Goal: Task Accomplishment & Management: Use online tool/utility

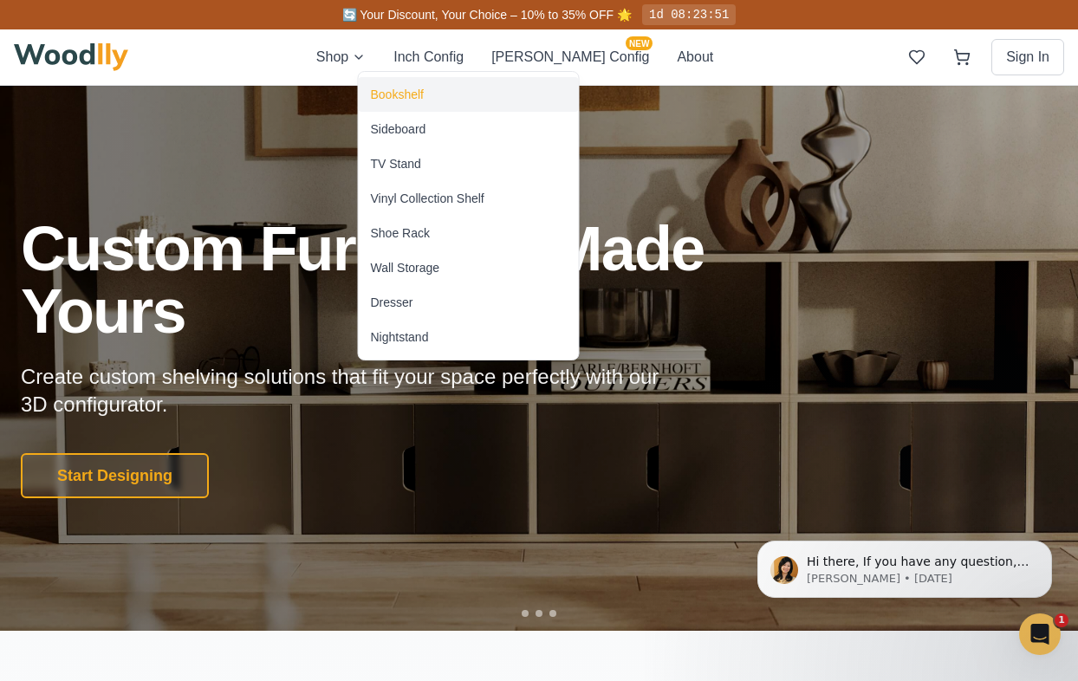
click at [413, 100] on div "Bookshelf" at bounding box center [397, 94] width 53 height 17
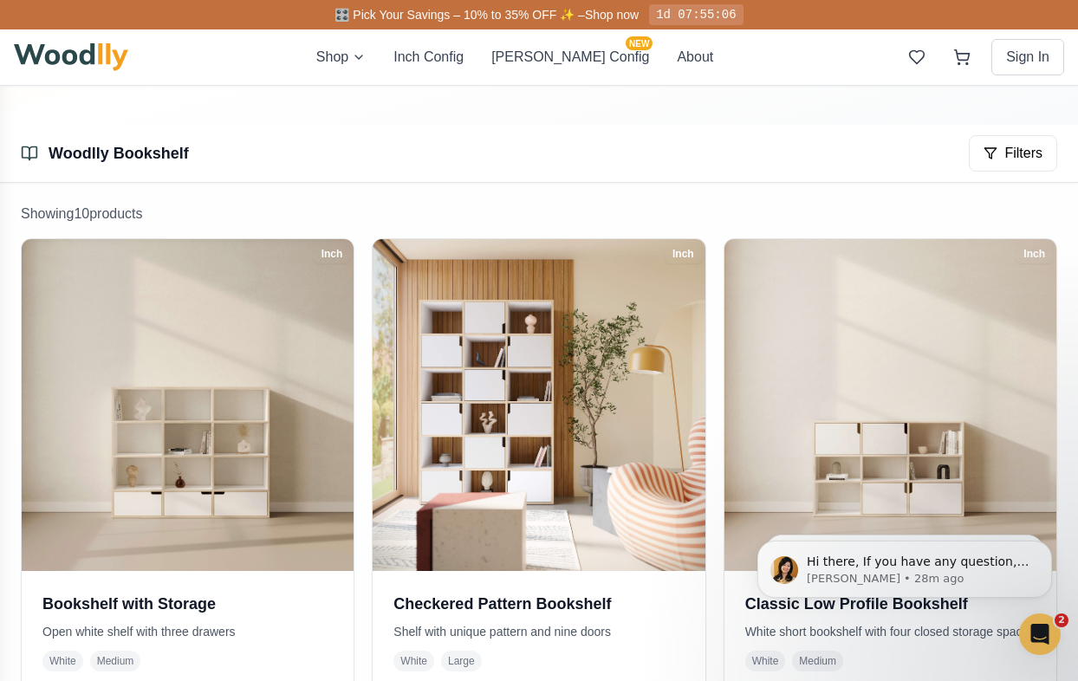
scroll to position [129, 0]
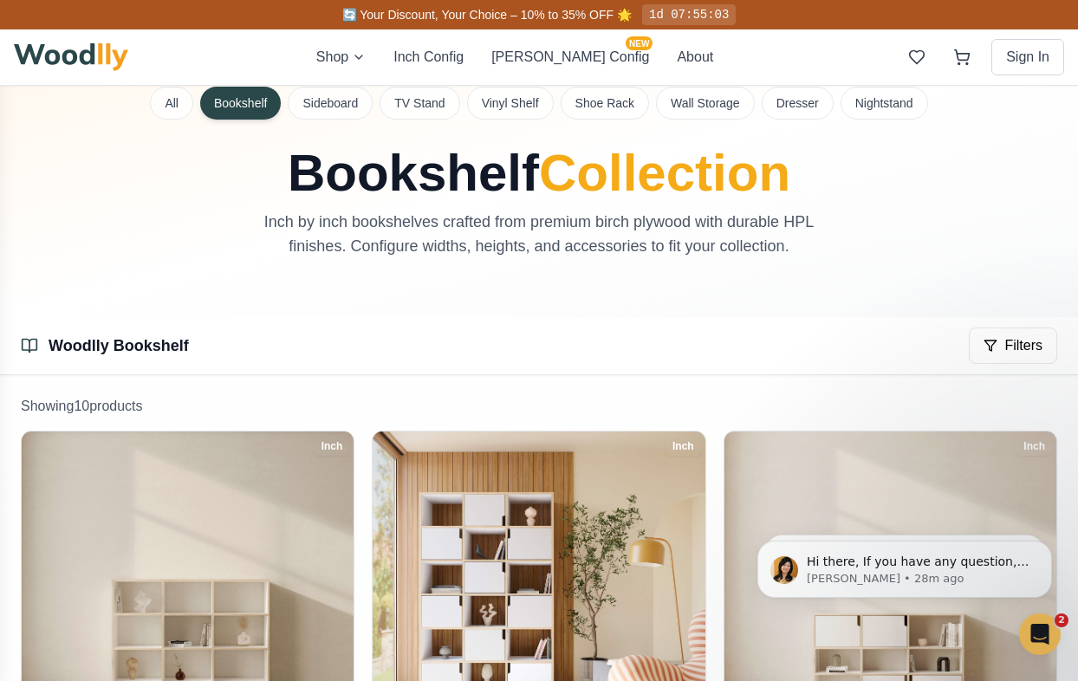
scroll to position [0, 0]
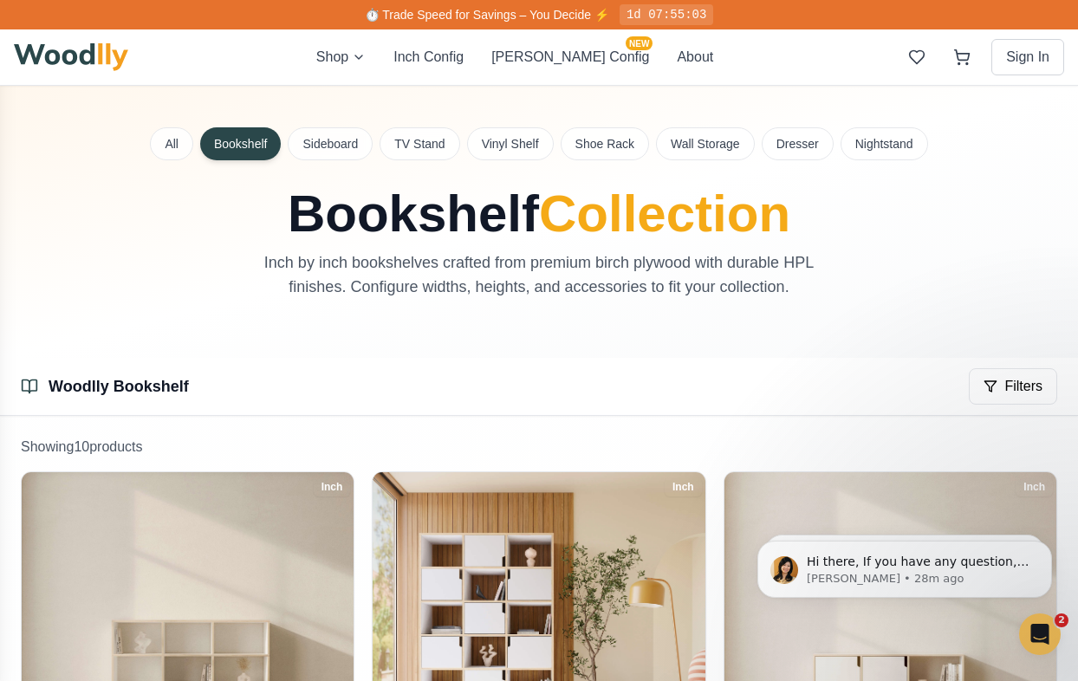
click at [595, 68] on div "Shop Inch Config [PERSON_NAME] Config NEW About Sign In" at bounding box center [539, 56] width 1050 height 55
click at [593, 56] on button "[PERSON_NAME] Config NEW" at bounding box center [570, 57] width 158 height 21
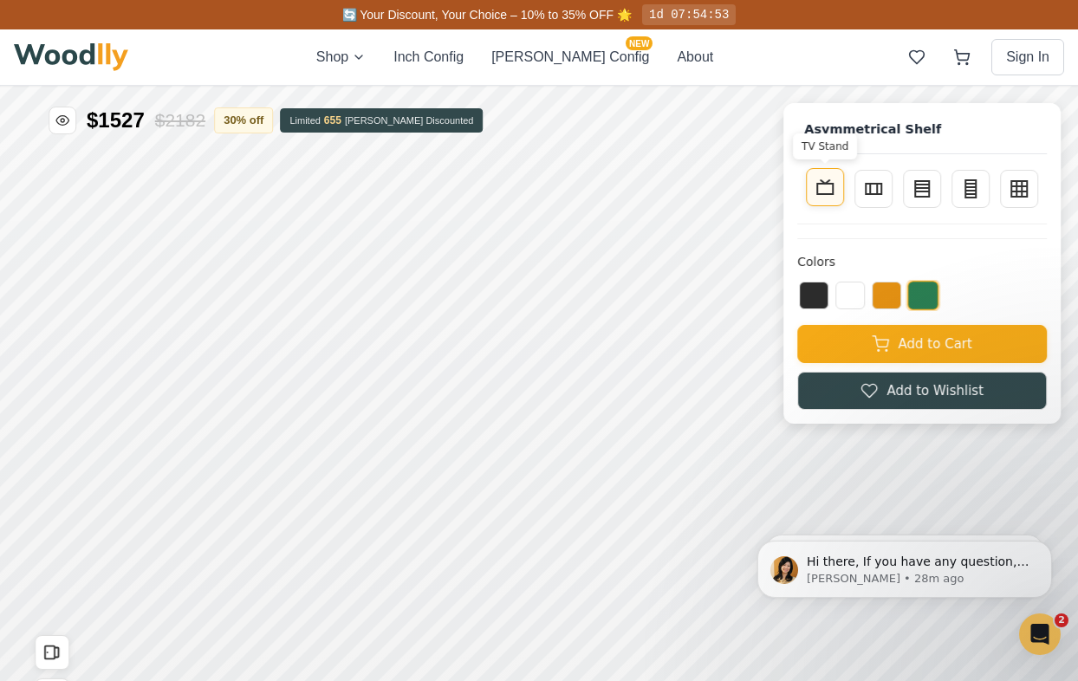
click at [829, 187] on icon at bounding box center [825, 187] width 21 height 21
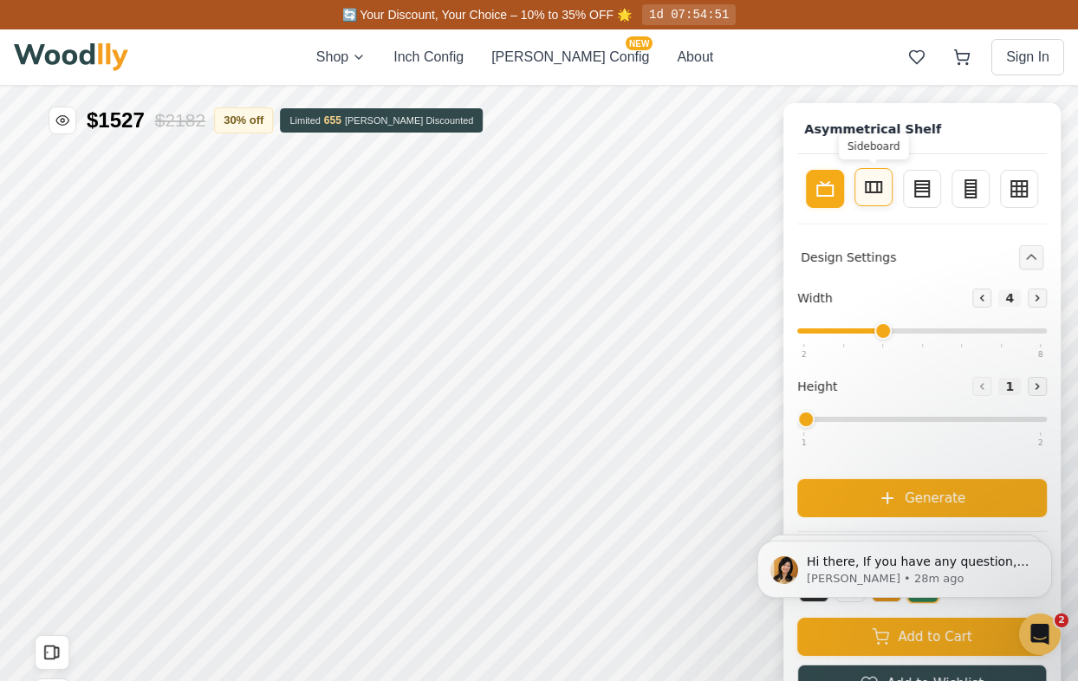
click at [867, 189] on icon at bounding box center [873, 187] width 21 height 21
type input "2"
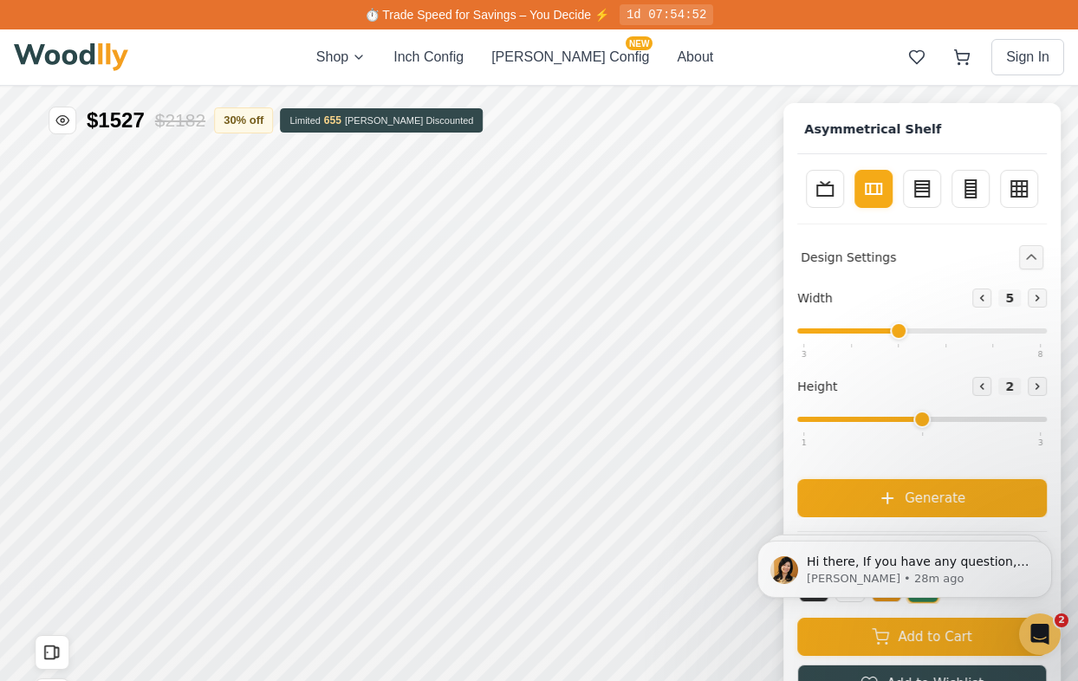
drag, startPoint x: 856, startPoint y: 334, endPoint x: 906, endPoint y: 332, distance: 50.3
click at [909, 334] on input "range" at bounding box center [922, 330] width 250 height 5
drag, startPoint x: 904, startPoint y: 331, endPoint x: 939, endPoint y: 330, distance: 35.5
type input "6"
click at [941, 332] on input "range" at bounding box center [922, 330] width 250 height 5
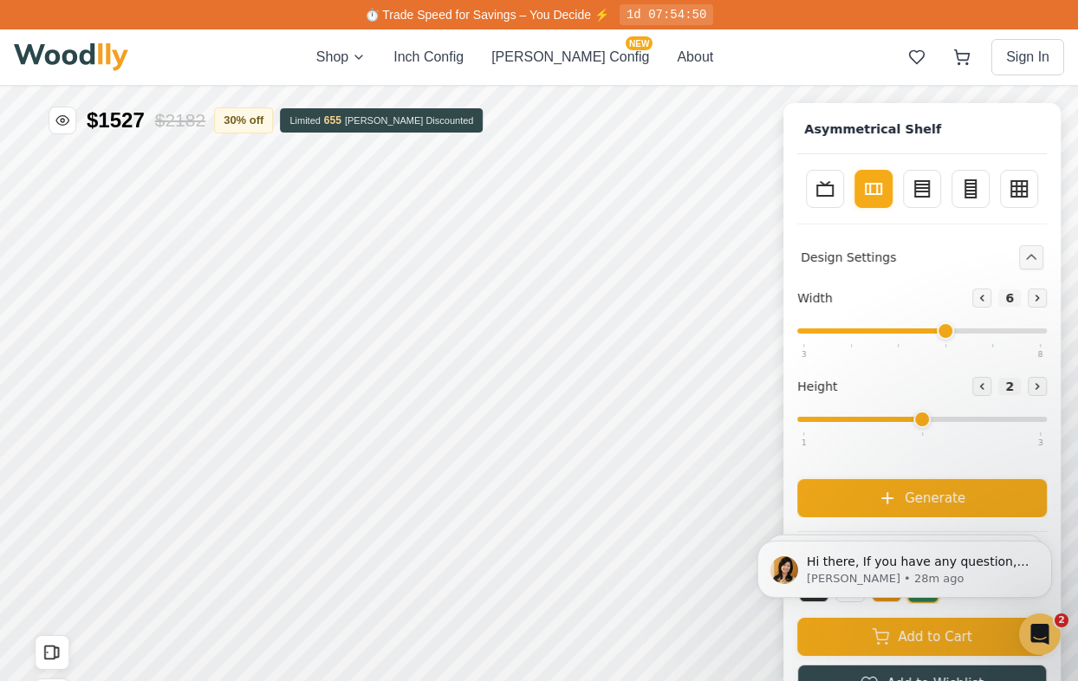
drag, startPoint x: 919, startPoint y: 430, endPoint x: 860, endPoint y: 424, distance: 59.2
click at [860, 424] on div "Height Decrease 2 Increase" at bounding box center [922, 406] width 250 height 59
drag, startPoint x: 916, startPoint y: 421, endPoint x: 821, endPoint y: 419, distance: 94.5
type input "1"
click at [821, 419] on input "range" at bounding box center [922, 419] width 250 height 5
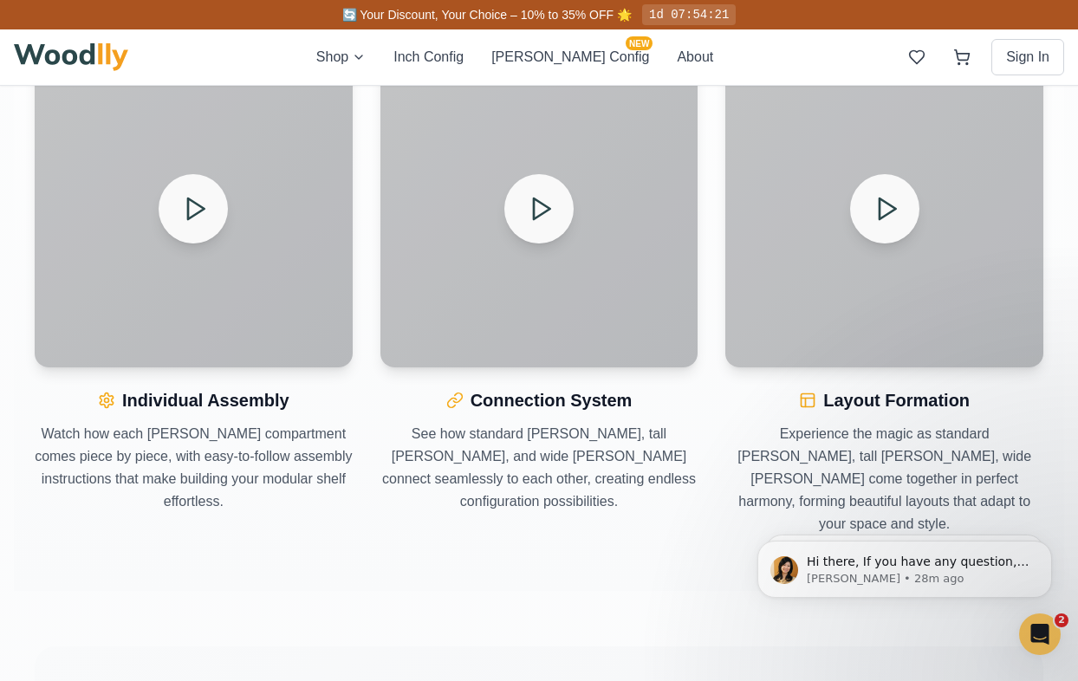
scroll to position [2540, 0]
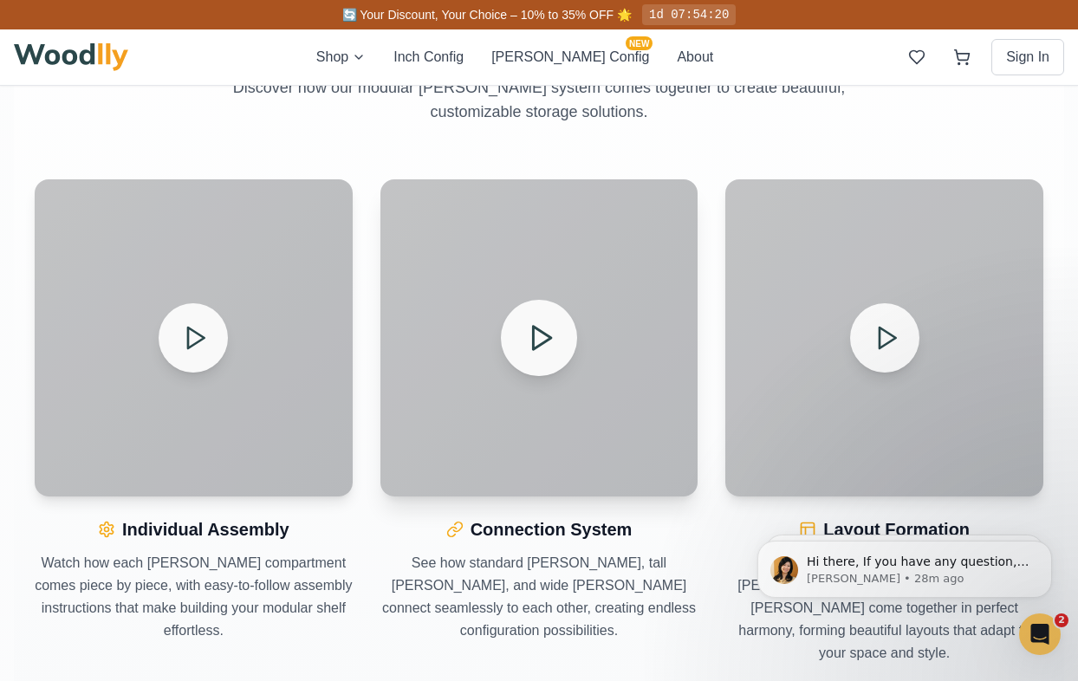
click at [506, 321] on button at bounding box center [539, 338] width 76 height 76
click at [894, 345] on icon at bounding box center [886, 337] width 30 height 30
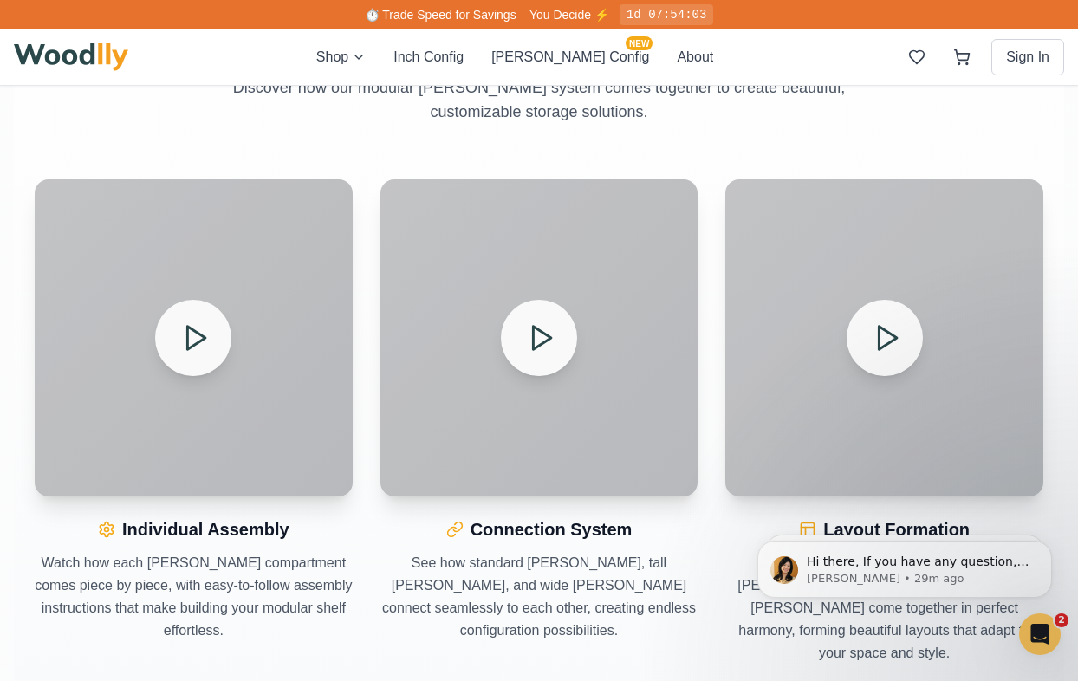
click at [201, 354] on button at bounding box center [193, 338] width 76 height 76
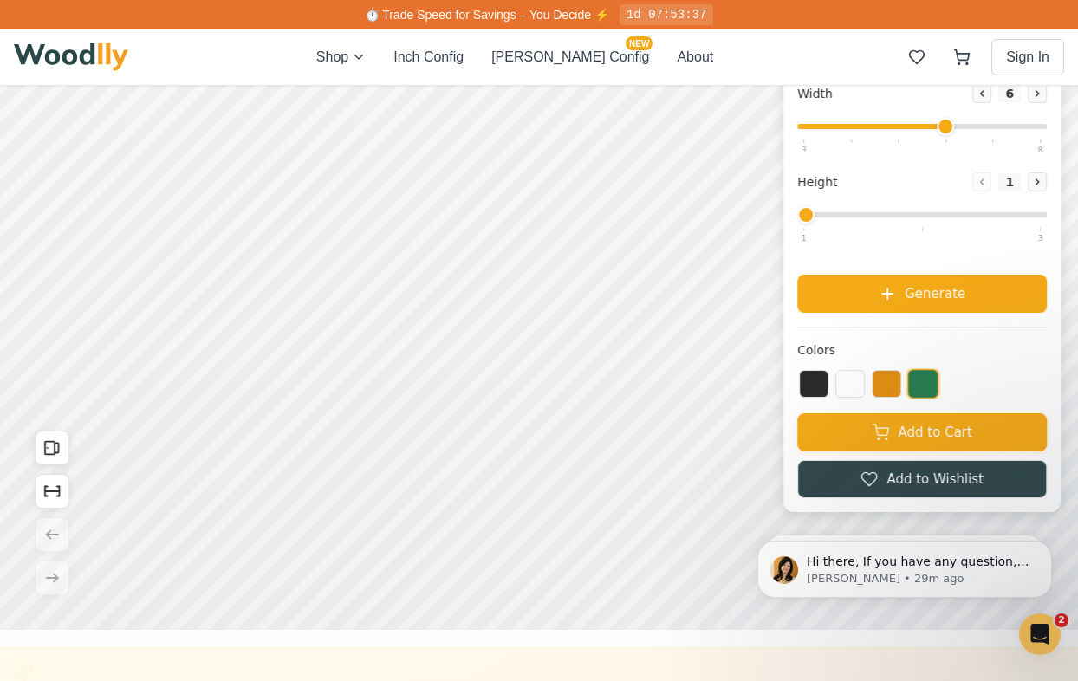
scroll to position [0, 0]
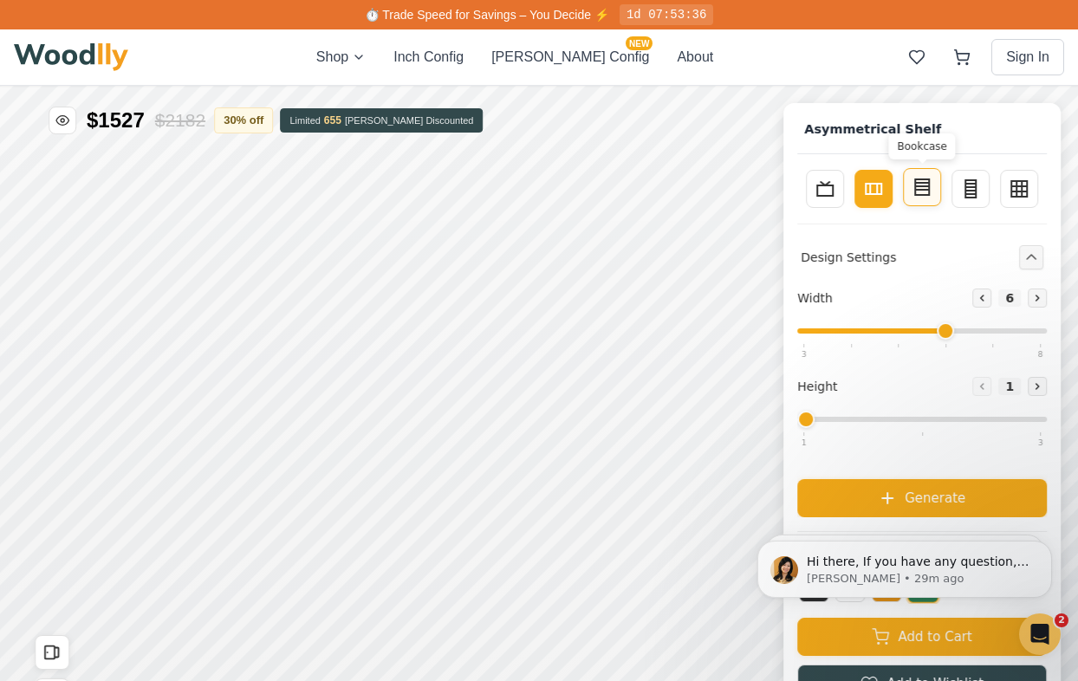
click at [914, 197] on icon at bounding box center [922, 187] width 21 height 21
type input "3"
type input "4"
click at [987, 297] on button "Decrease" at bounding box center [981, 298] width 19 height 19
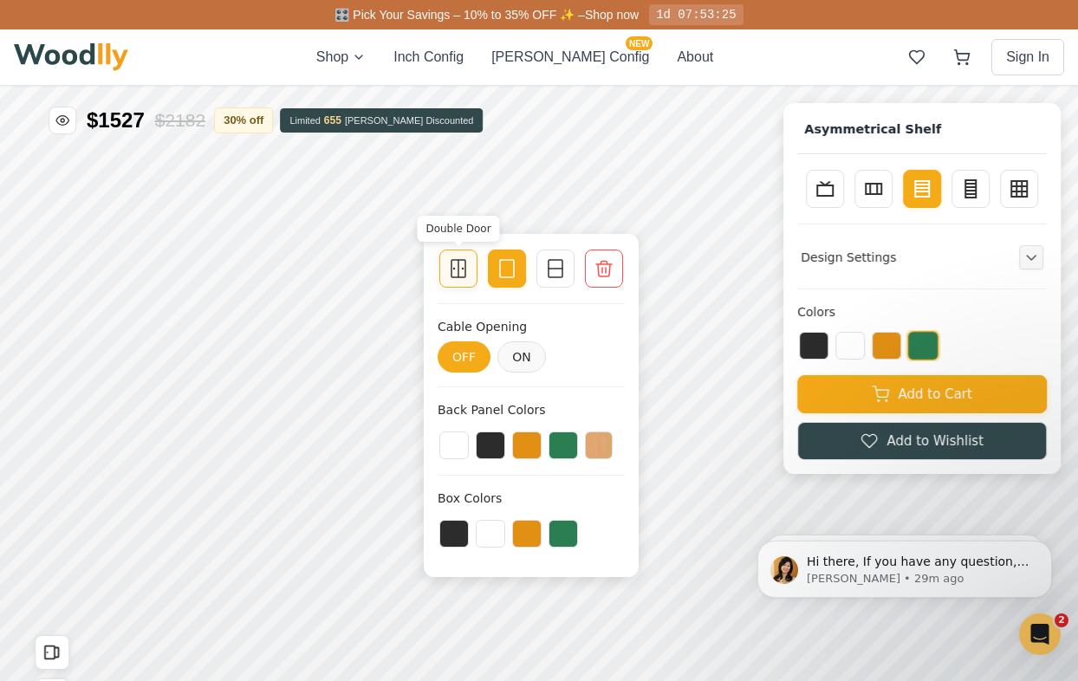
click at [462, 269] on circle at bounding box center [462, 268] width 1 height 1
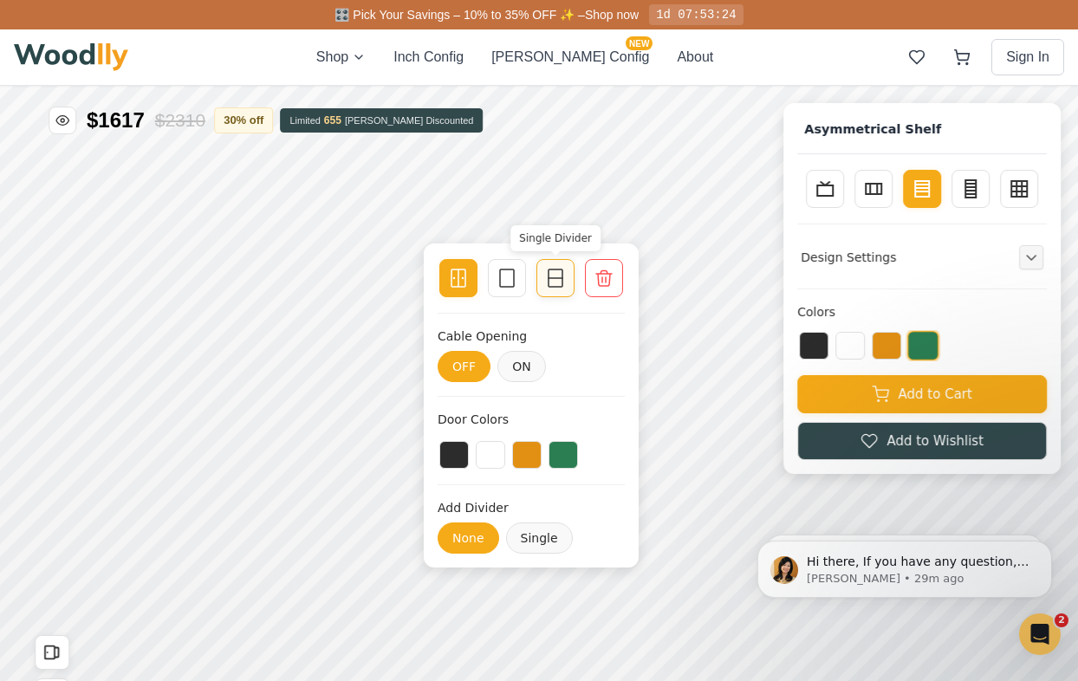
click at [563, 280] on icon at bounding box center [555, 278] width 21 height 21
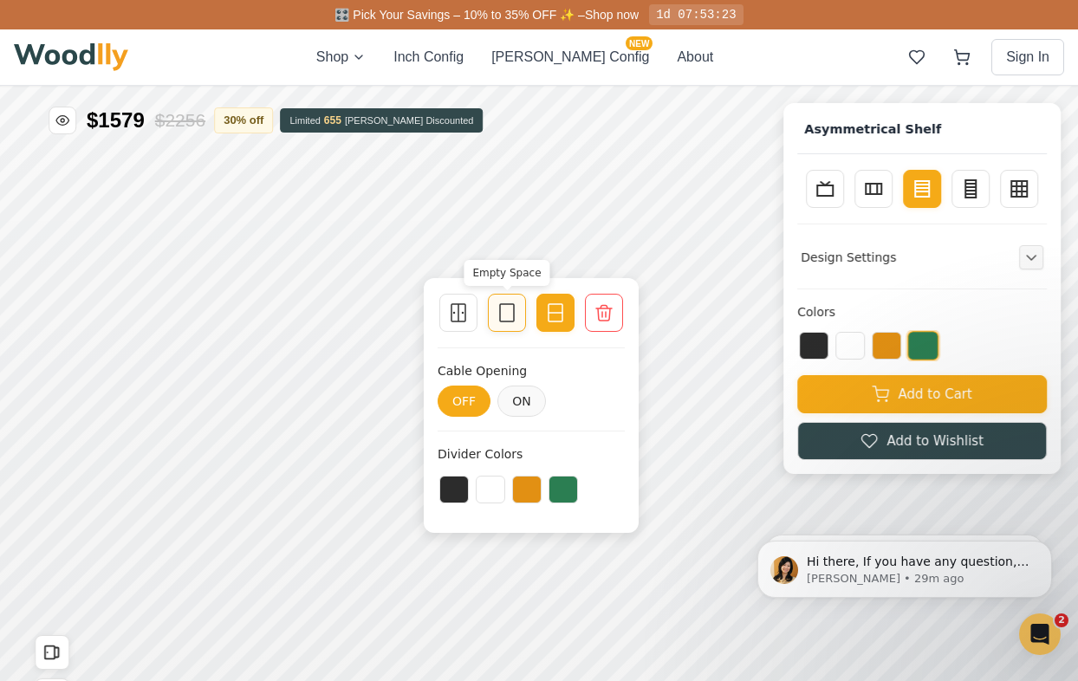
click at [509, 310] on icon at bounding box center [507, 312] width 21 height 21
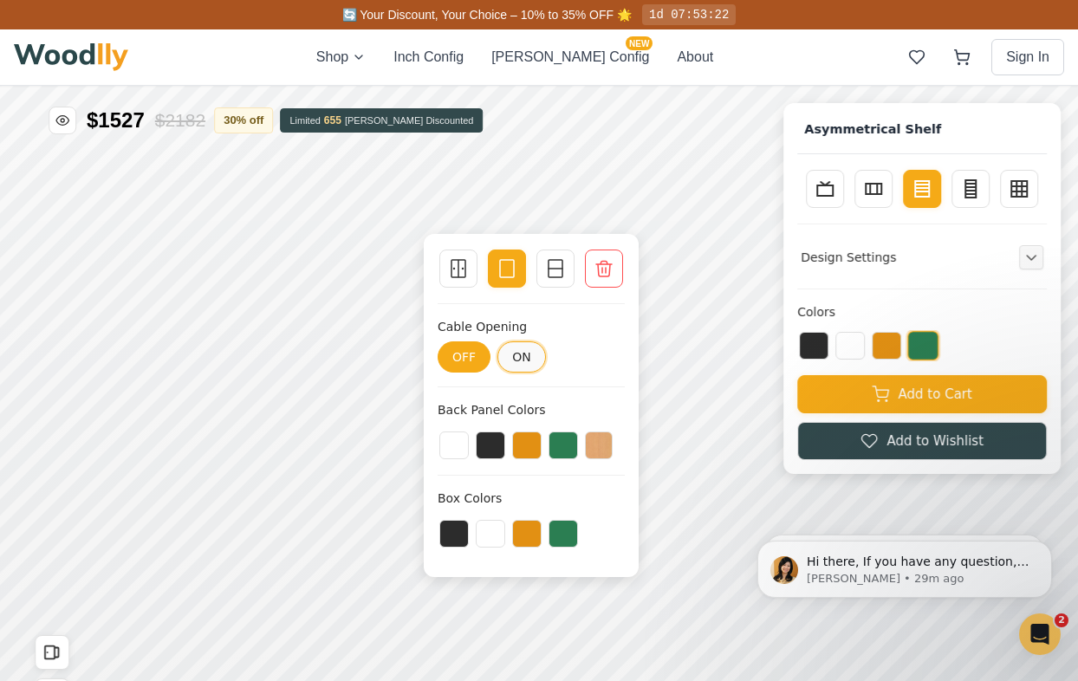
click at [523, 360] on button "ON" at bounding box center [521, 356] width 49 height 31
click at [474, 350] on button "OFF" at bounding box center [464, 356] width 53 height 31
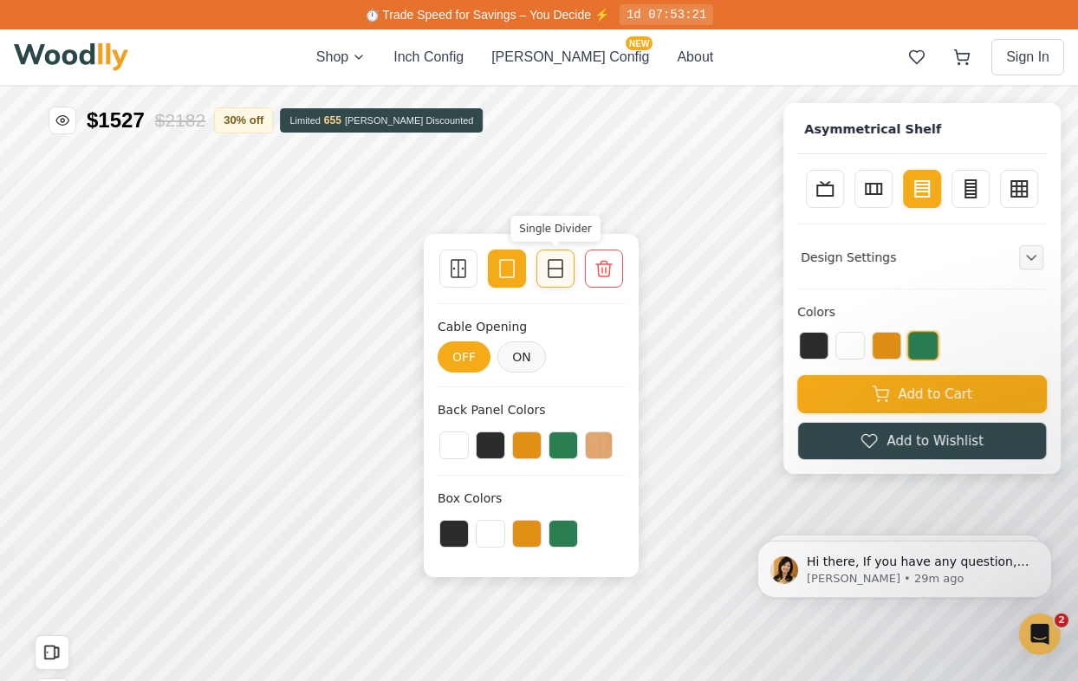
click at [555, 276] on icon at bounding box center [555, 268] width 21 height 21
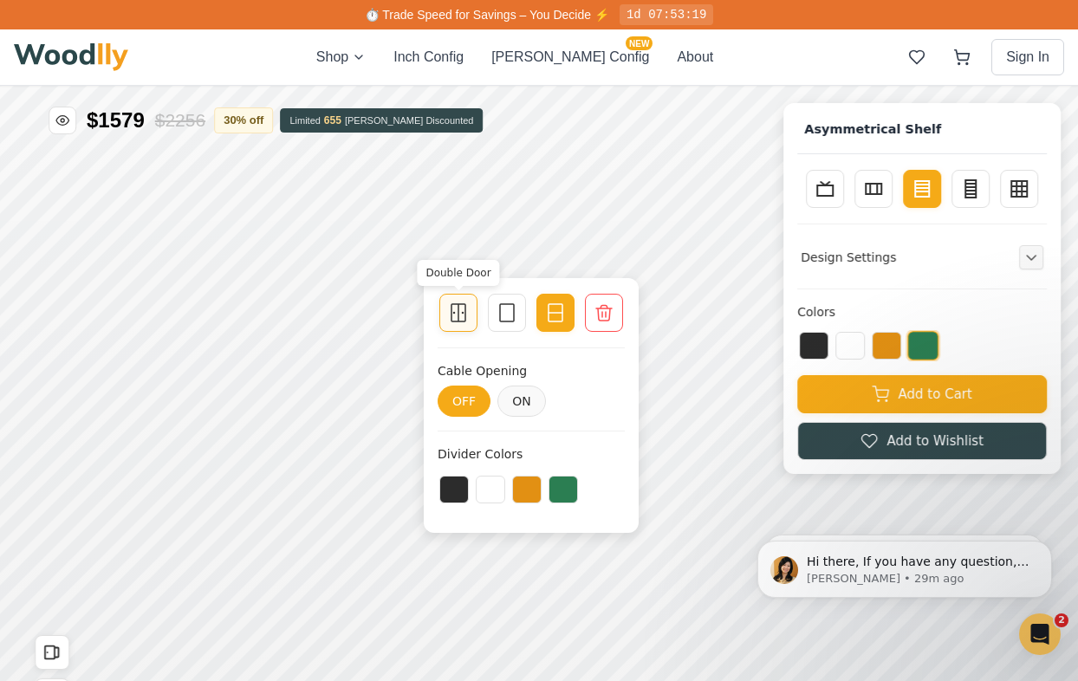
click at [476, 302] on div "Double Door" at bounding box center [458, 313] width 38 height 38
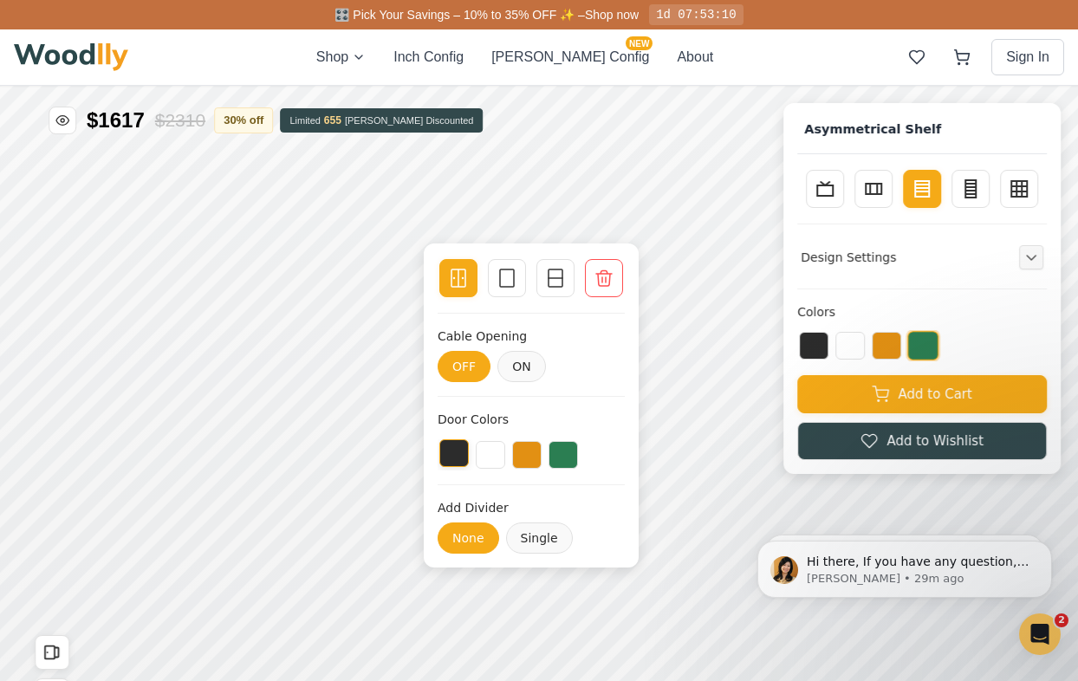
click at [455, 464] on button at bounding box center [453, 453] width 29 height 28
click at [532, 542] on button "Single" at bounding box center [538, 538] width 67 height 31
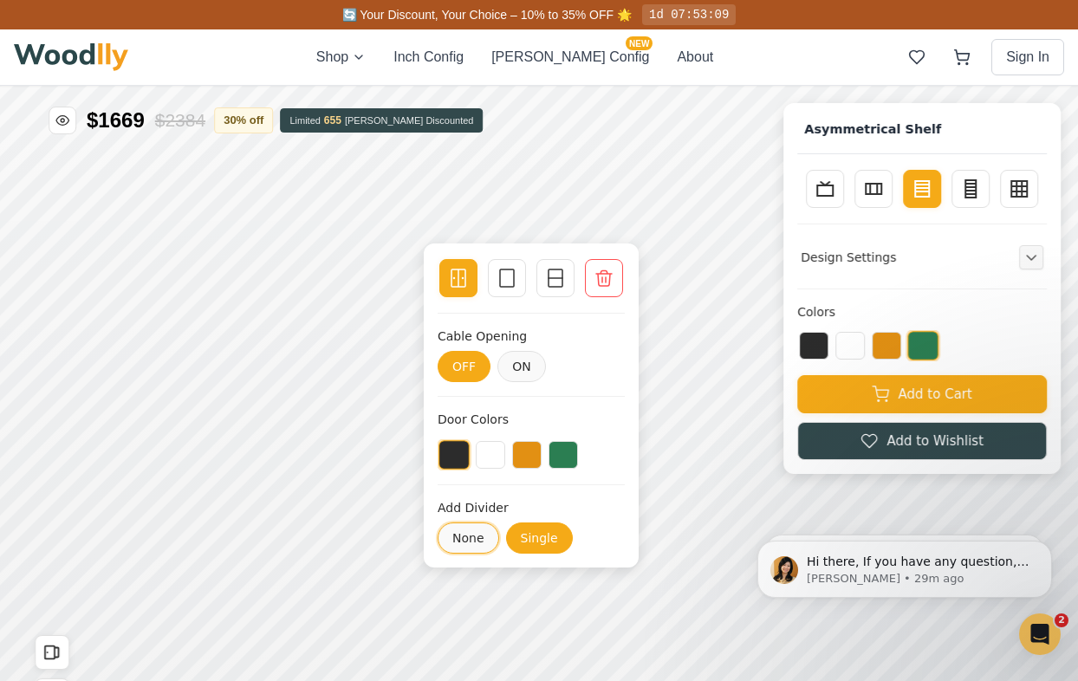
click at [483, 542] on button "None" at bounding box center [469, 538] width 62 height 31
click at [504, 283] on icon at bounding box center [507, 278] width 21 height 21
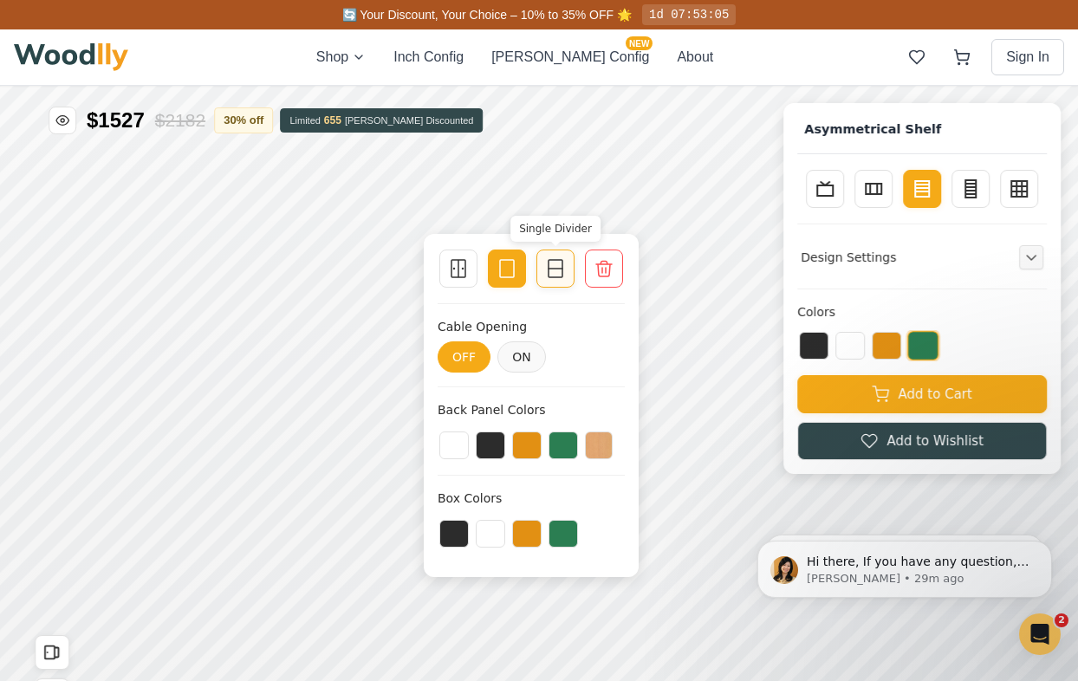
click at [549, 275] on rect at bounding box center [556, 268] width 14 height 17
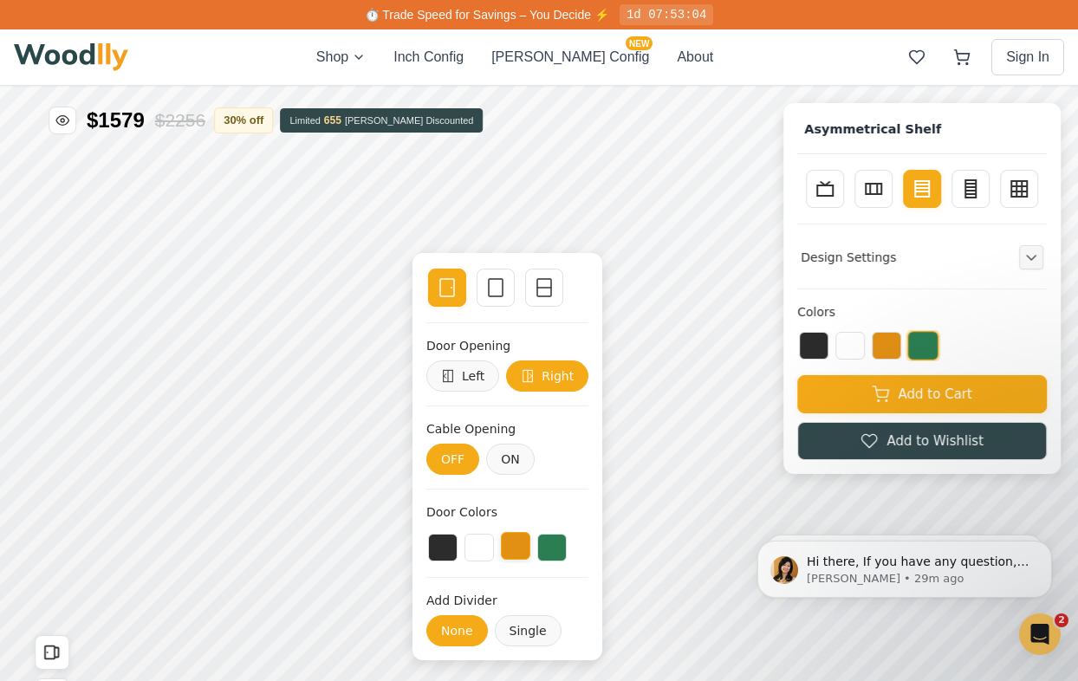
click at [521, 551] on button at bounding box center [515, 546] width 29 height 28
click at [498, 285] on icon at bounding box center [495, 287] width 21 height 21
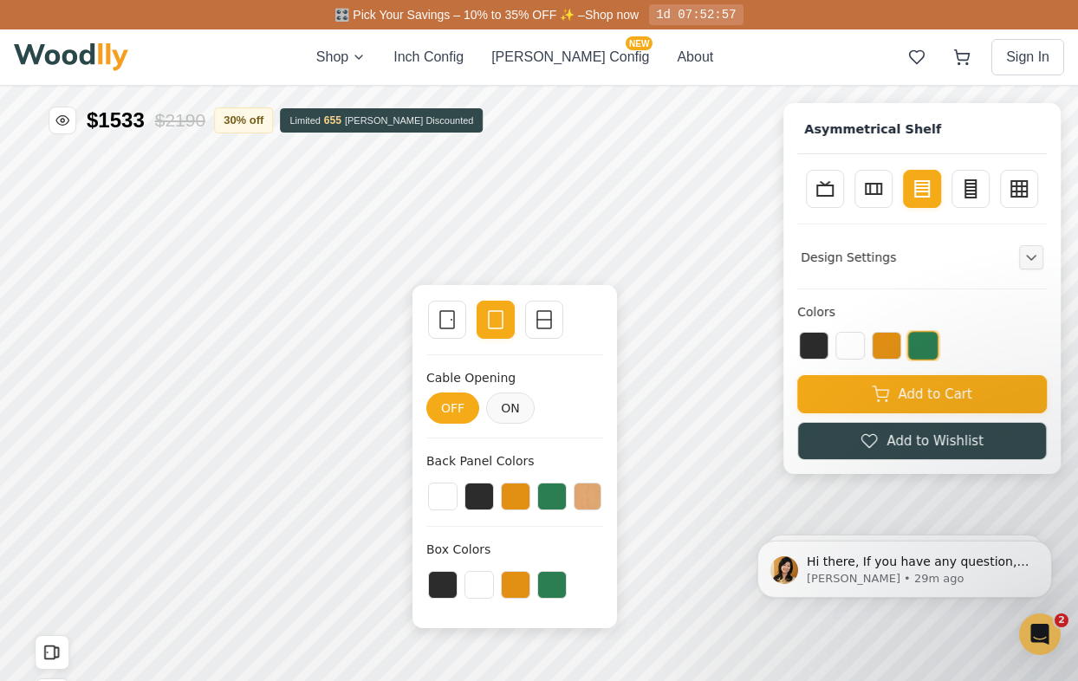
click at [545, 285] on div "Single Door Empty Space Single Divider Cable Opening OFF ON Back Panel Colors B…" at bounding box center [514, 456] width 204 height 343
click at [545, 308] on div at bounding box center [544, 320] width 24 height 24
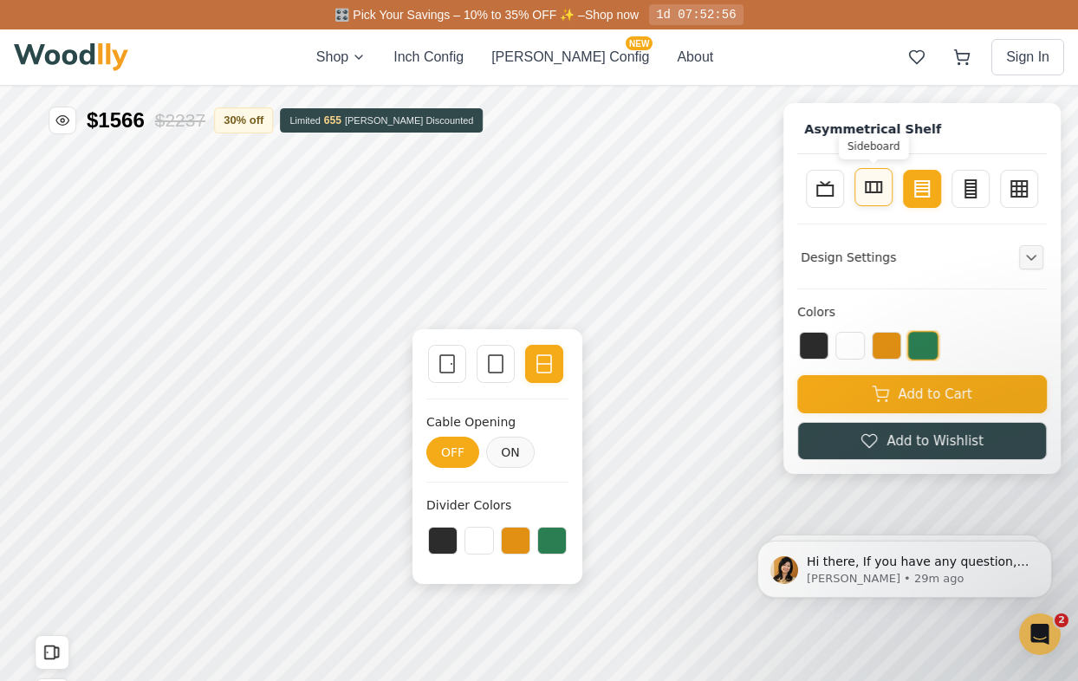
click at [876, 192] on rect at bounding box center [874, 187] width 16 height 10
type input "4"
type input "2"
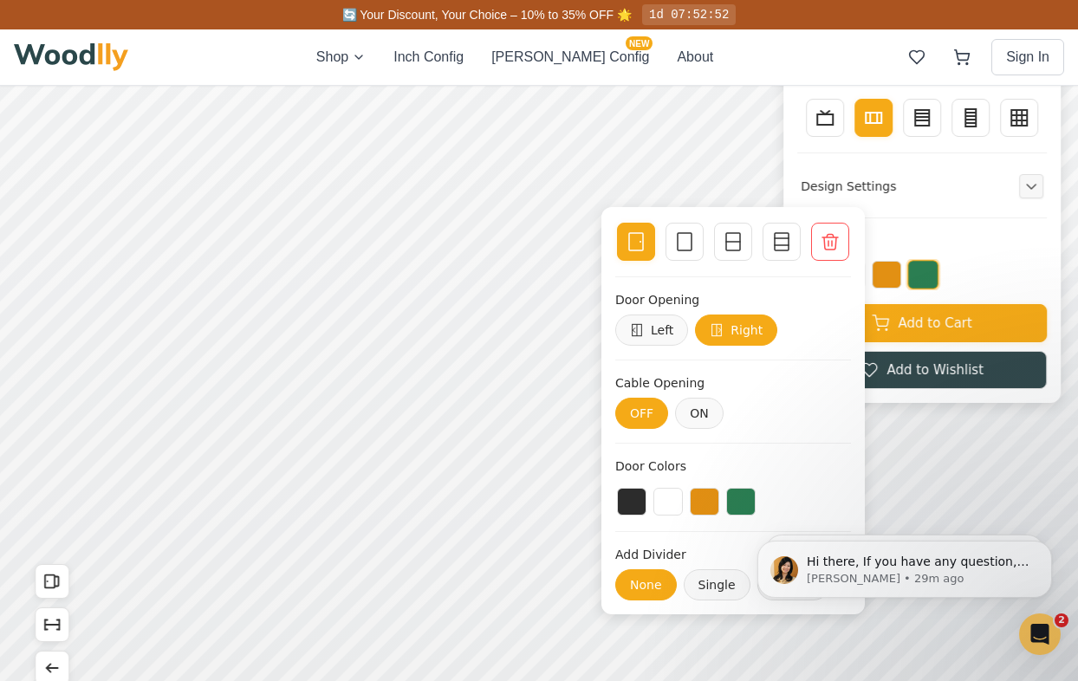
scroll to position [38, 0]
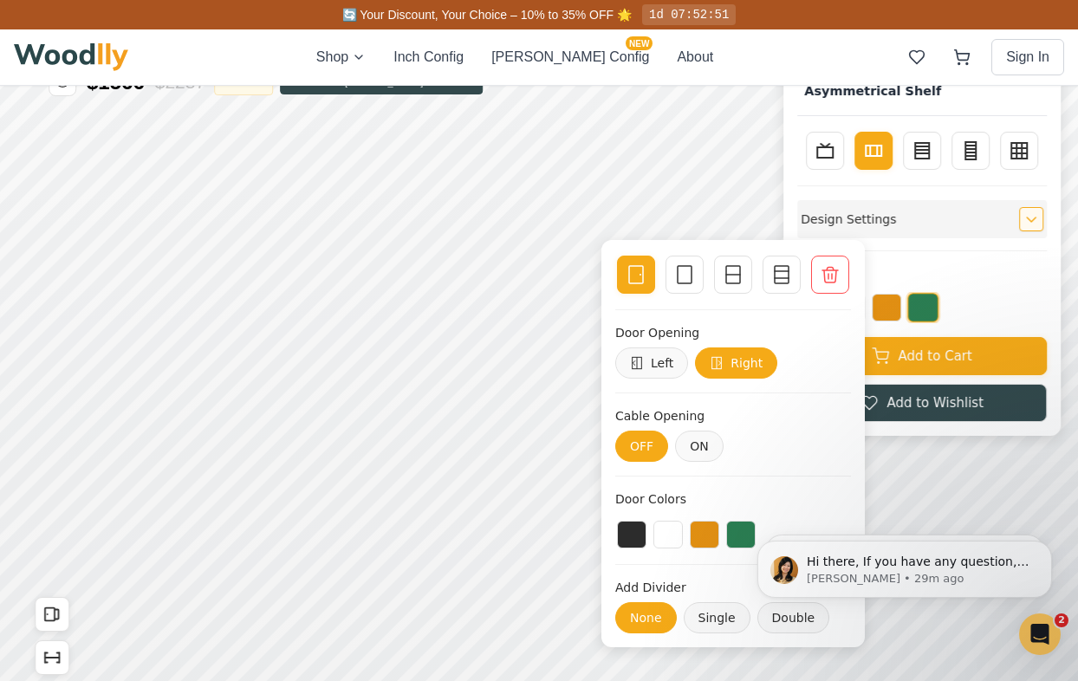
click at [938, 206] on div "Design Settings" at bounding box center [922, 219] width 250 height 38
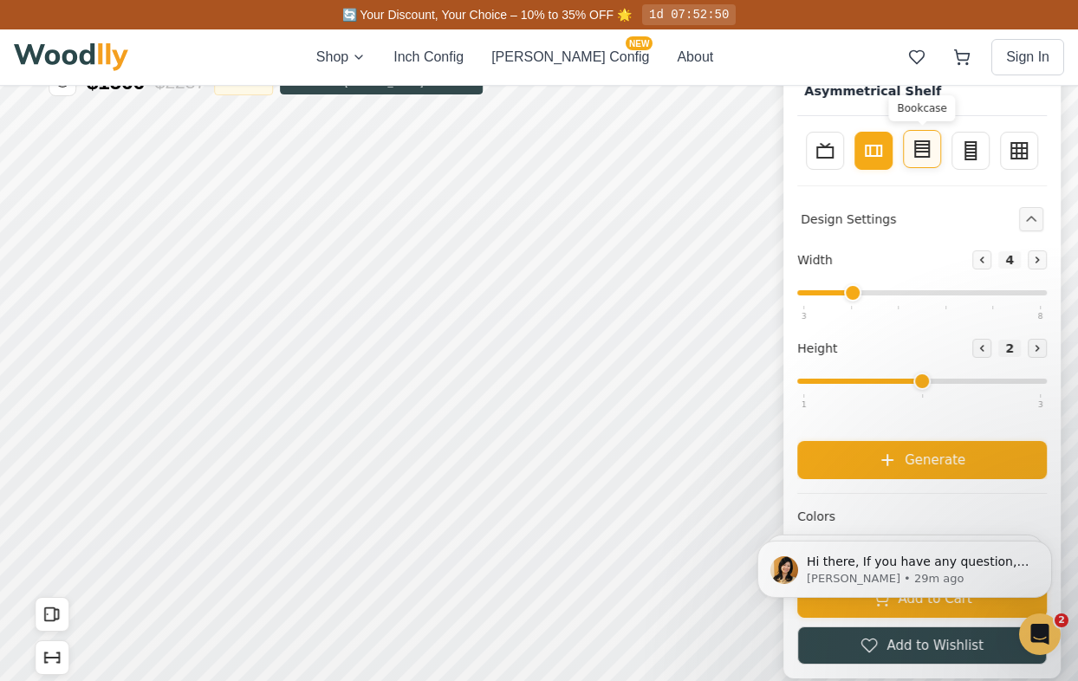
click at [932, 160] on button "Bookcase" at bounding box center [922, 149] width 38 height 38
type input "3"
type input "4"
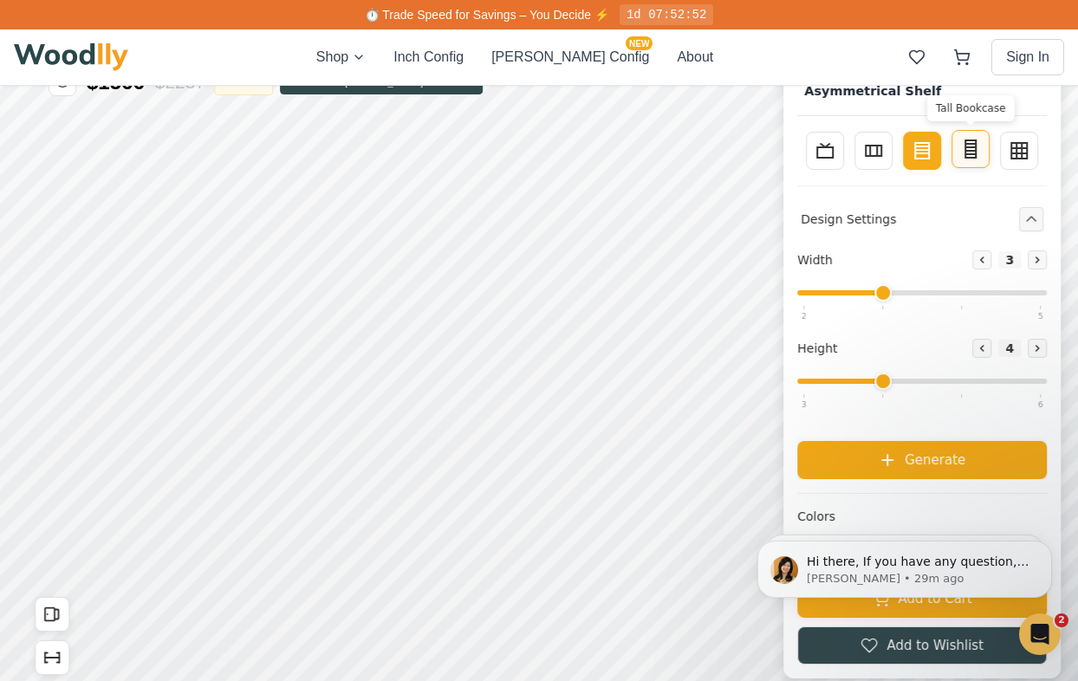
click at [961, 163] on button "Tall Bookcase" at bounding box center [970, 149] width 38 height 38
type input "2"
type input "5"
click at [1015, 145] on icon at bounding box center [1019, 149] width 21 height 21
type input "4"
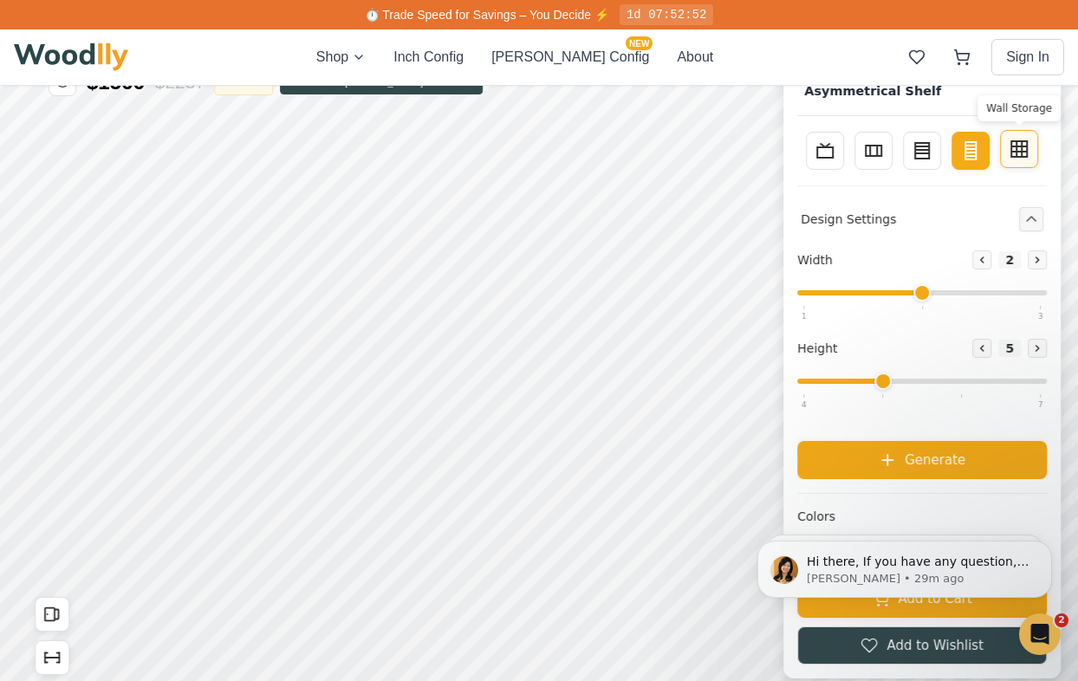
type input "3"
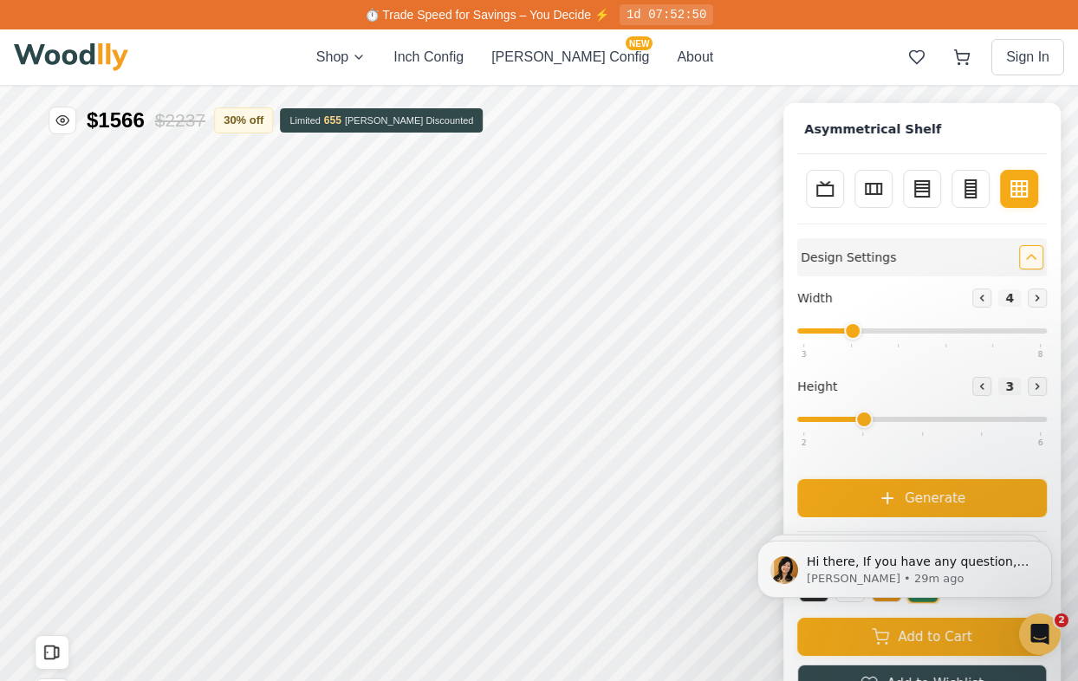
click at [1034, 256] on icon "Collapse controls" at bounding box center [1031, 257] width 12 height 12
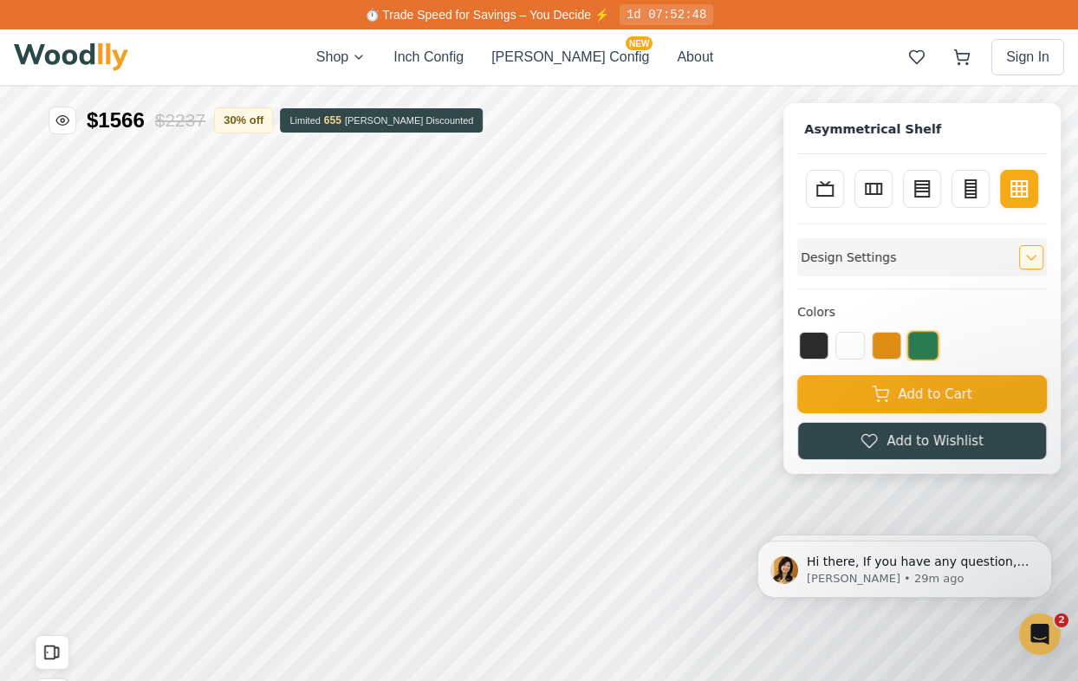
click at [1034, 256] on icon "Expand controls" at bounding box center [1031, 258] width 9 height 4
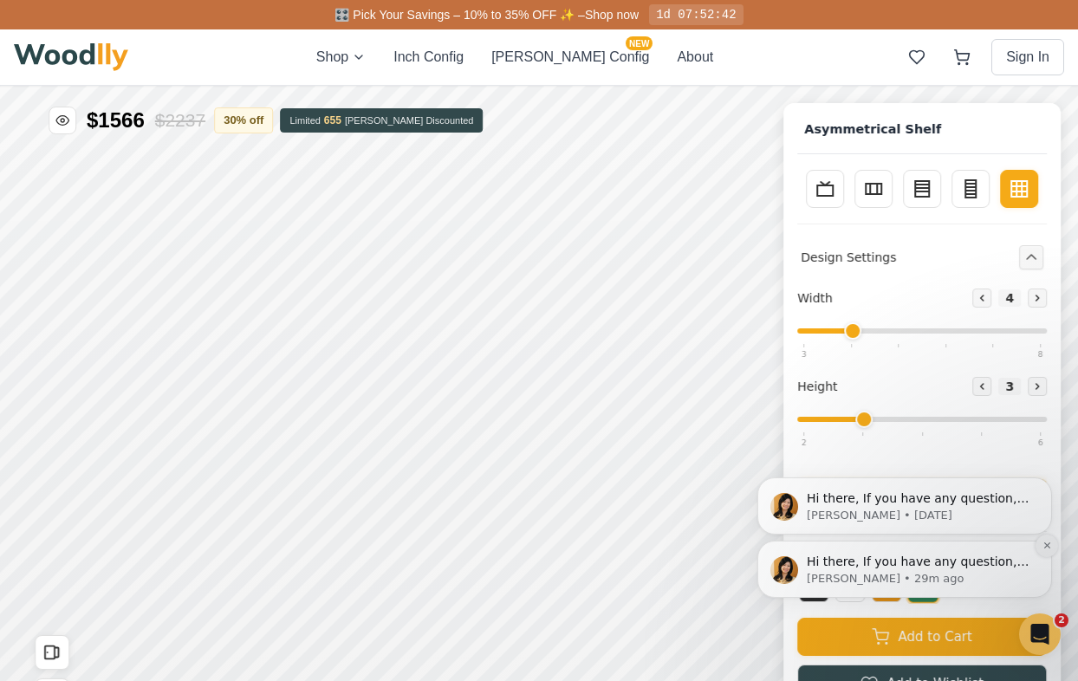
click at [1044, 546] on icon "Dismiss notification" at bounding box center [1047, 546] width 10 height 10
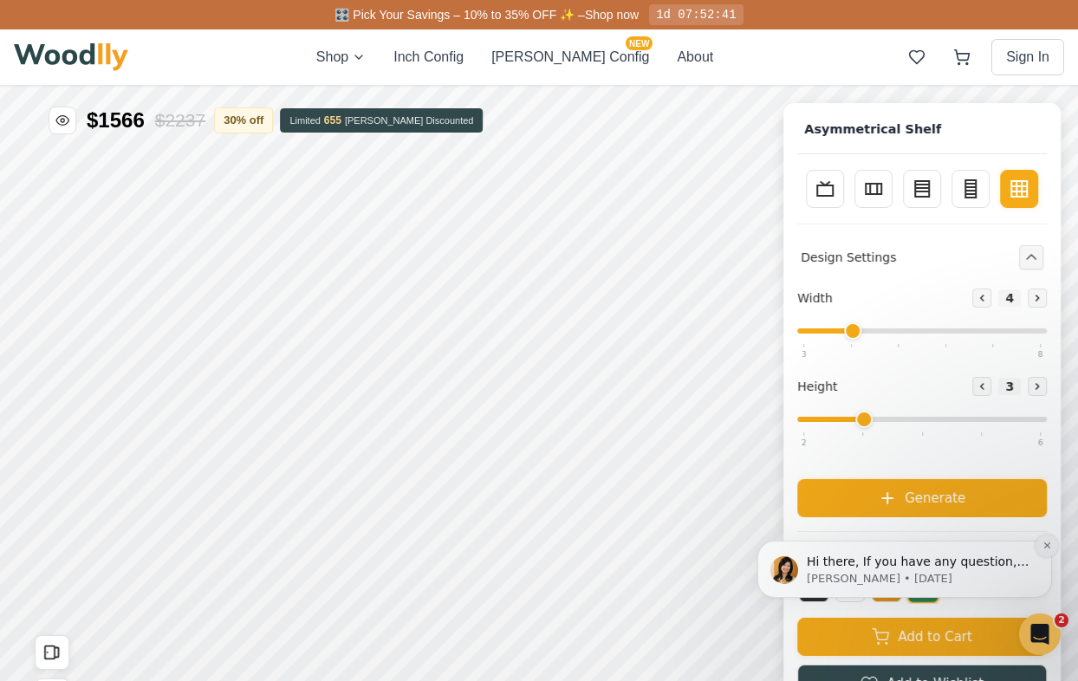
click at [1048, 551] on button "Dismiss notification" at bounding box center [1046, 546] width 23 height 23
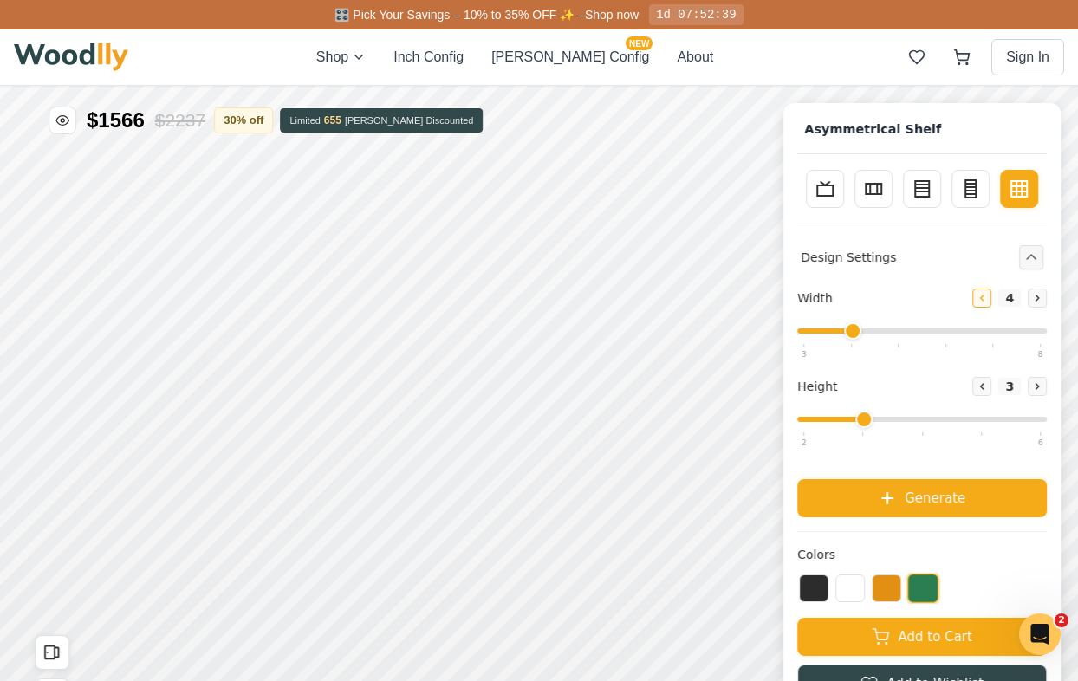
click at [980, 298] on icon at bounding box center [982, 298] width 10 height 10
click at [1036, 299] on icon at bounding box center [1036, 297] width 3 height 5
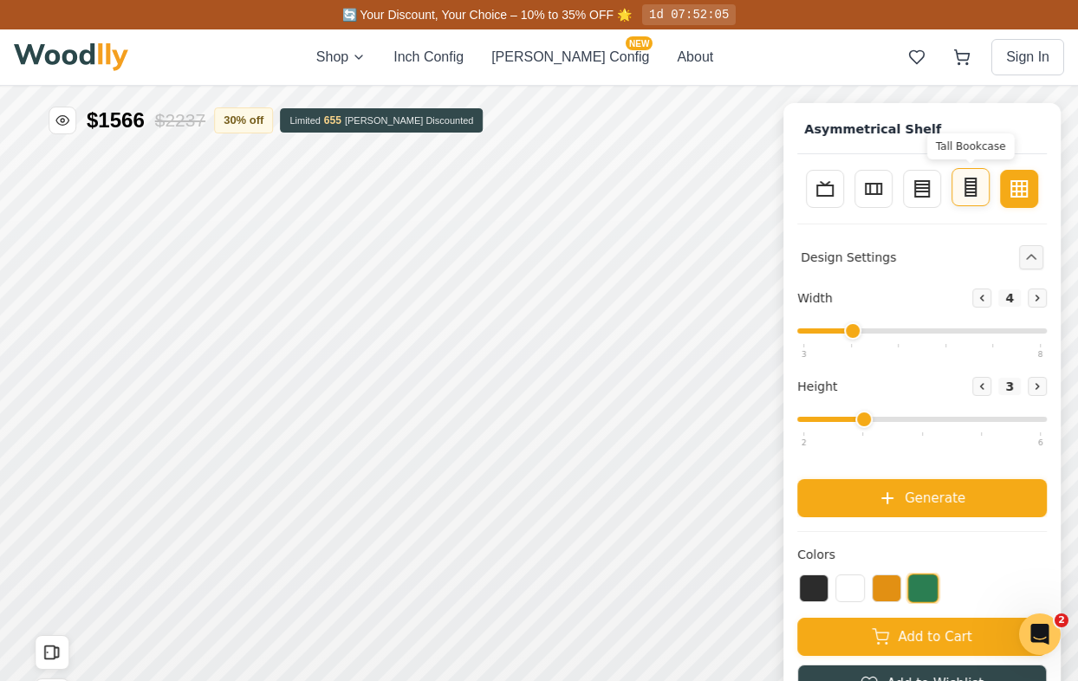
click at [982, 192] on button "Tall Bookcase" at bounding box center [970, 187] width 38 height 38
type input "2"
type input "5"
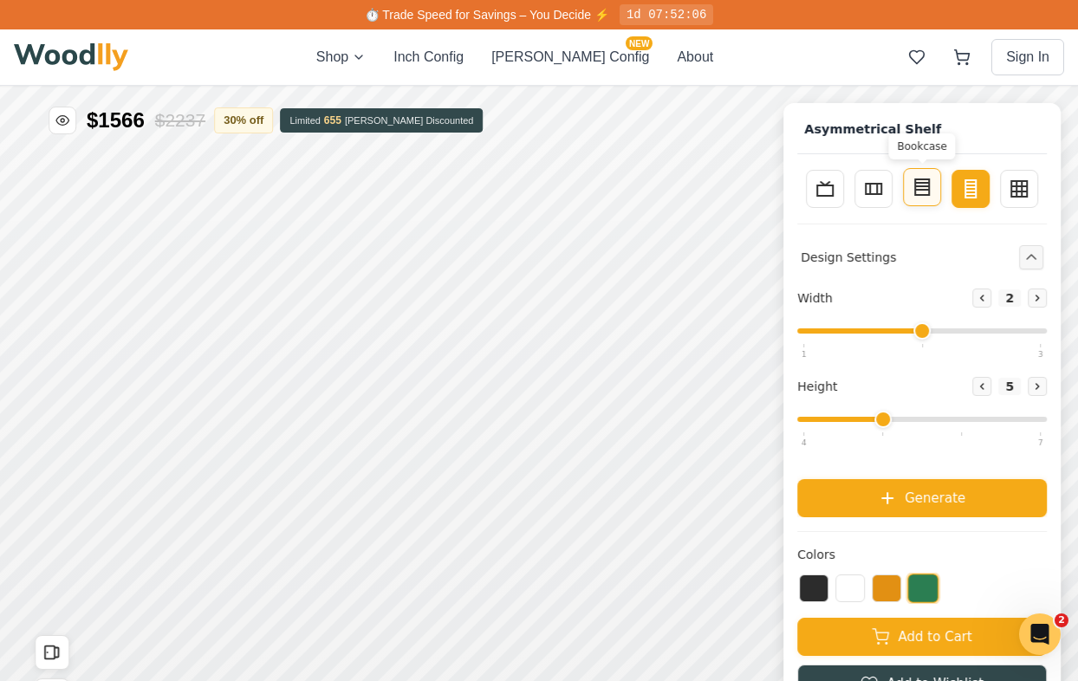
click at [934, 192] on button "Bookcase" at bounding box center [922, 187] width 38 height 38
type input "3"
type input "4"
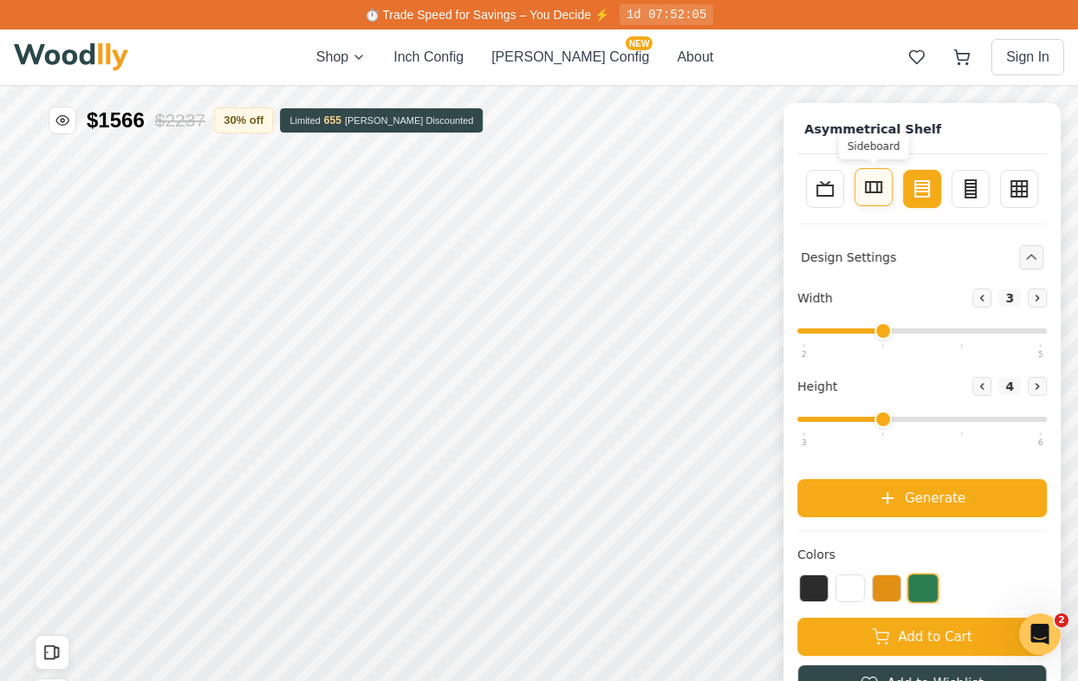
click at [887, 187] on button "Sideboard" at bounding box center [873, 187] width 38 height 38
type input "4"
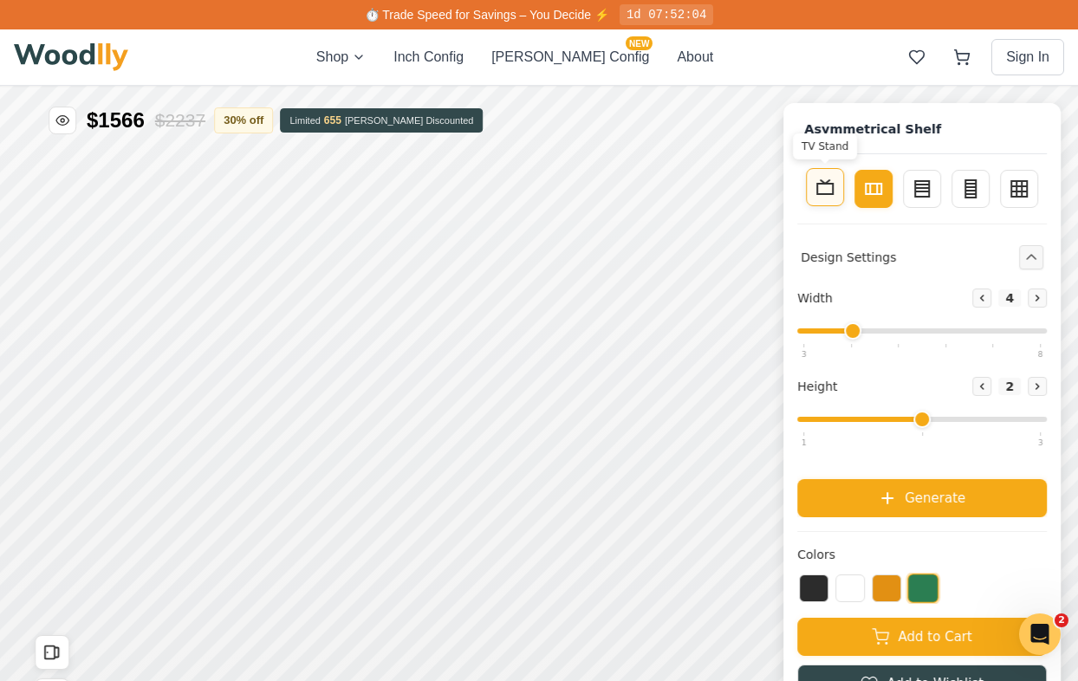
click at [834, 182] on icon at bounding box center [825, 187] width 21 height 21
type input "1"
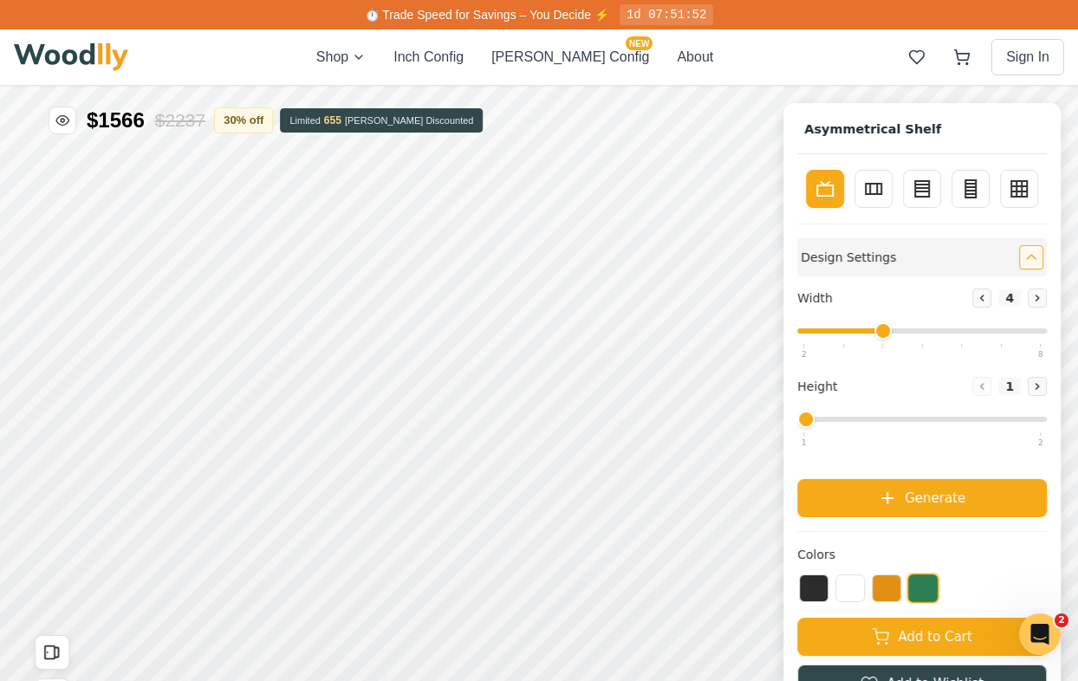
click at [867, 261] on h4 "Design Settings" at bounding box center [848, 257] width 95 height 18
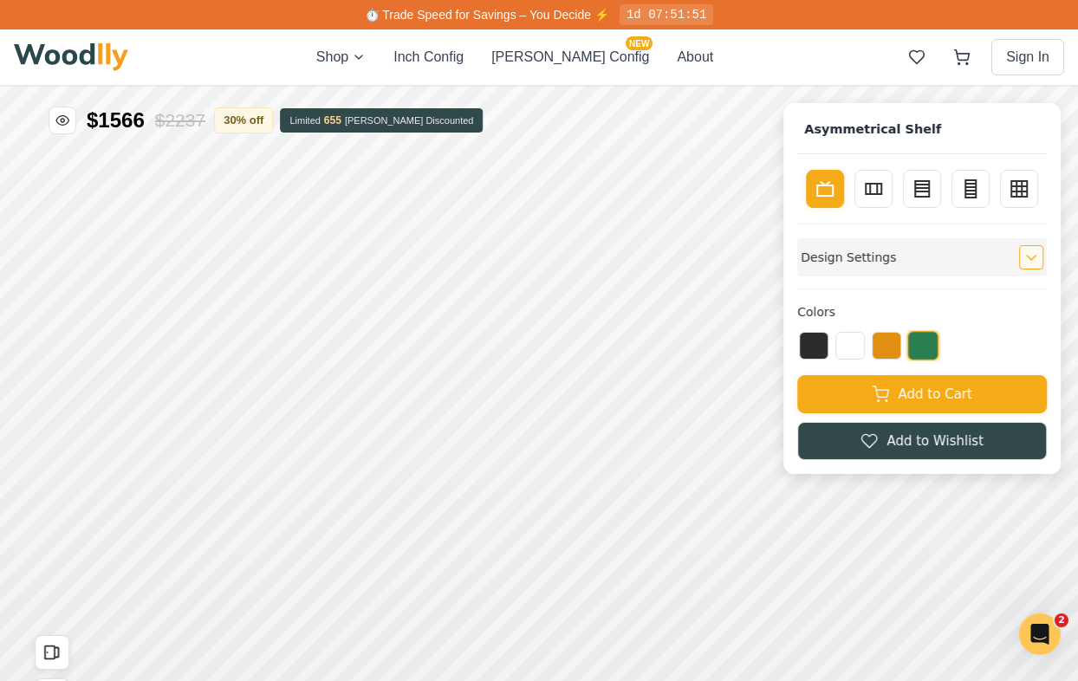
click at [867, 261] on h4 "Design Settings" at bounding box center [848, 257] width 95 height 18
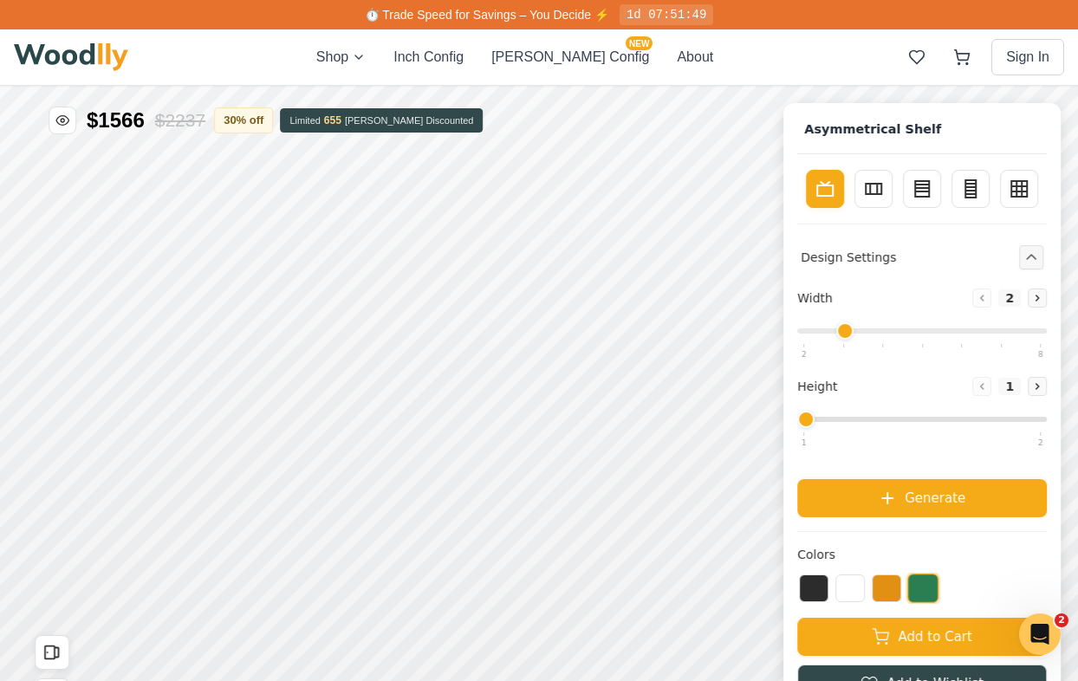
type input "4"
click at [895, 328] on input "range" at bounding box center [922, 330] width 250 height 5
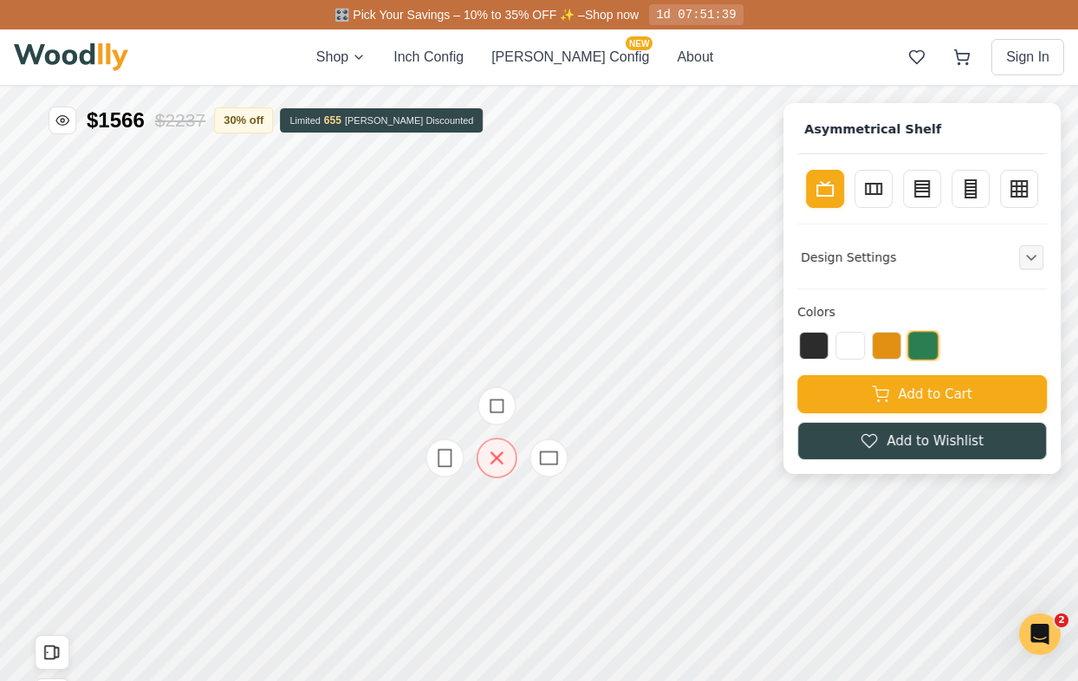
click at [500, 469] on div at bounding box center [497, 458] width 40 height 40
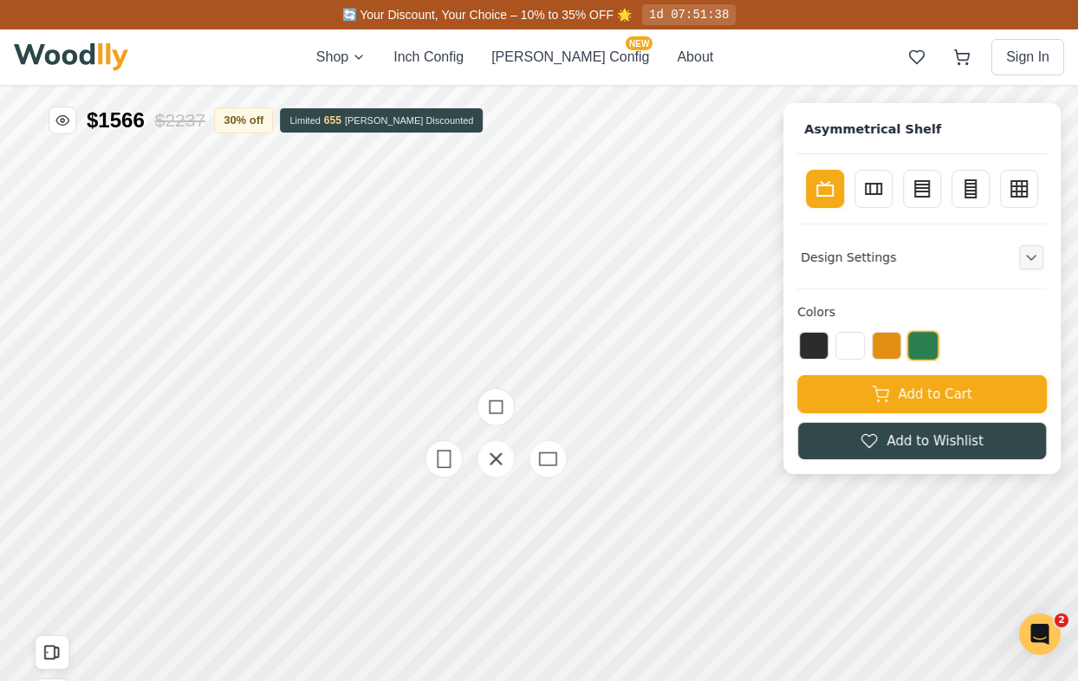
click at [522, 435] on div at bounding box center [495, 459] width 173 height 173
click at [551, 460] on icon at bounding box center [548, 459] width 22 height 22
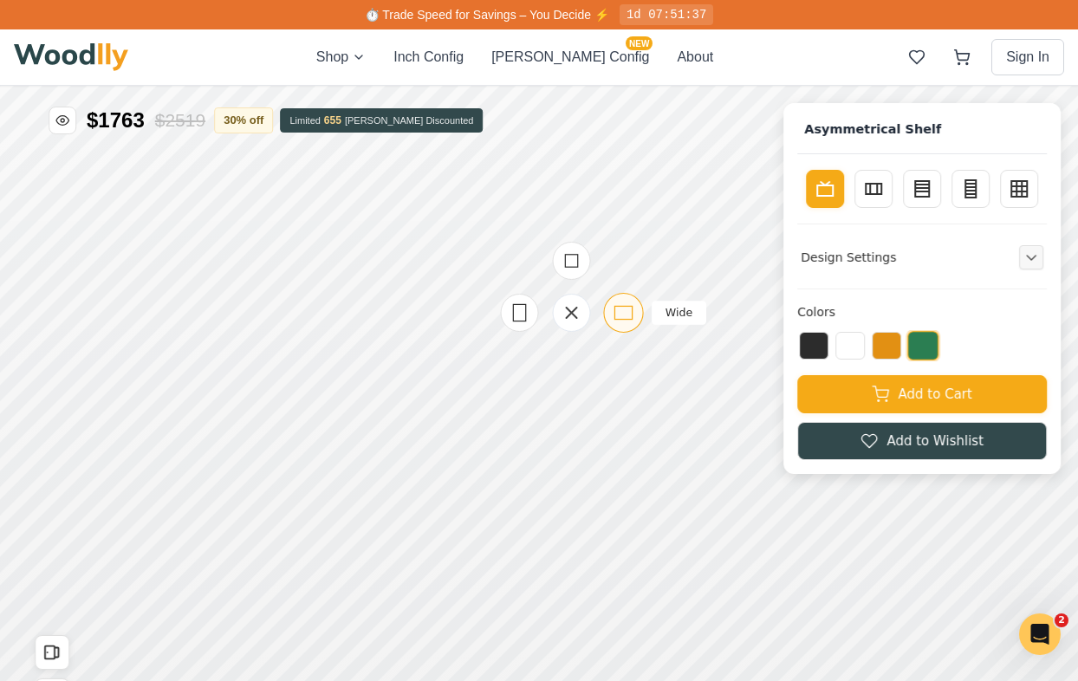
click at [624, 308] on icon at bounding box center [624, 313] width 22 height 22
click at [631, 292] on div "Wide" at bounding box center [618, 299] width 40 height 40
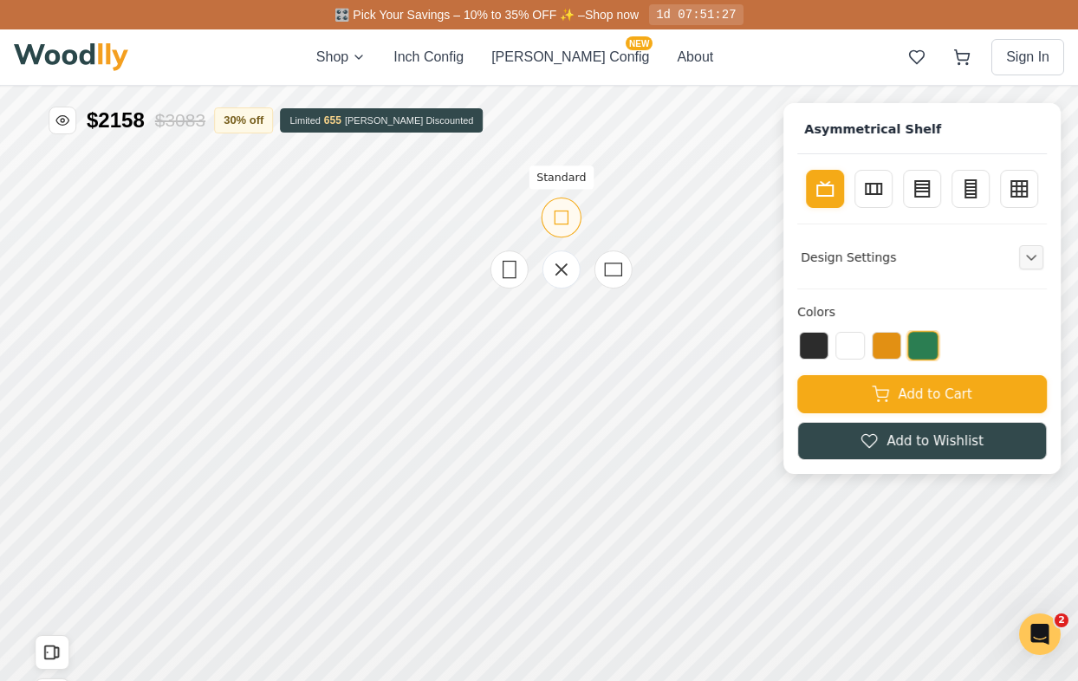
click at [553, 211] on icon at bounding box center [561, 218] width 22 height 22
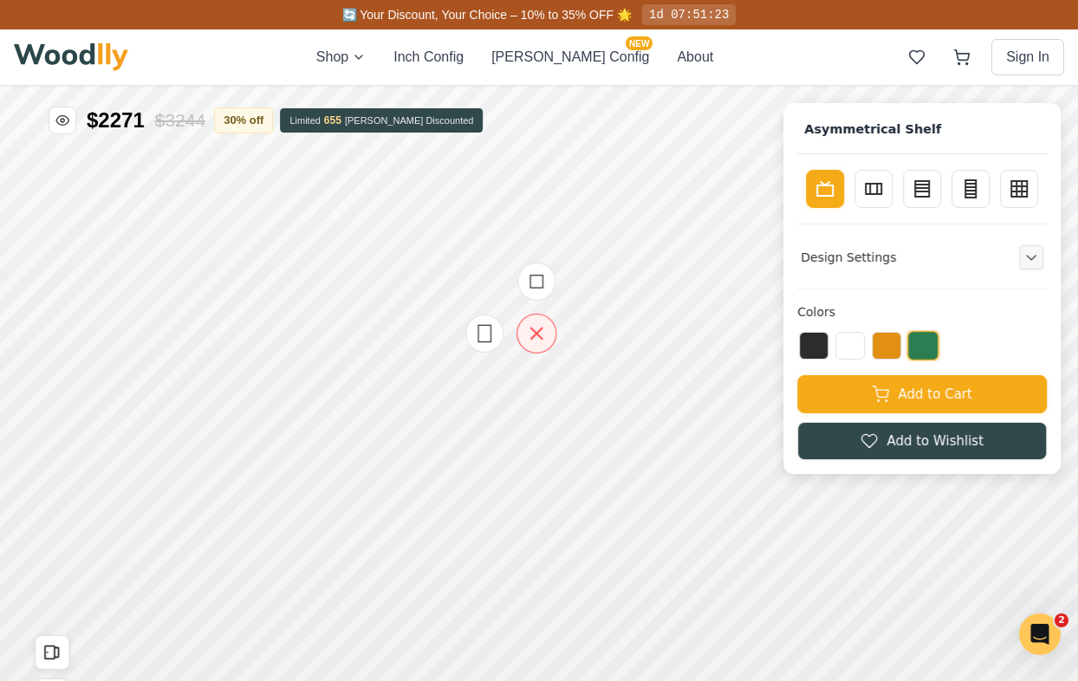
click at [536, 337] on icon at bounding box center [537, 333] width 22 height 22
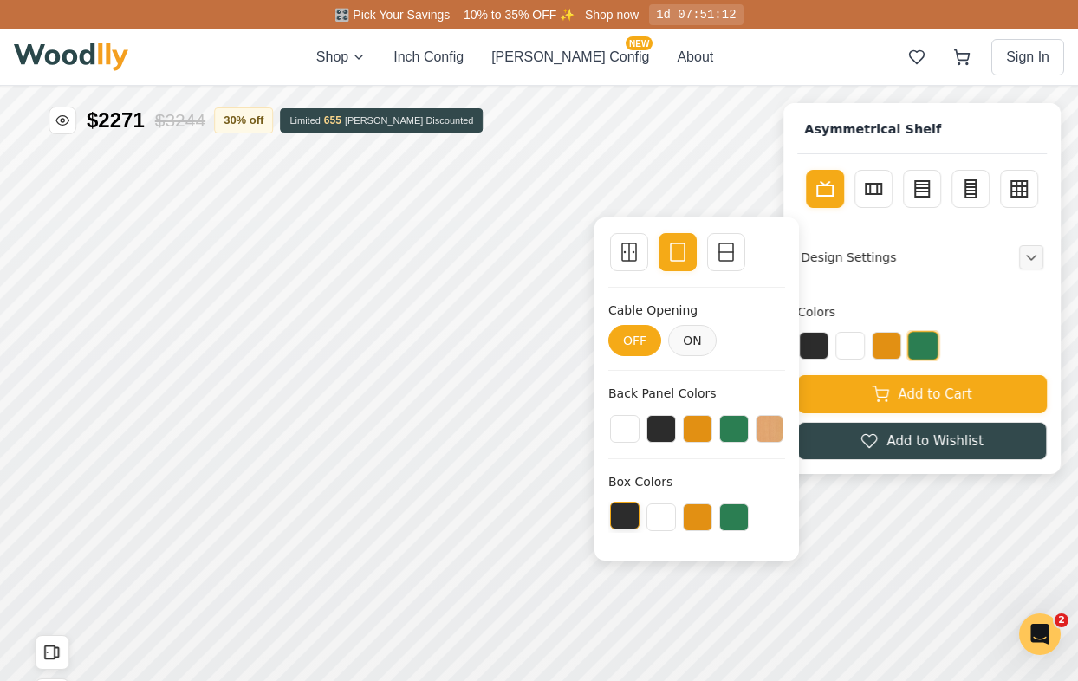
click at [622, 516] on button at bounding box center [624, 516] width 29 height 28
click at [659, 516] on button at bounding box center [660, 516] width 29 height 28
click at [632, 423] on button at bounding box center [624, 427] width 29 height 28
click at [666, 425] on div at bounding box center [696, 426] width 177 height 36
click at [774, 418] on button at bounding box center [770, 427] width 28 height 28
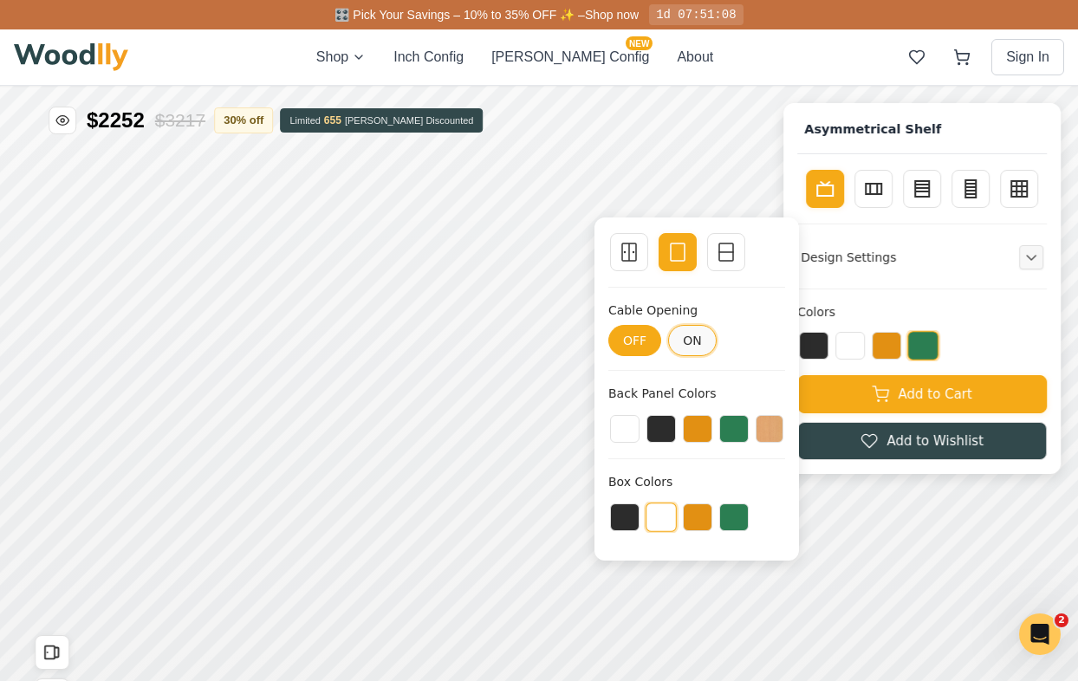
click at [699, 343] on button "ON" at bounding box center [692, 340] width 49 height 31
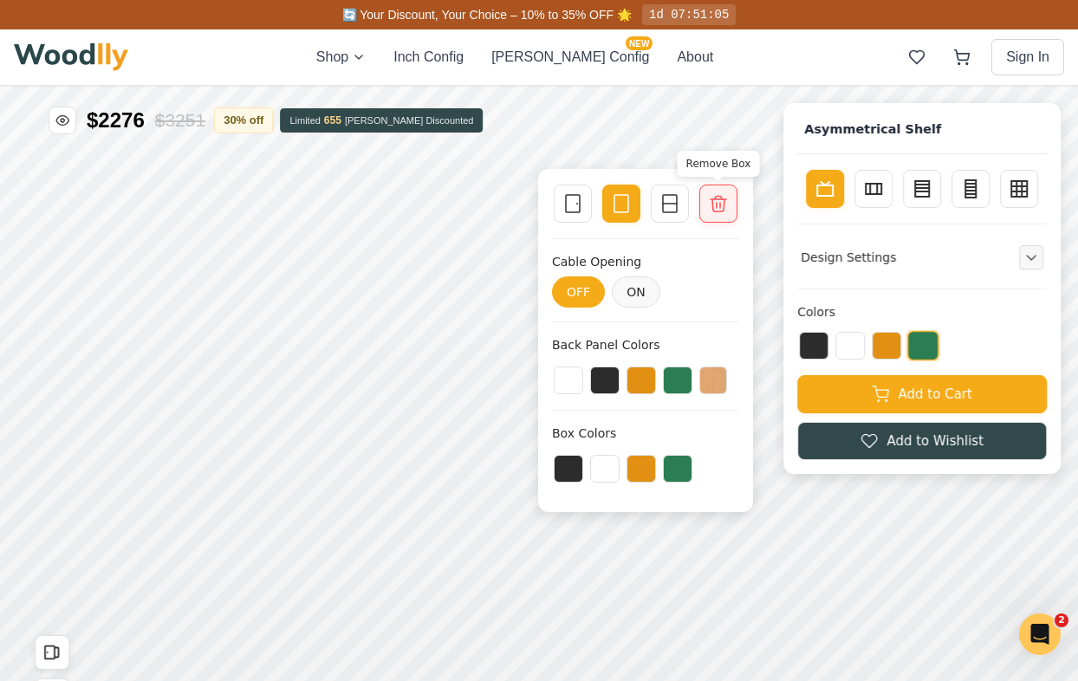
click at [726, 204] on icon at bounding box center [718, 203] width 21 height 21
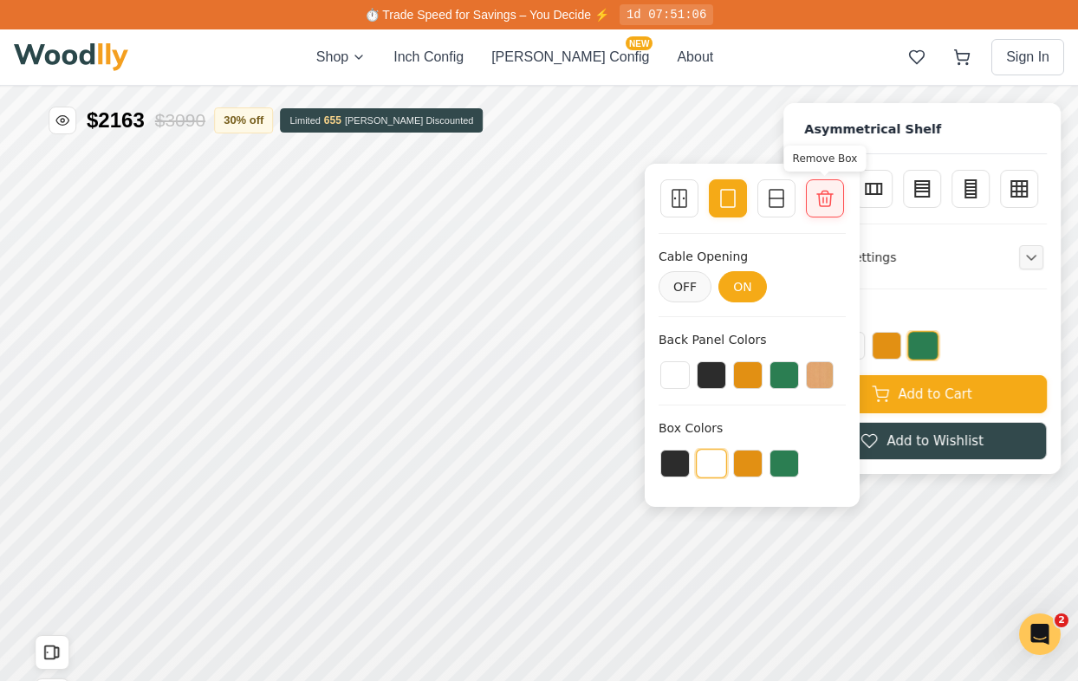
click at [831, 206] on icon at bounding box center [825, 198] width 21 height 21
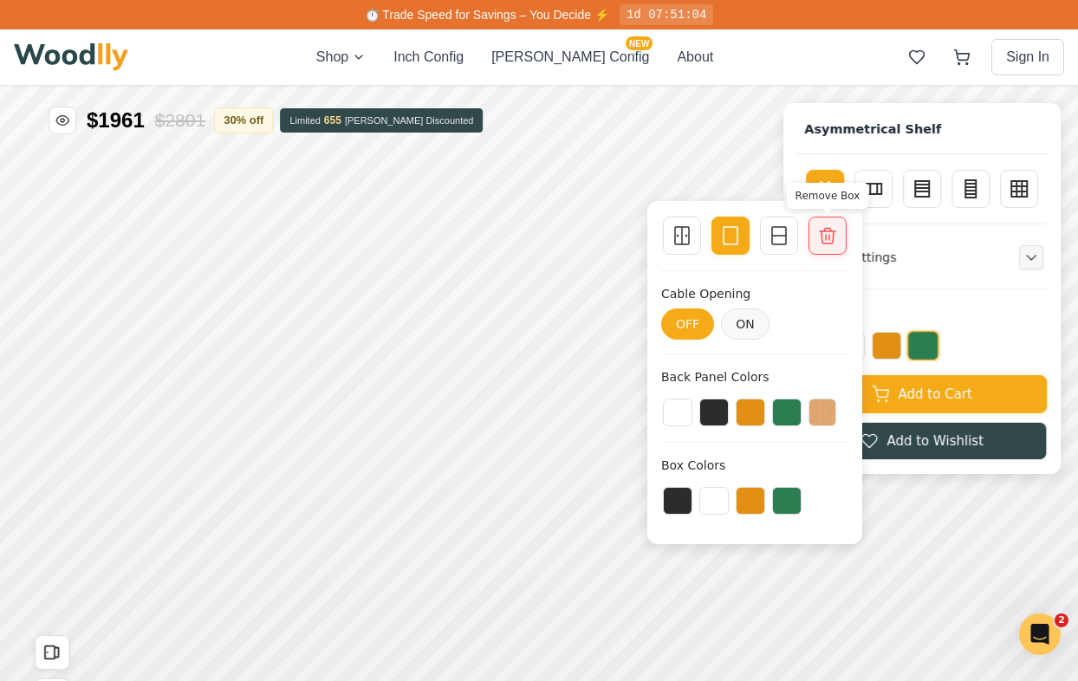
click at [828, 247] on div "Remove Box" at bounding box center [827, 236] width 38 height 38
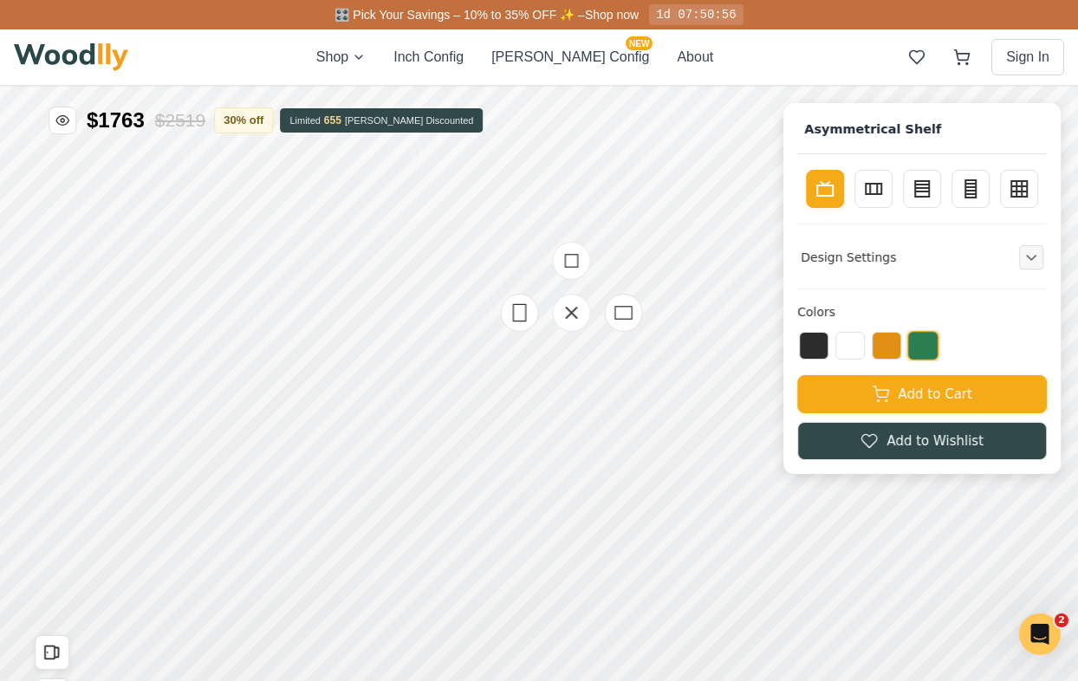
click at [583, 367] on div at bounding box center [571, 312] width 173 height 173
click at [562, 361] on div at bounding box center [571, 312] width 173 height 173
click at [565, 323] on icon at bounding box center [572, 313] width 22 height 22
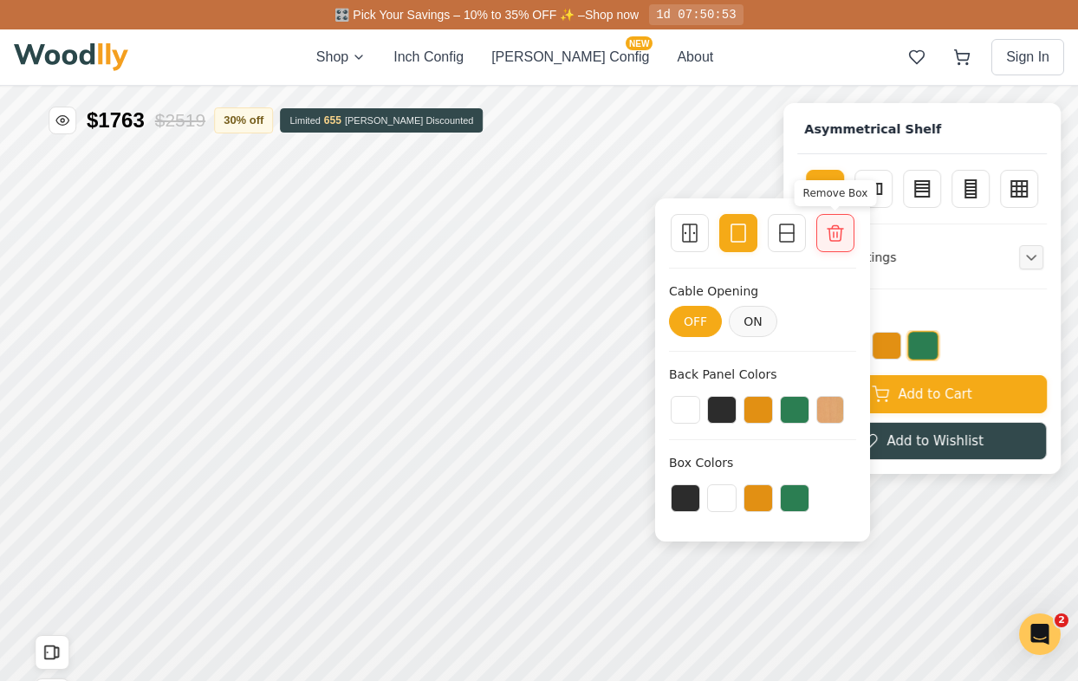
click at [840, 230] on icon at bounding box center [835, 233] width 21 height 21
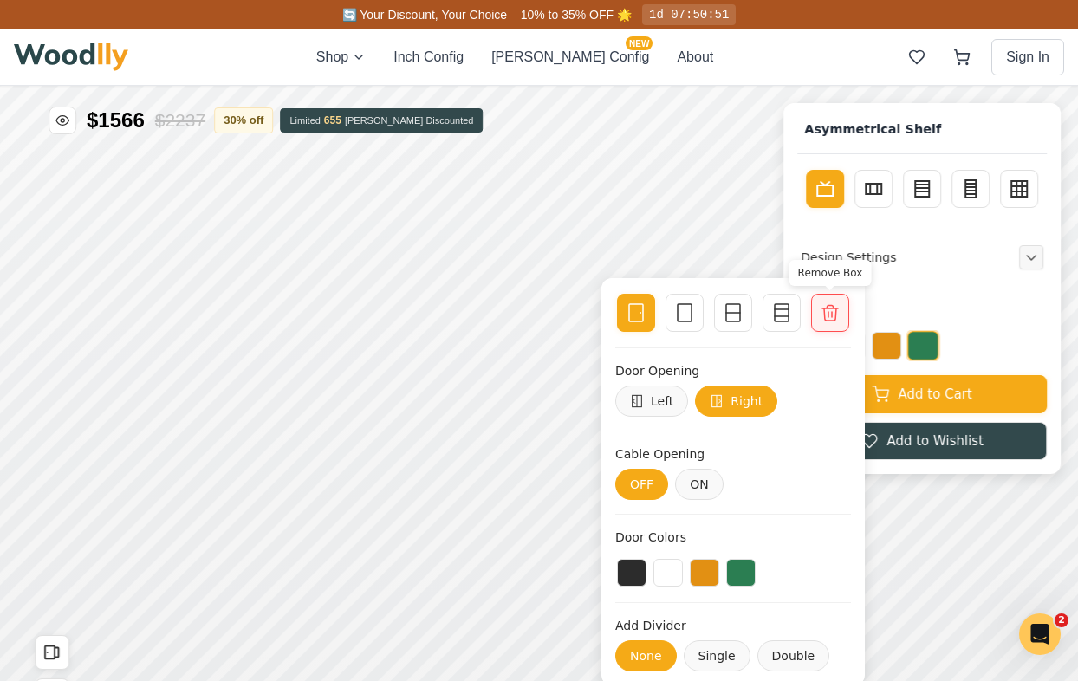
click at [836, 312] on icon at bounding box center [830, 313] width 16 height 16
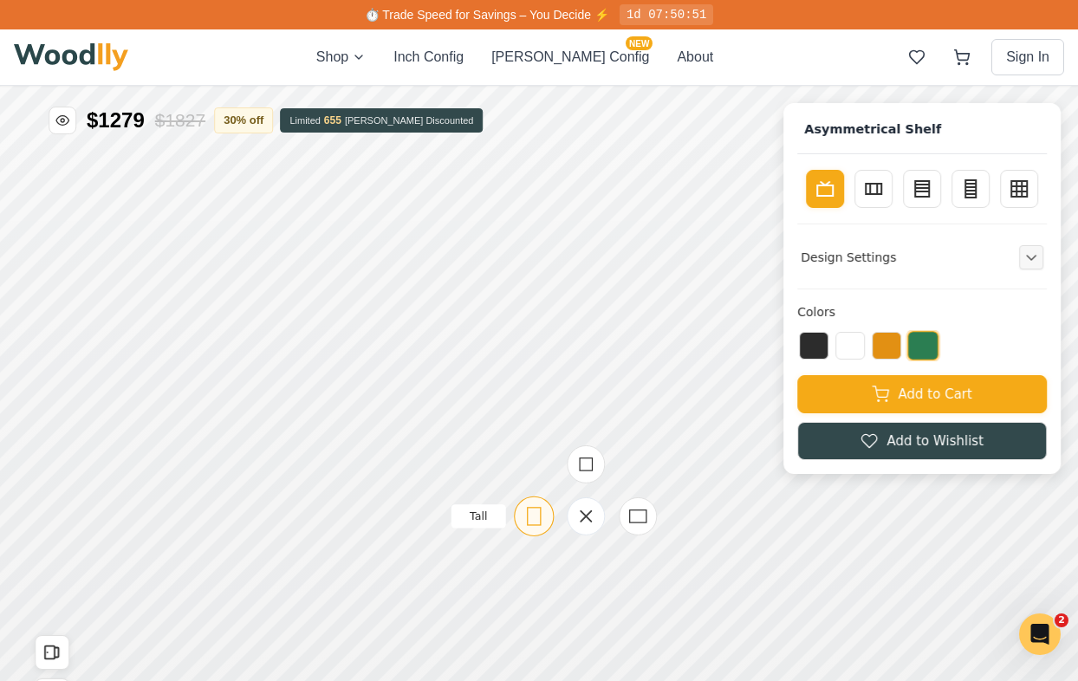
click at [533, 523] on icon at bounding box center [534, 516] width 22 height 22
click at [513, 477] on rect at bounding box center [506, 470] width 17 height 13
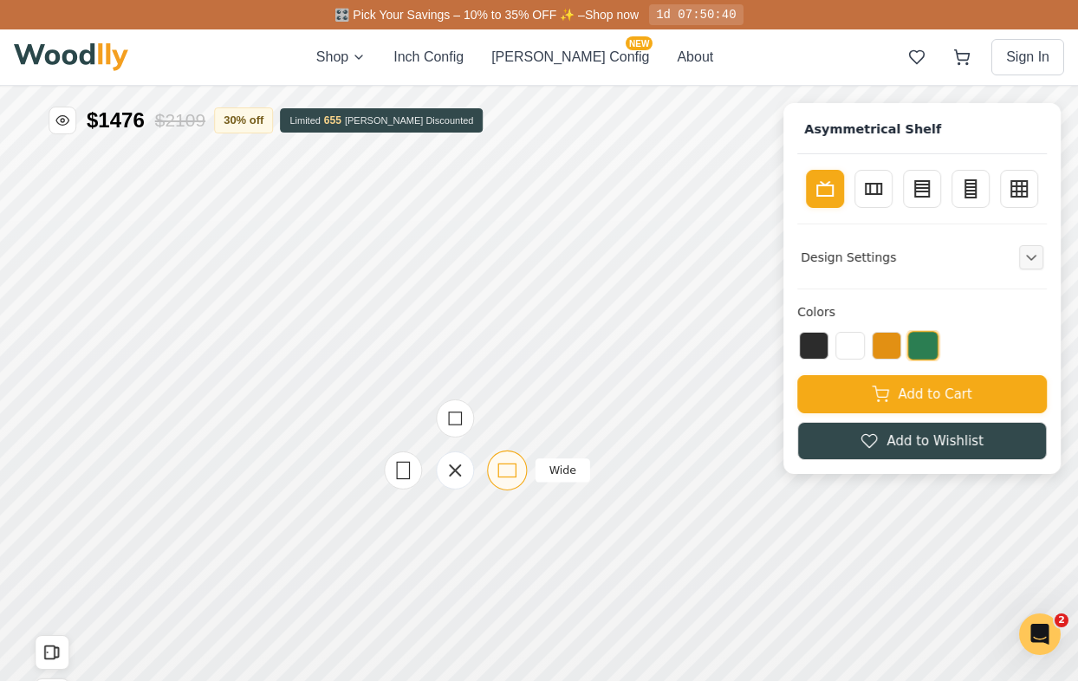
click at [509, 476] on icon at bounding box center [508, 470] width 22 height 22
click at [383, 483] on div "Tall" at bounding box center [454, 470] width 173 height 173
click at [406, 476] on icon at bounding box center [404, 470] width 22 height 22
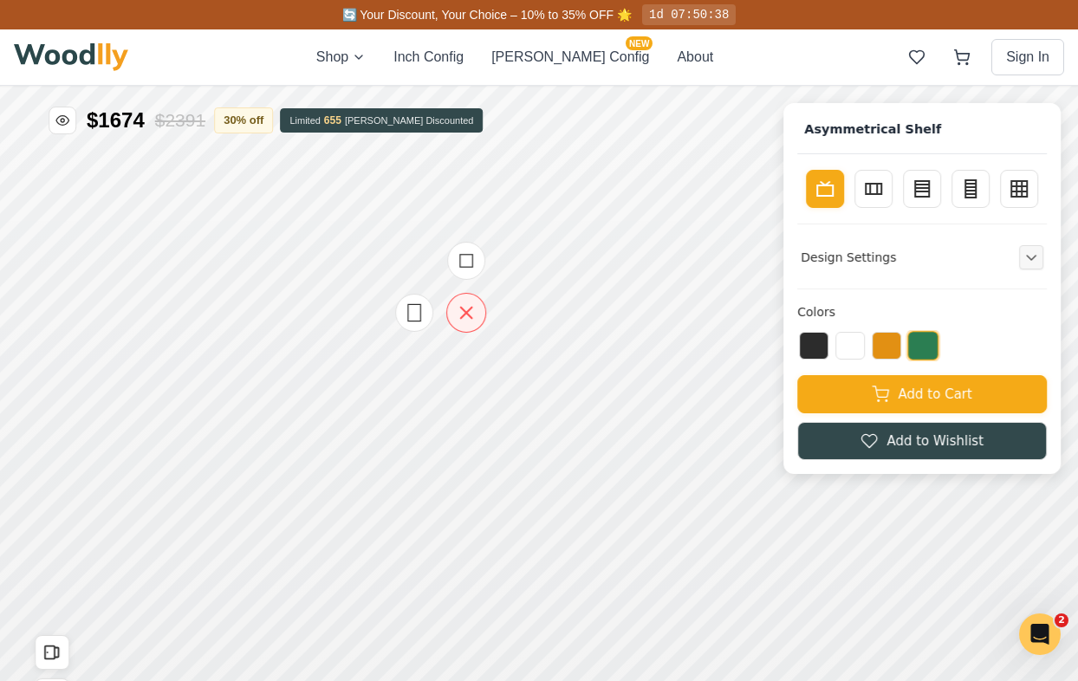
click at [468, 314] on icon at bounding box center [466, 313] width 11 height 11
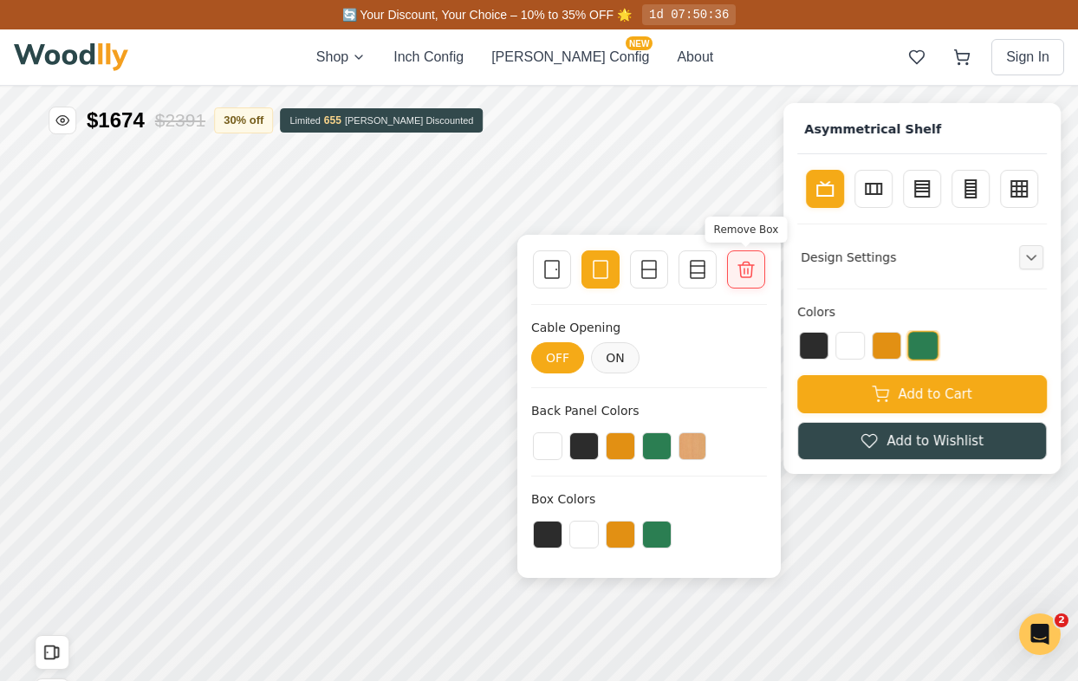
click at [746, 272] on icon at bounding box center [746, 269] width 21 height 21
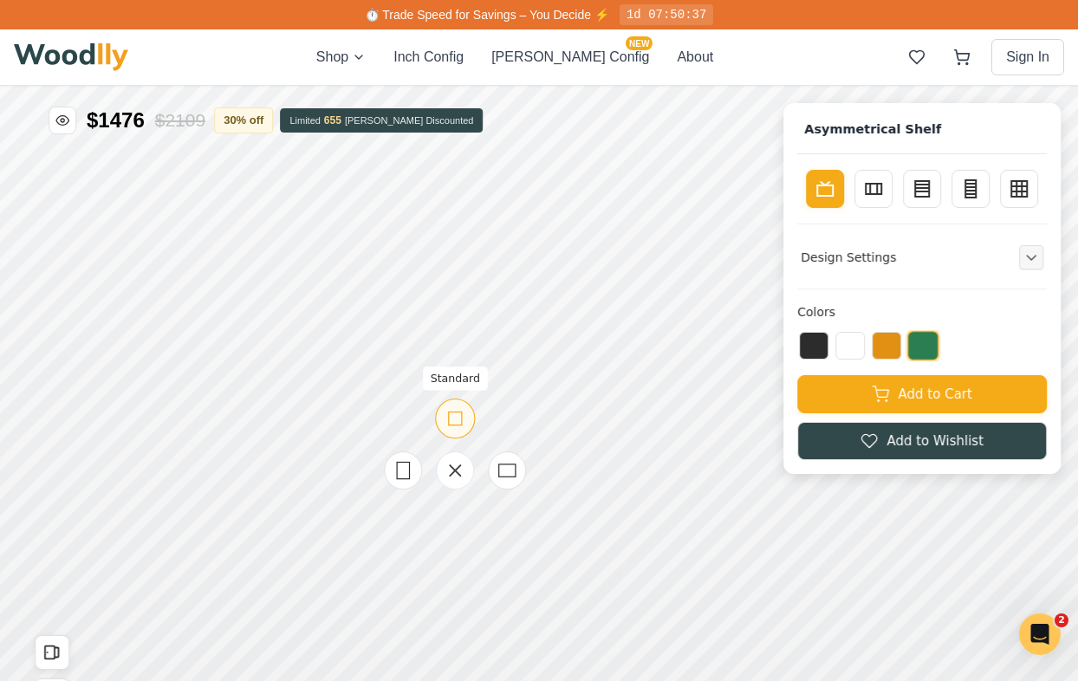
click at [454, 424] on icon at bounding box center [456, 418] width 22 height 22
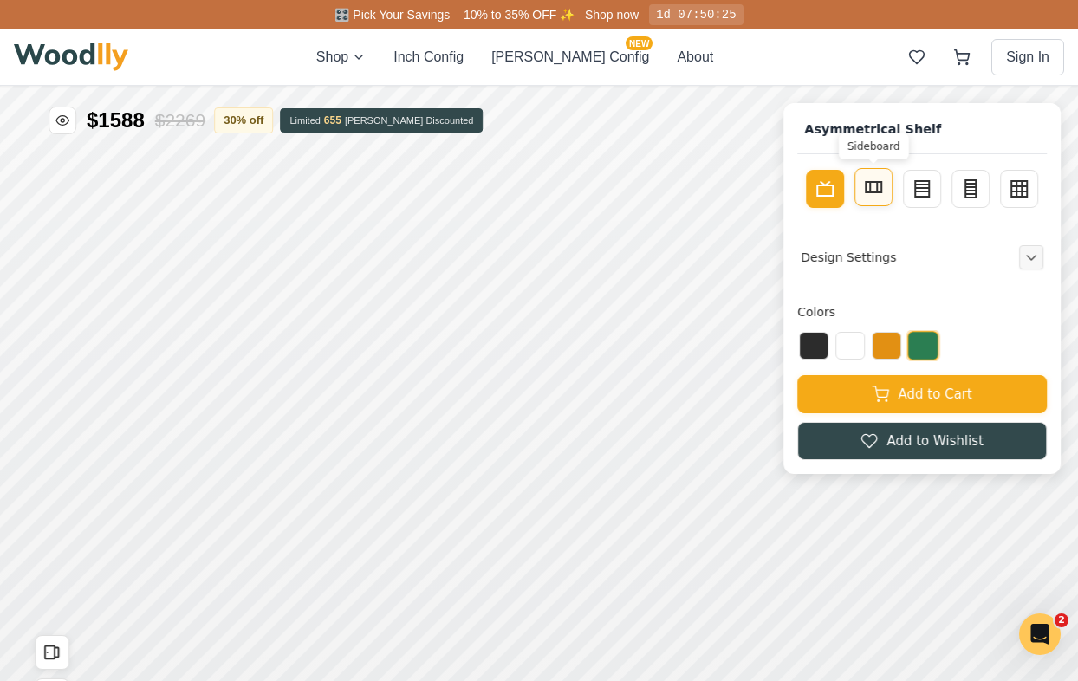
click at [868, 189] on icon at bounding box center [873, 187] width 21 height 21
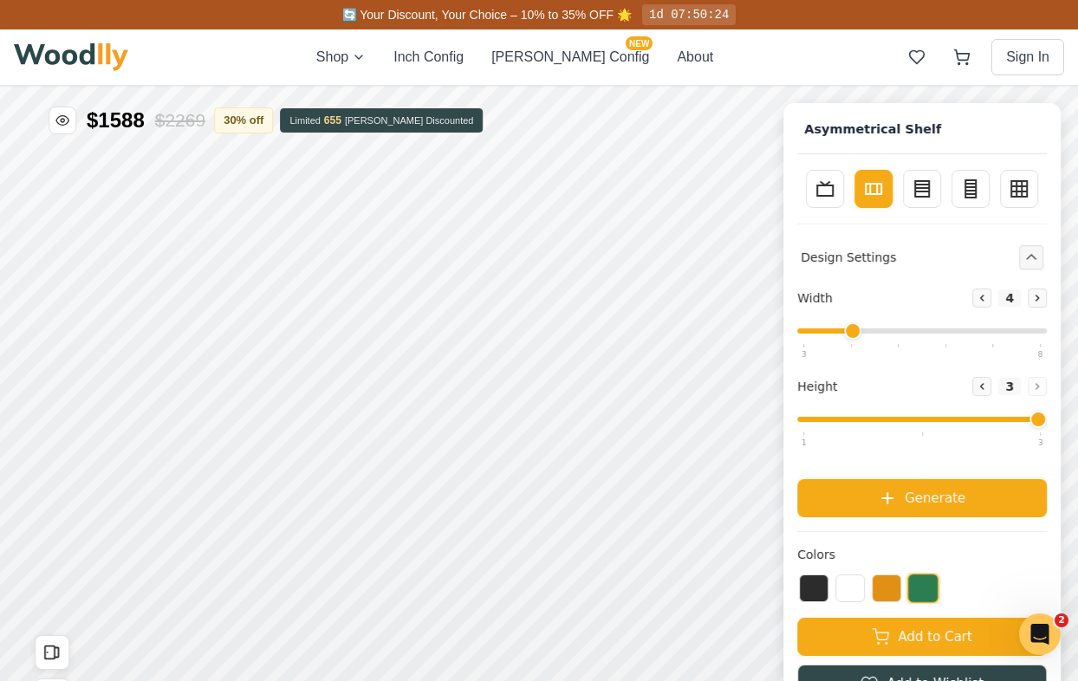
type input "2"
click at [934, 417] on input "range" at bounding box center [922, 419] width 250 height 5
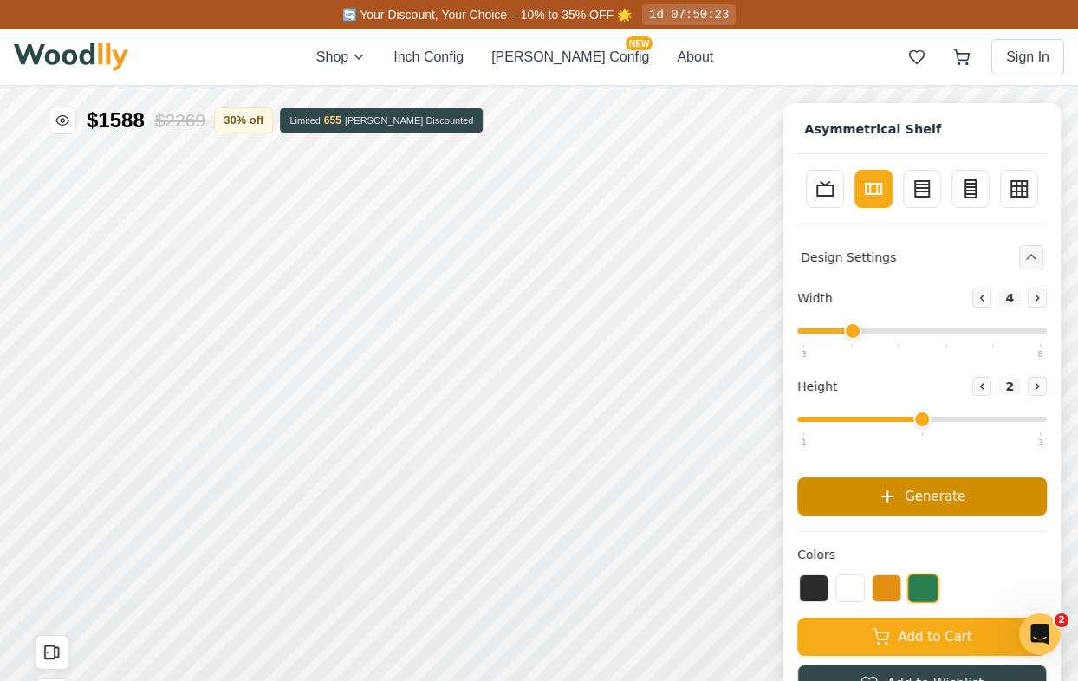
click at [915, 489] on span "Generate" at bounding box center [935, 496] width 61 height 20
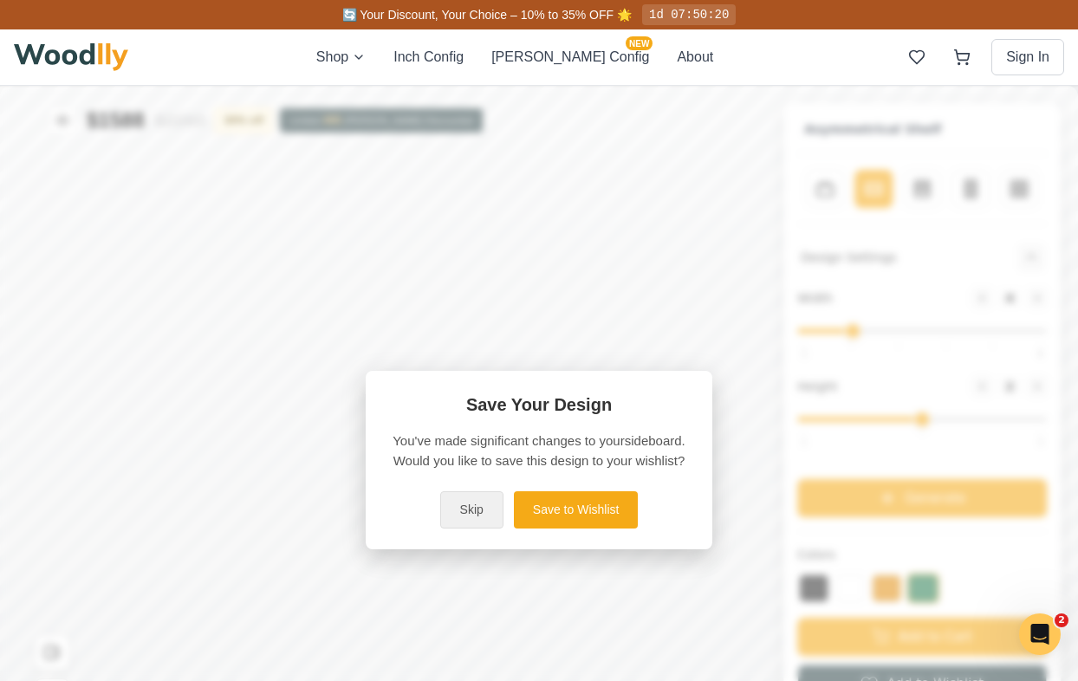
click at [474, 509] on button "Skip" at bounding box center [471, 509] width 63 height 37
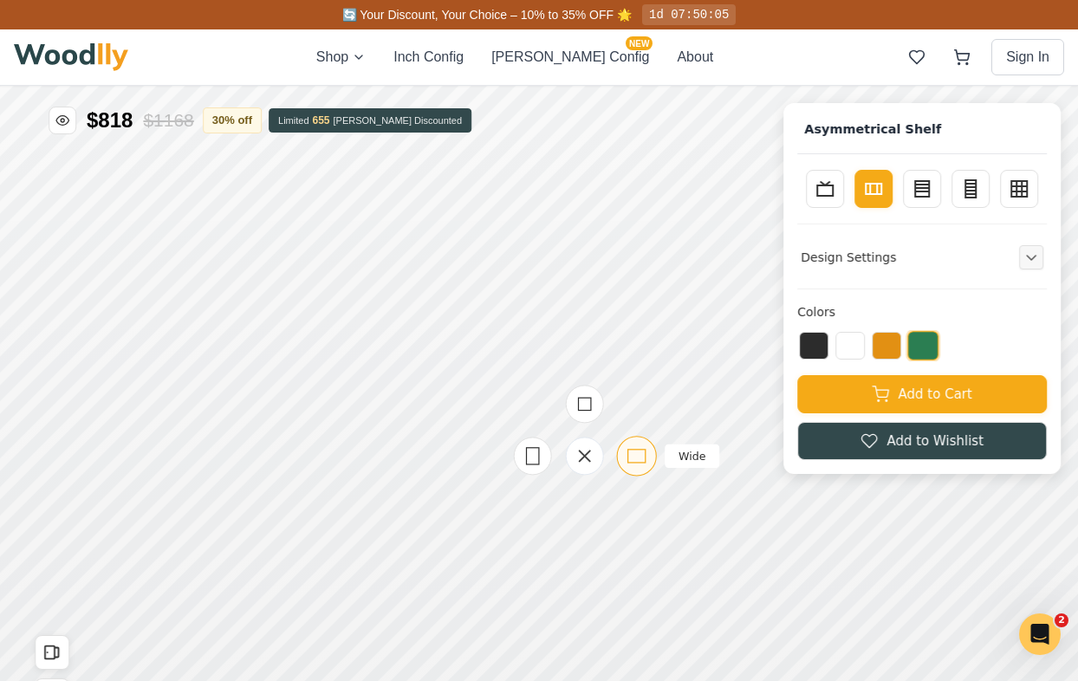
click at [635, 453] on icon at bounding box center [637, 456] width 22 height 22
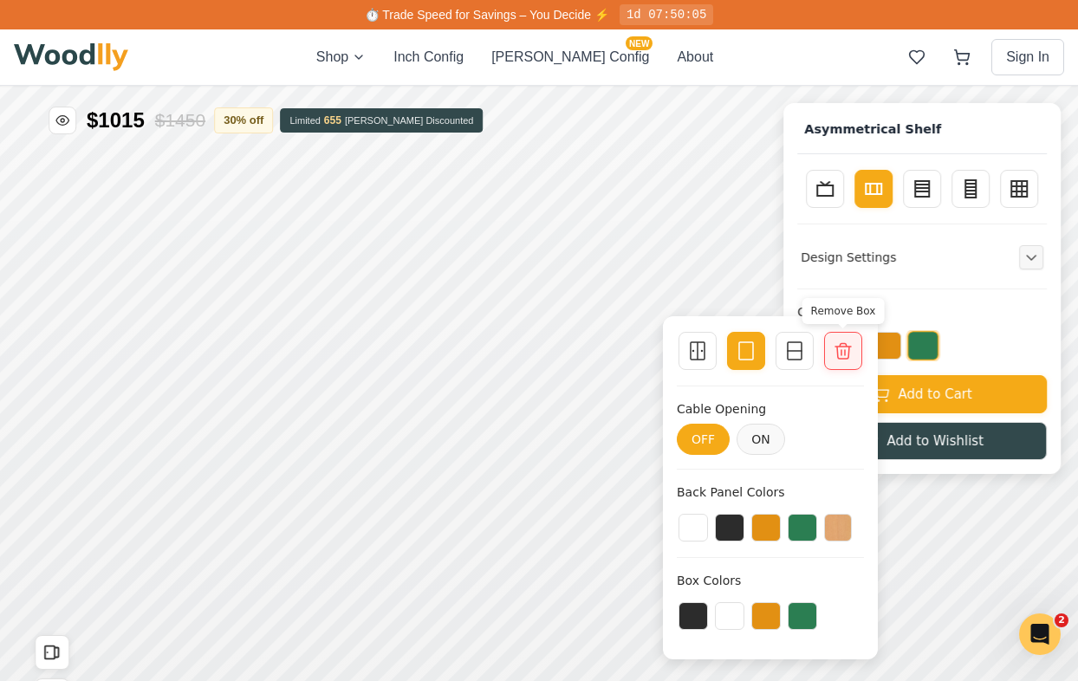
click at [852, 357] on icon at bounding box center [843, 351] width 21 height 21
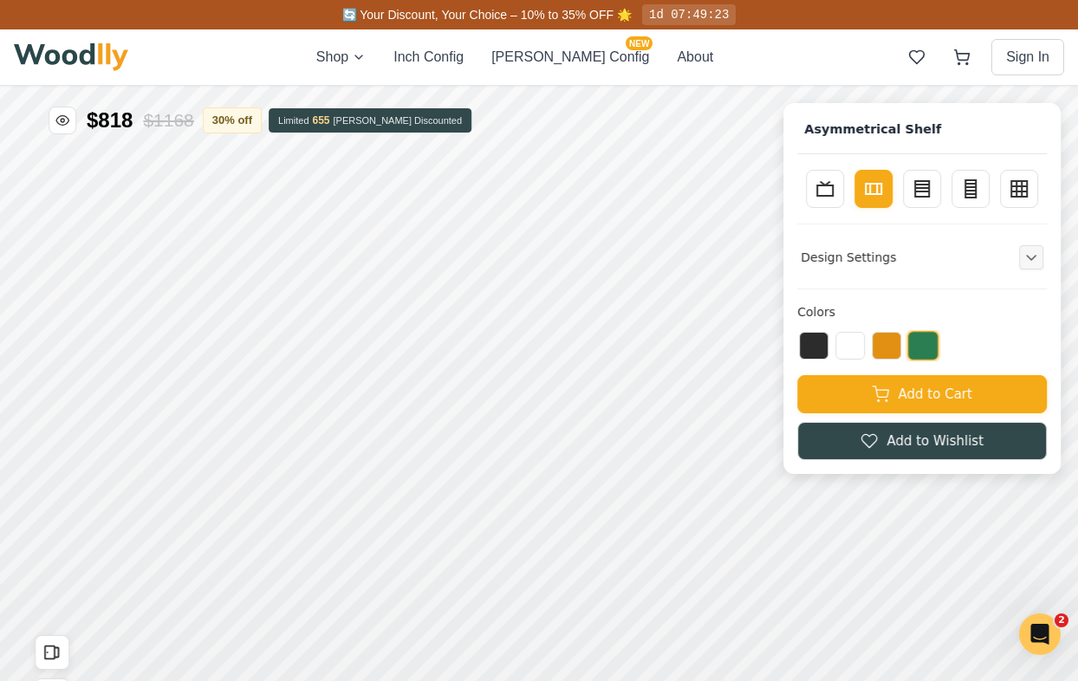
click at [38, 59] on img at bounding box center [71, 57] width 114 height 28
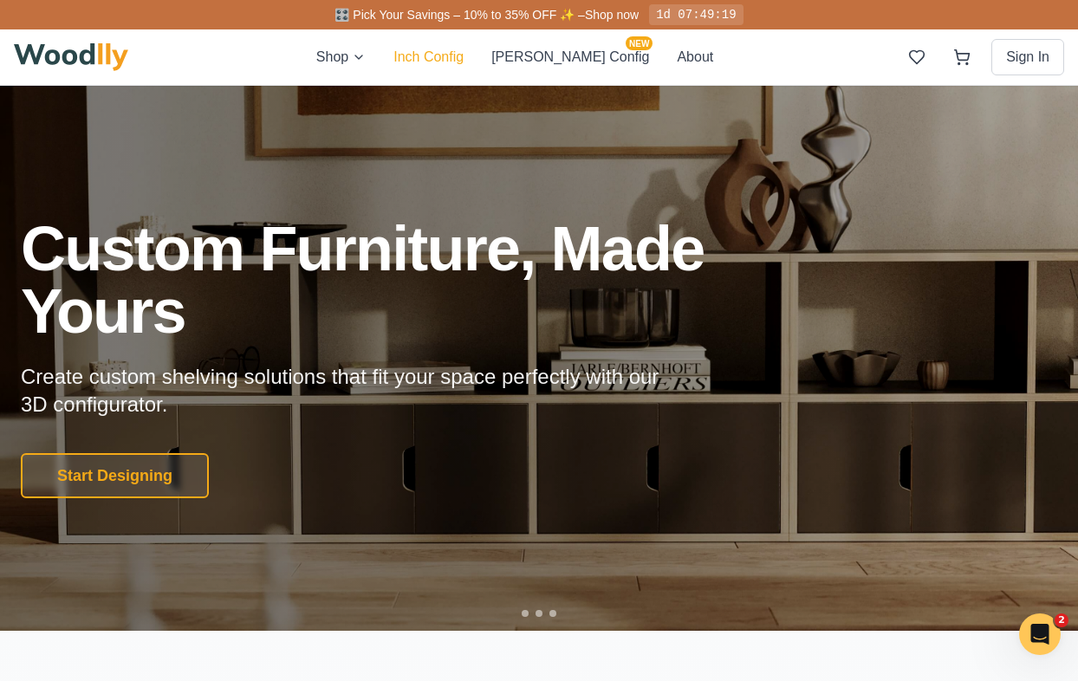
click at [464, 55] on button "Inch Config" at bounding box center [428, 57] width 70 height 21
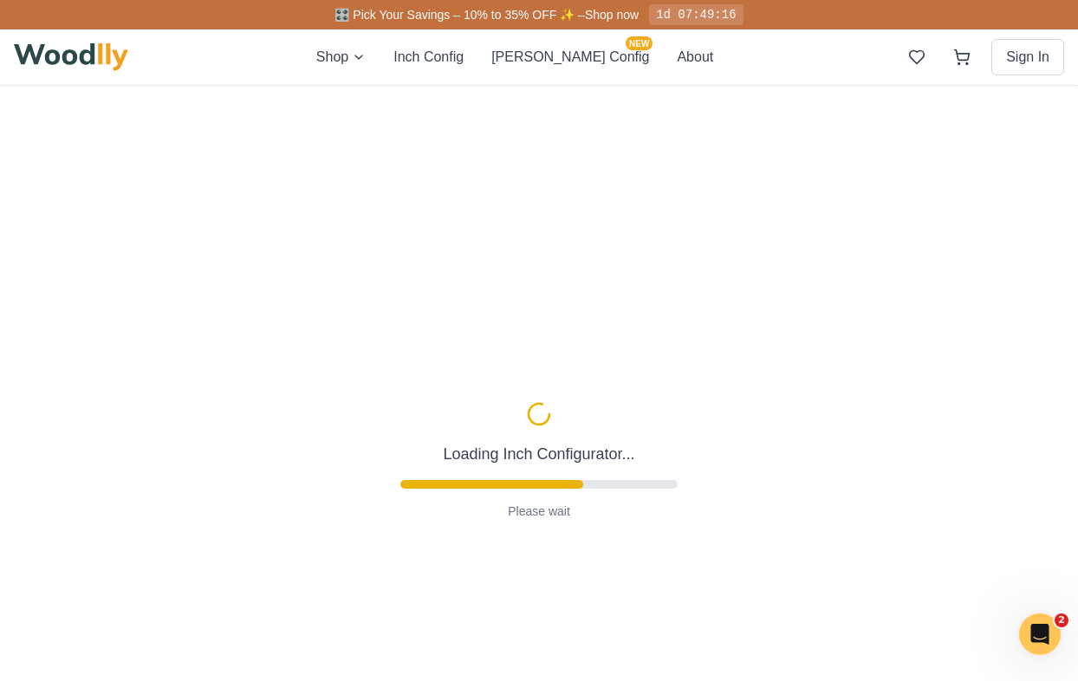
type input "63"
type input "2"
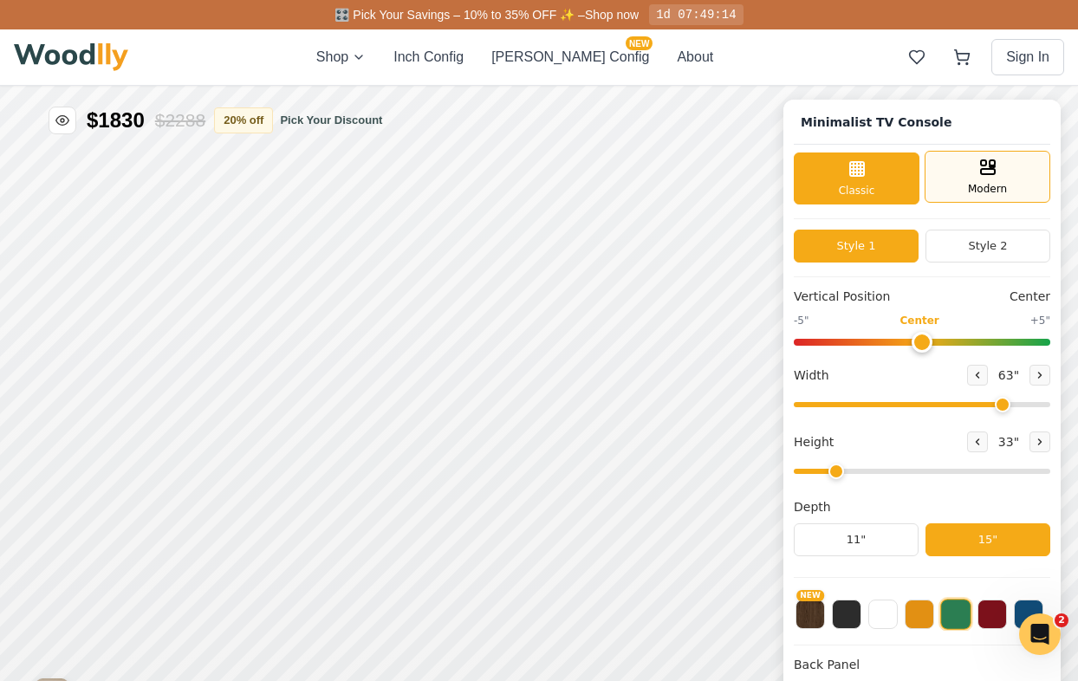
click at [985, 190] on span "Modern" at bounding box center [987, 189] width 39 height 16
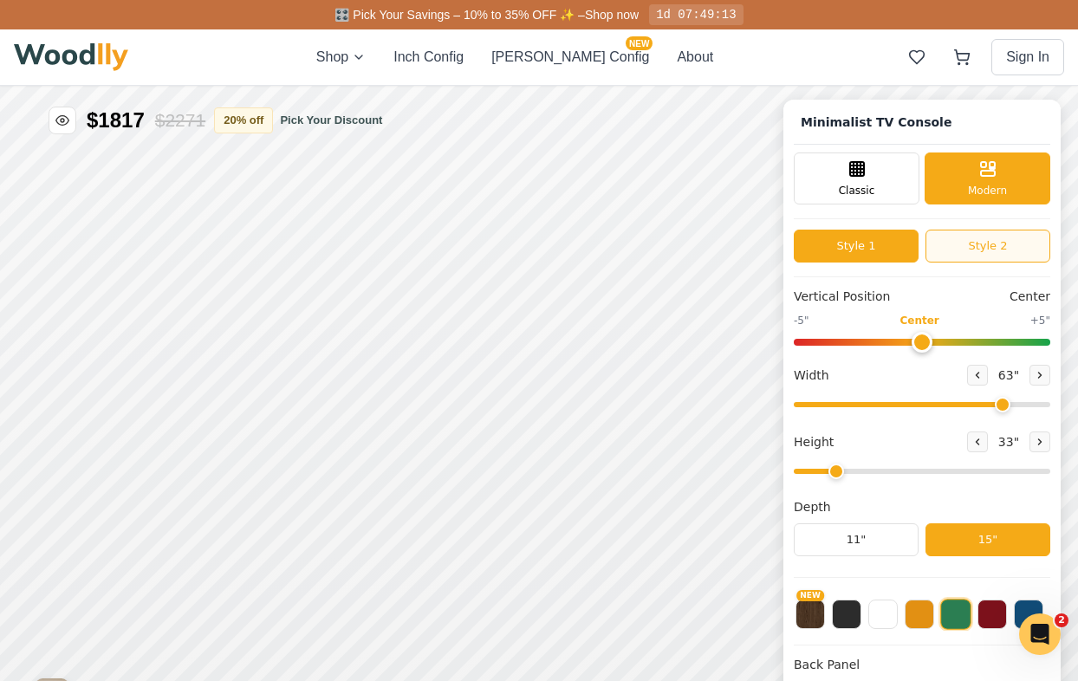
click at [993, 238] on button "Style 2" at bounding box center [987, 246] width 125 height 33
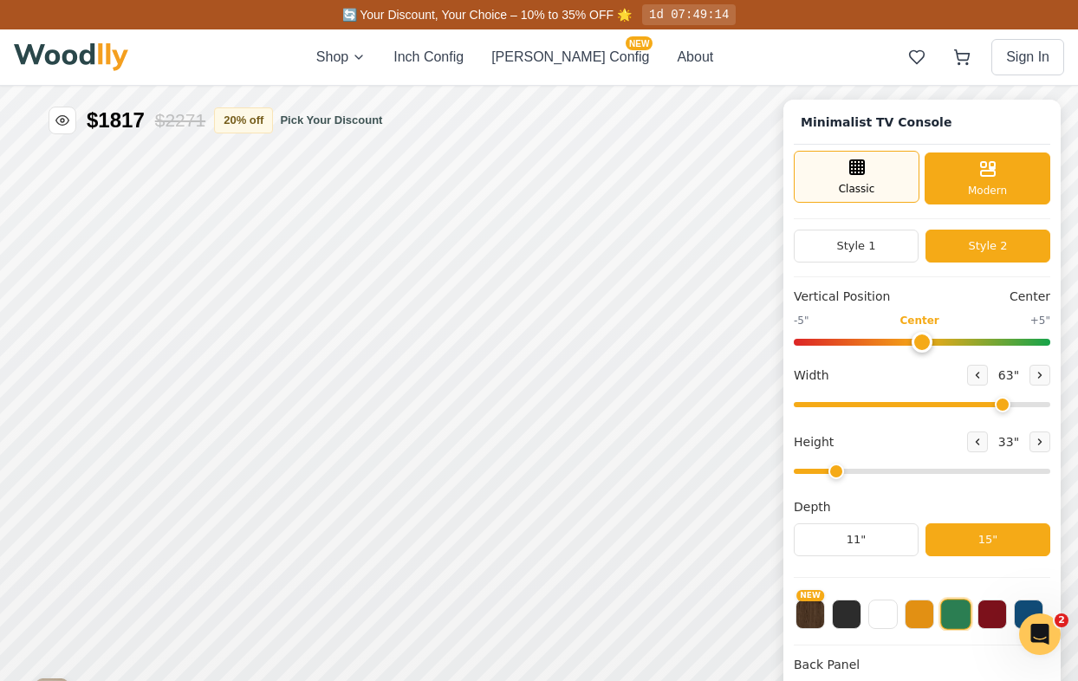
click at [866, 193] on span "Classic" at bounding box center [857, 189] width 36 height 16
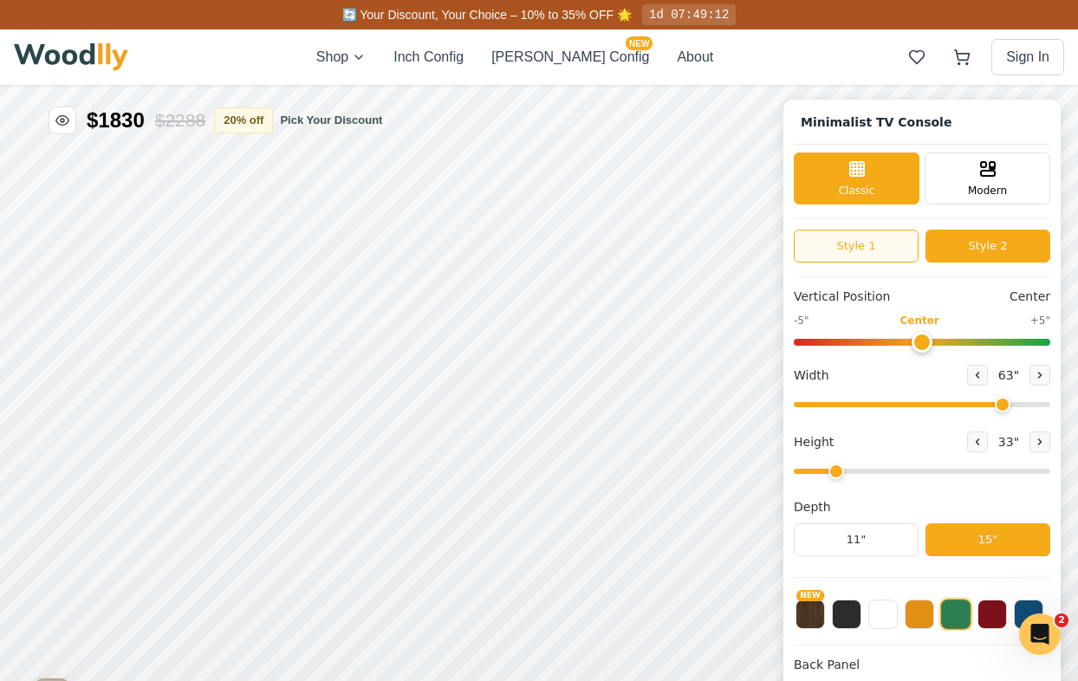
click at [886, 243] on button "Style 1" at bounding box center [856, 246] width 125 height 33
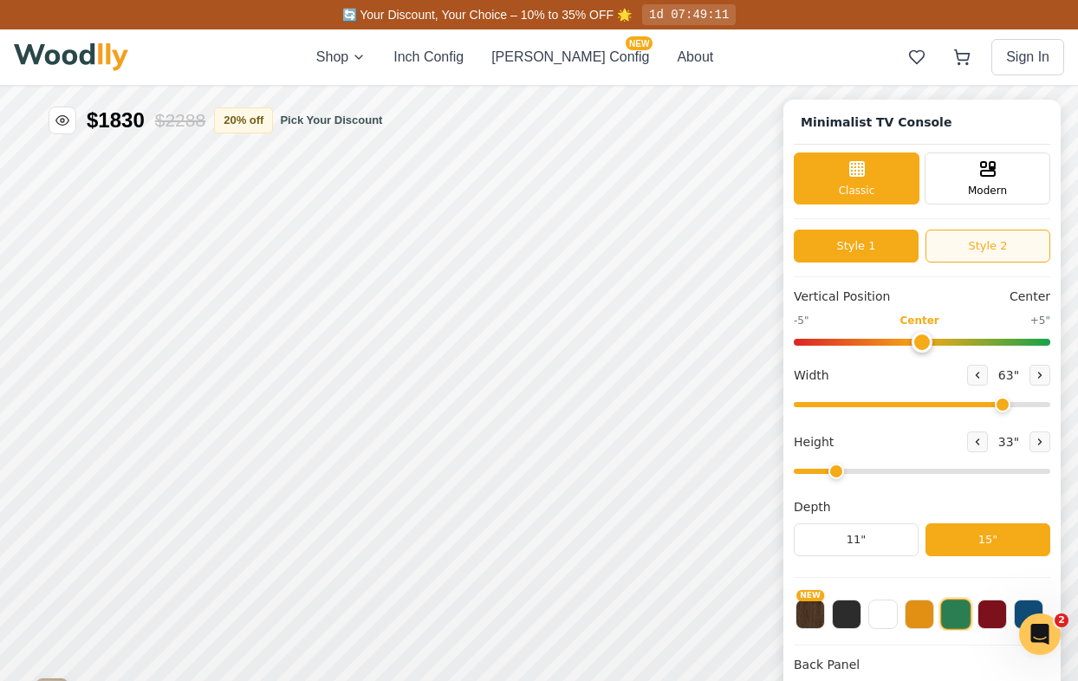
click at [975, 247] on button "Style 2" at bounding box center [987, 246] width 125 height 33
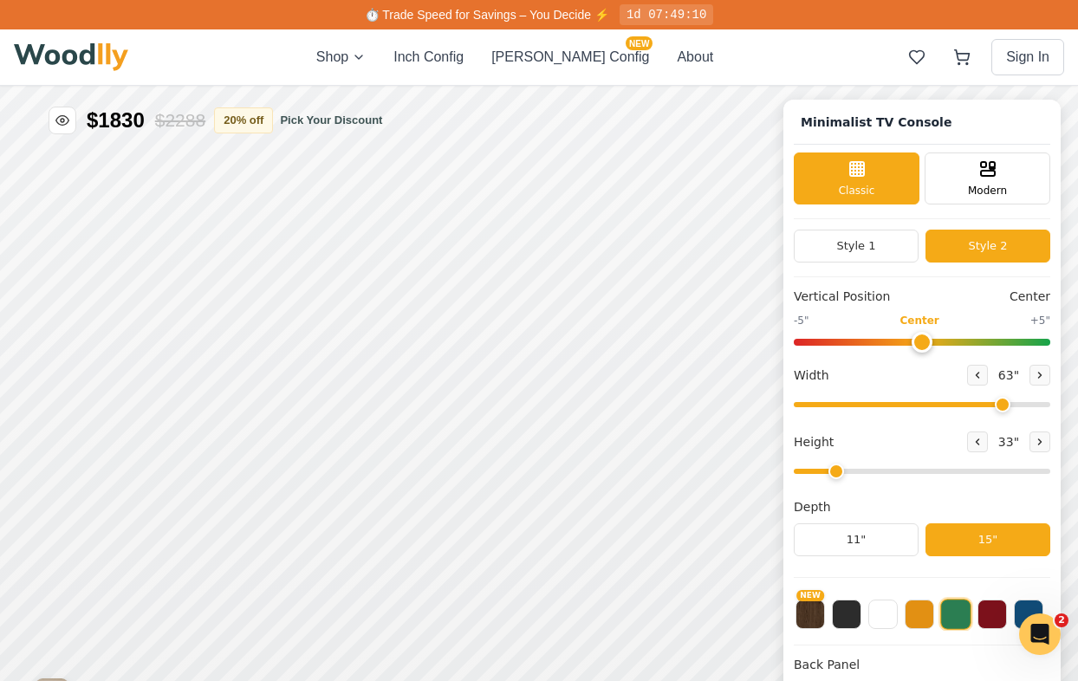
click at [918, 341] on input "range" at bounding box center [922, 342] width 256 height 7
click at [881, 260] on button "Style 1" at bounding box center [856, 246] width 125 height 33
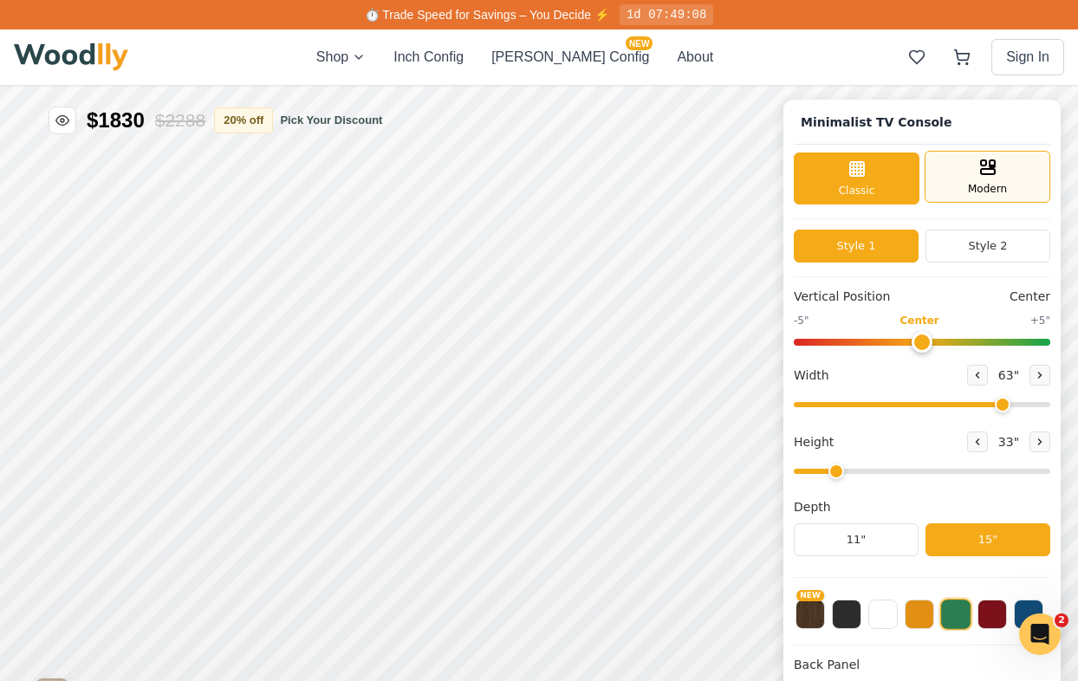
click at [953, 184] on div "Modern" at bounding box center [988, 177] width 126 height 52
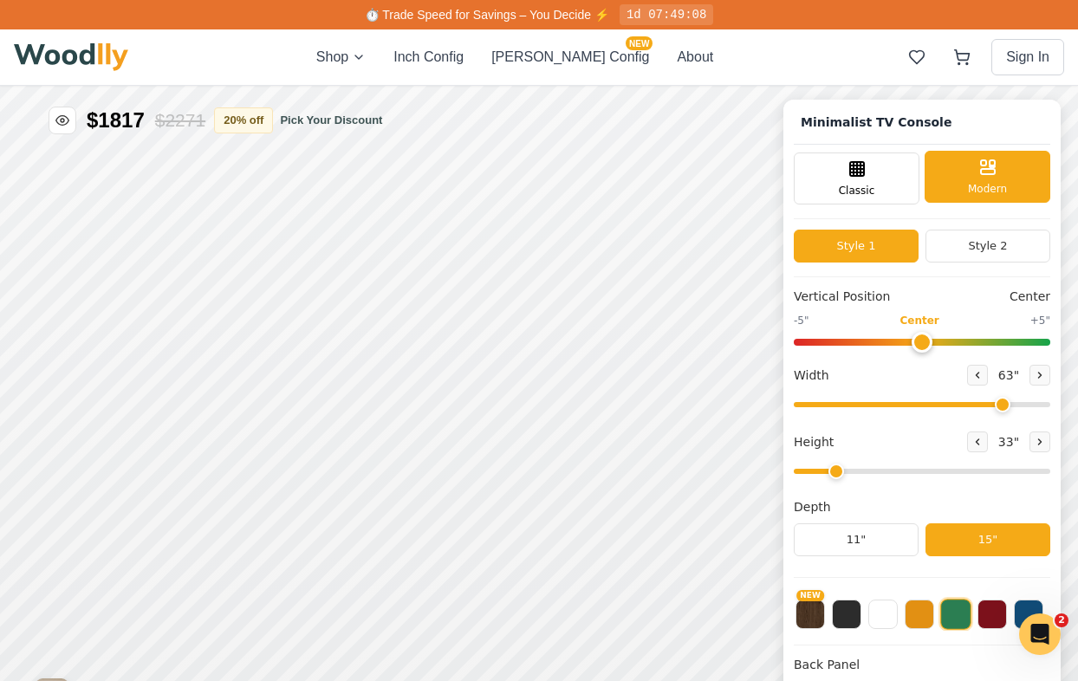
click at [953, 184] on div "Modern" at bounding box center [988, 177] width 126 height 52
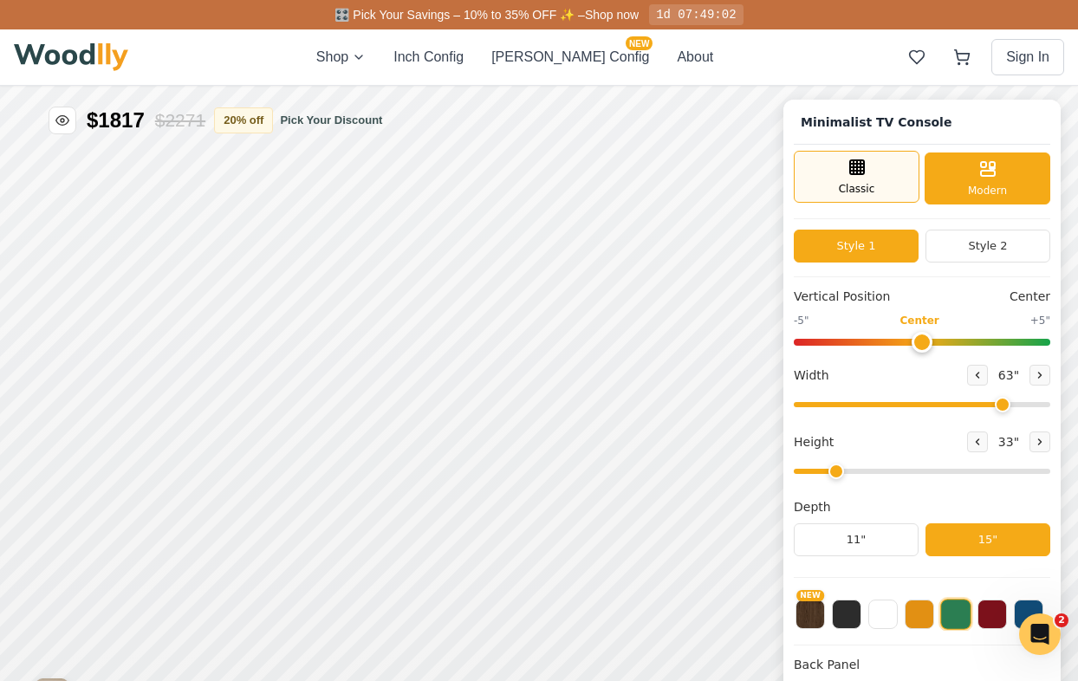
click at [886, 185] on div "Classic" at bounding box center [857, 177] width 126 height 52
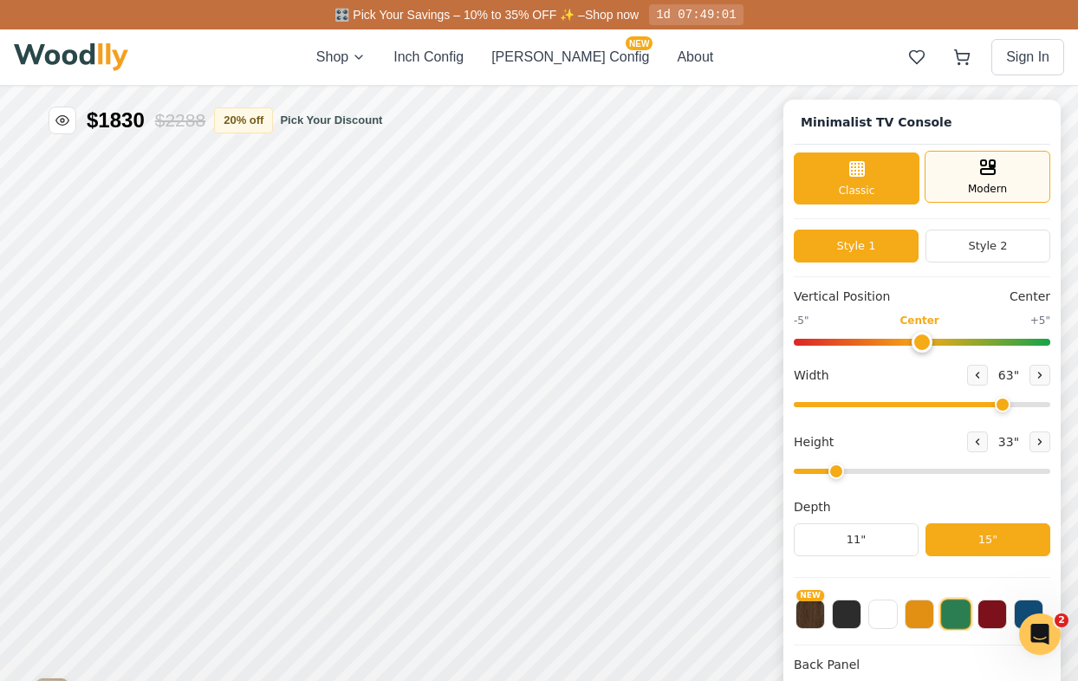
click at [968, 186] on span "Modern" at bounding box center [987, 189] width 39 height 16
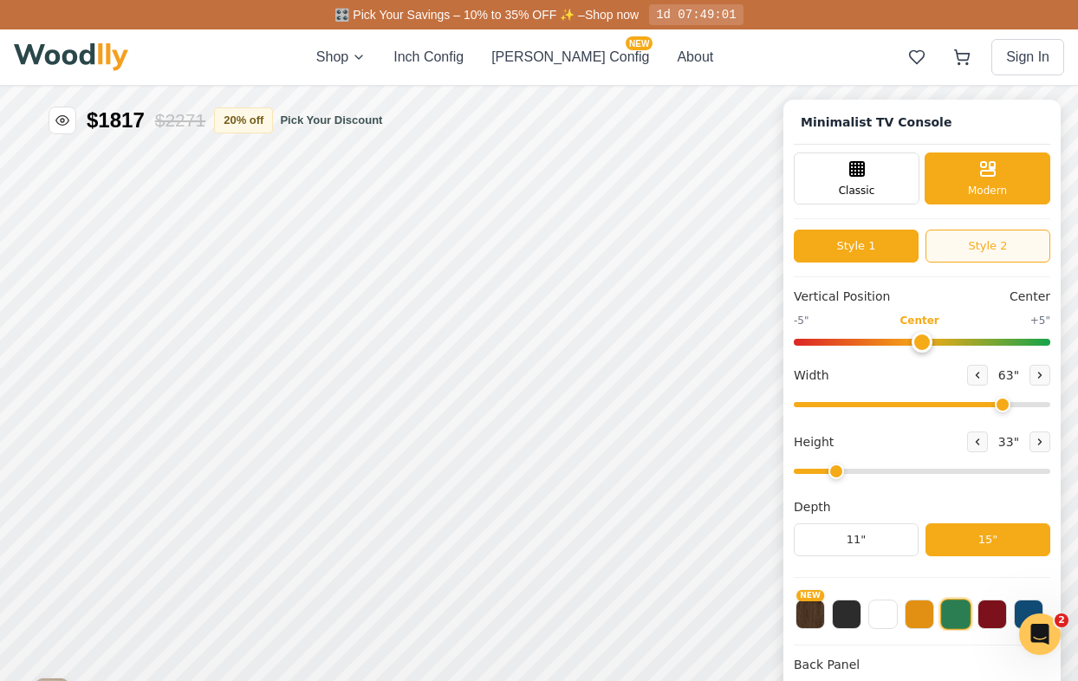
click at [970, 253] on button "Style 2" at bounding box center [987, 246] width 125 height 33
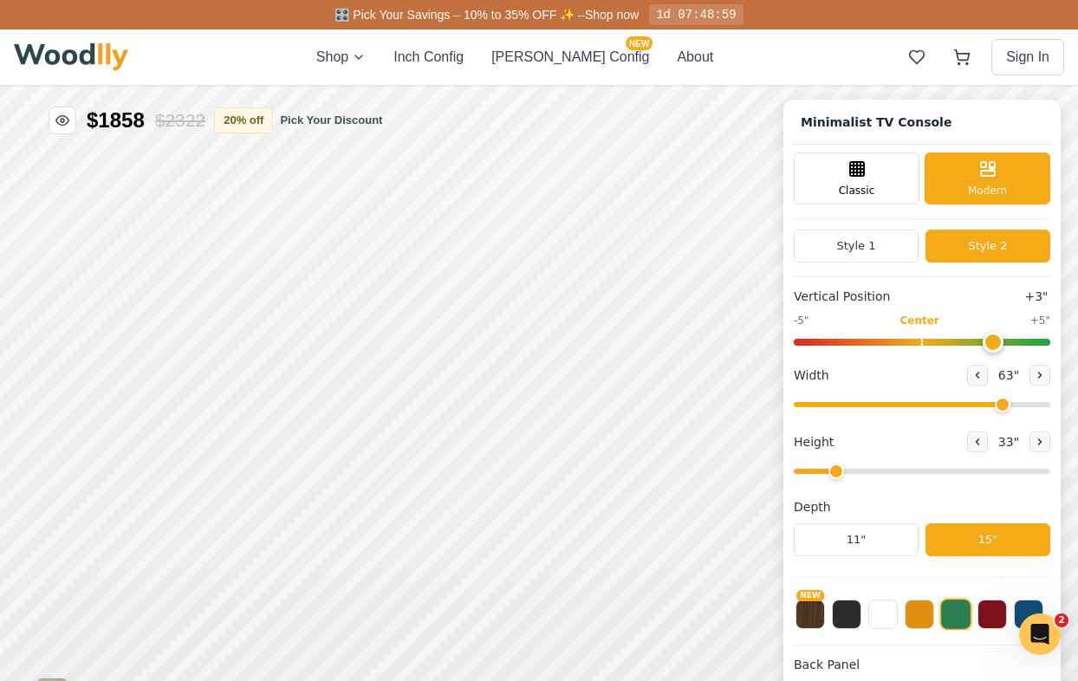
click at [992, 340] on input "range" at bounding box center [922, 342] width 256 height 7
drag, startPoint x: 986, startPoint y: 340, endPoint x: 898, endPoint y: 337, distance: 88.4
click at [898, 339] on input "range" at bounding box center [922, 342] width 256 height 7
drag, startPoint x: 897, startPoint y: 336, endPoint x: 828, endPoint y: 333, distance: 69.4
type input "-4"
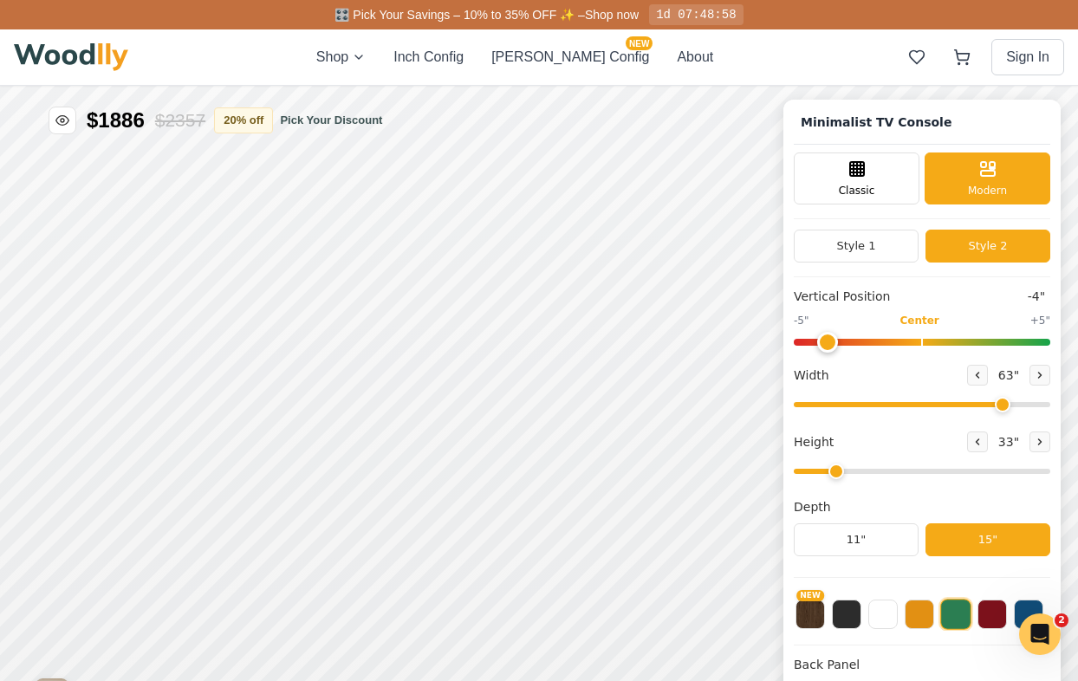
click at [828, 339] on input "range" at bounding box center [922, 342] width 256 height 7
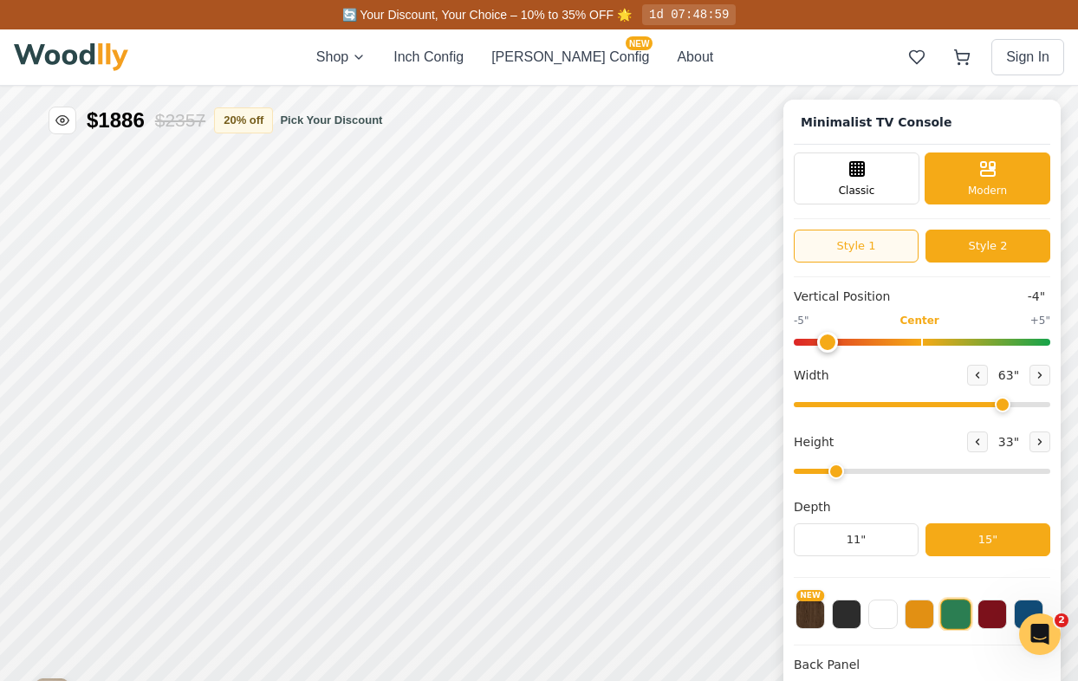
click at [867, 250] on button "Style 1" at bounding box center [856, 246] width 125 height 33
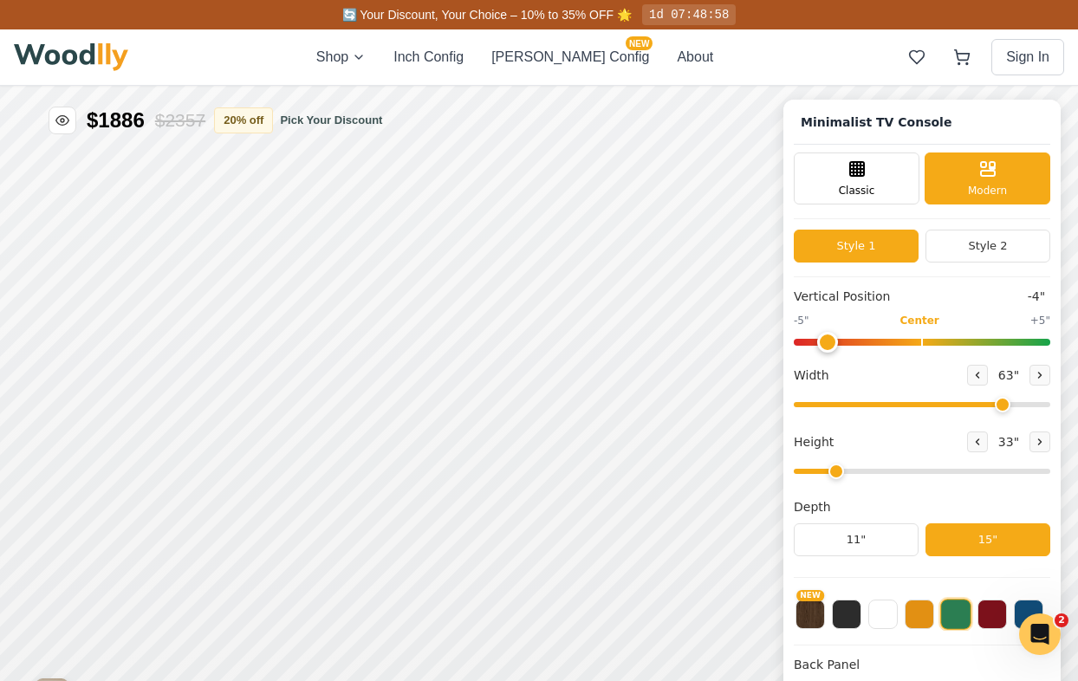
scroll to position [6, 0]
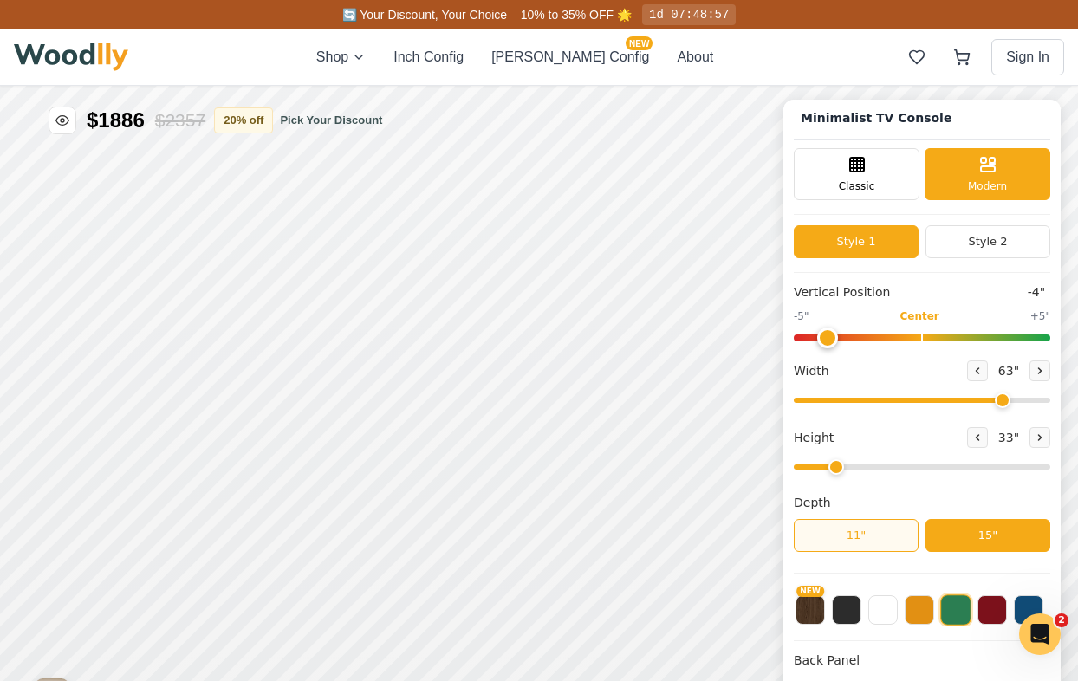
click at [869, 531] on button "11"" at bounding box center [856, 535] width 125 height 33
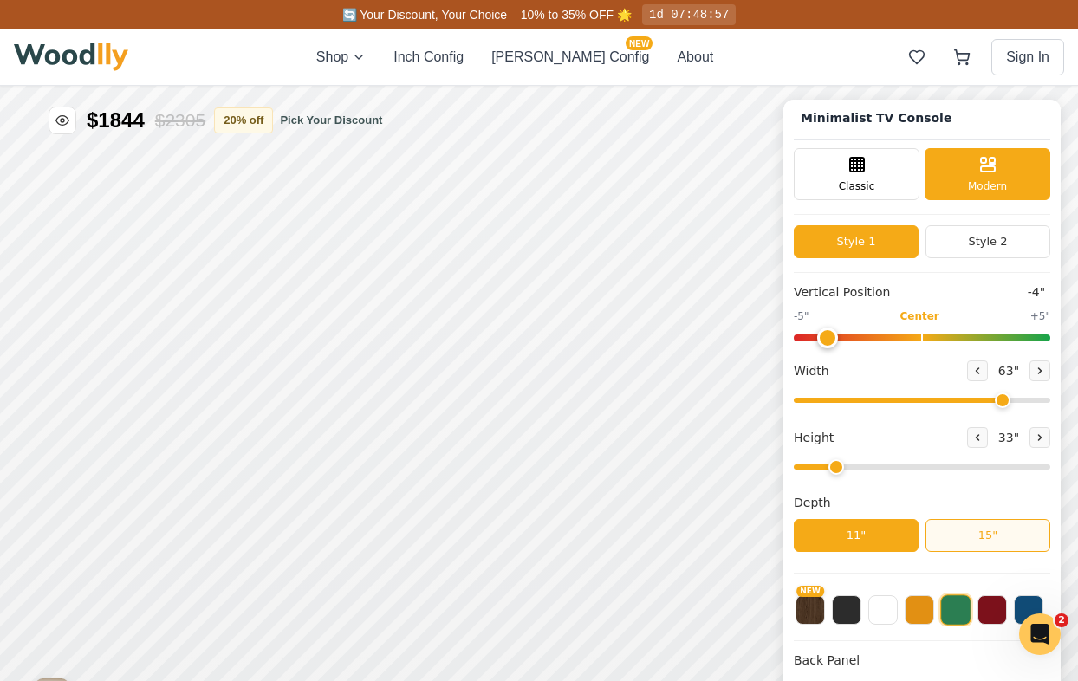
click at [970, 523] on button "15"" at bounding box center [987, 535] width 125 height 33
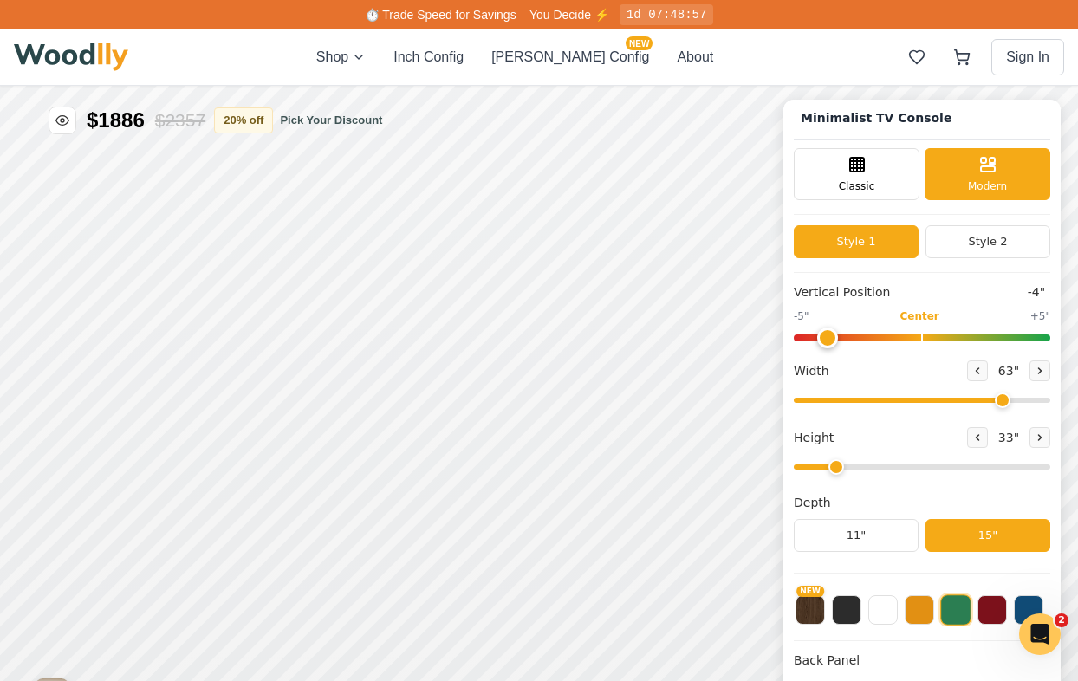
scroll to position [0, 0]
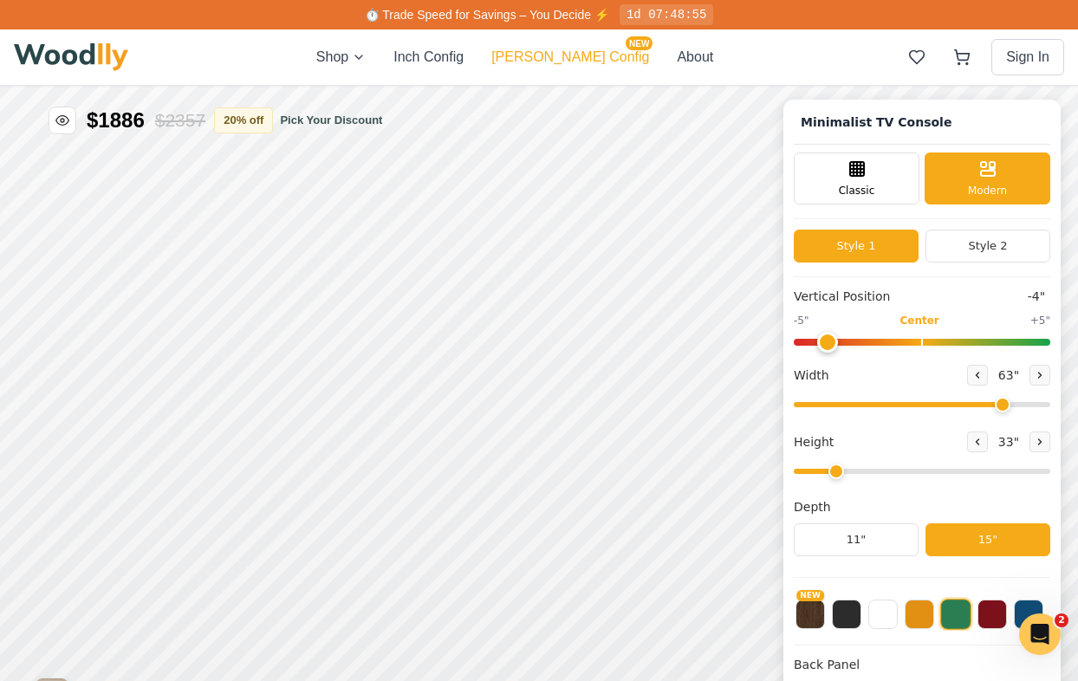
click at [582, 59] on button "[PERSON_NAME] Config NEW" at bounding box center [570, 57] width 158 height 21
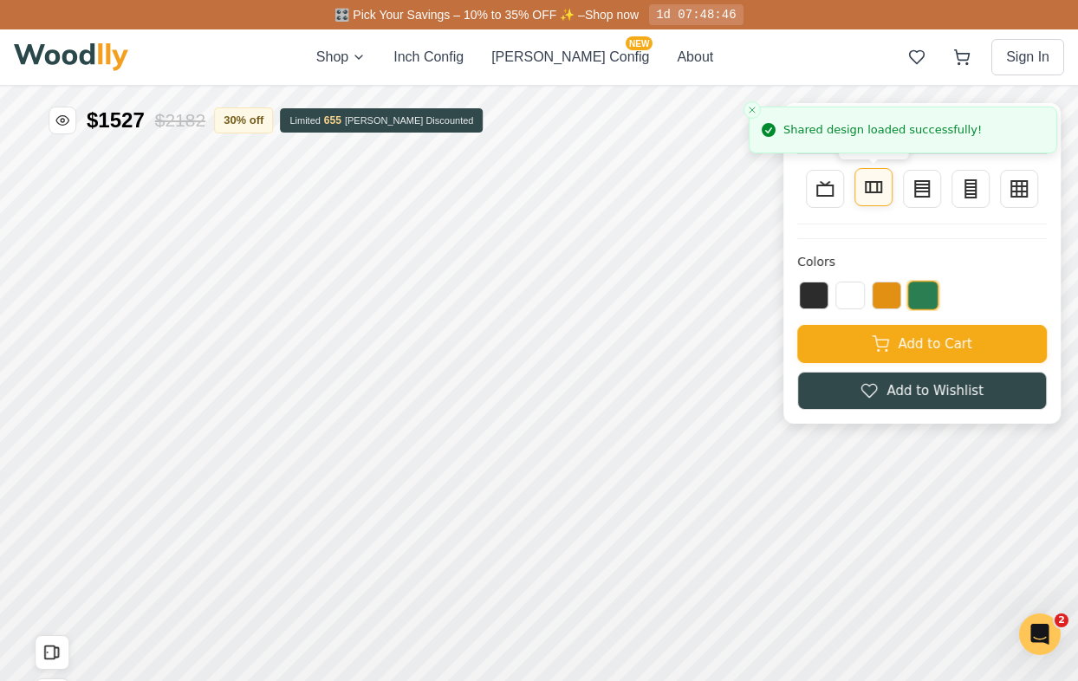
click at [887, 194] on button "Sideboard" at bounding box center [873, 187] width 38 height 38
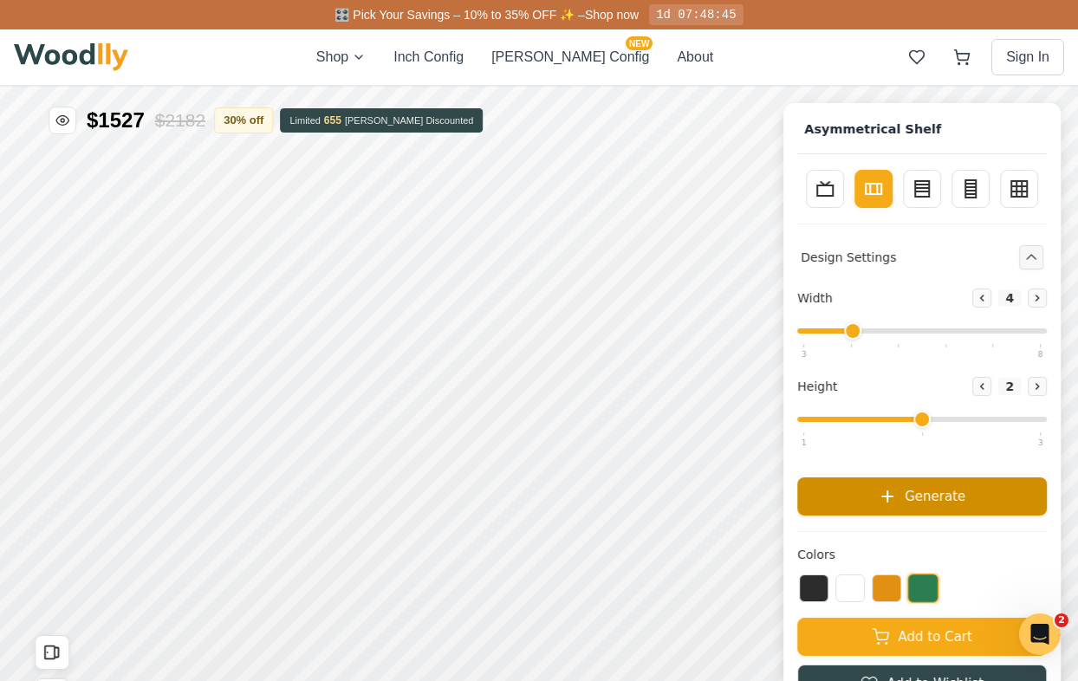
click at [892, 508] on button "Generate" at bounding box center [922, 496] width 250 height 38
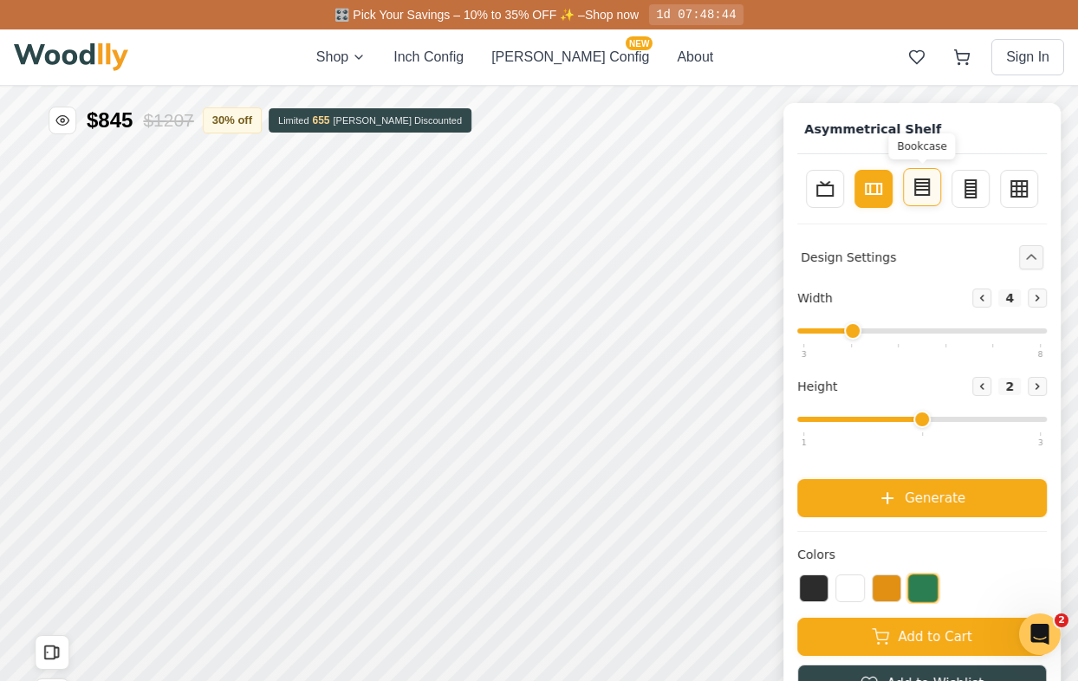
click at [921, 186] on line at bounding box center [922, 186] width 14 height 0
type input "3"
type input "4"
click at [920, 516] on button "Generate" at bounding box center [922, 498] width 250 height 38
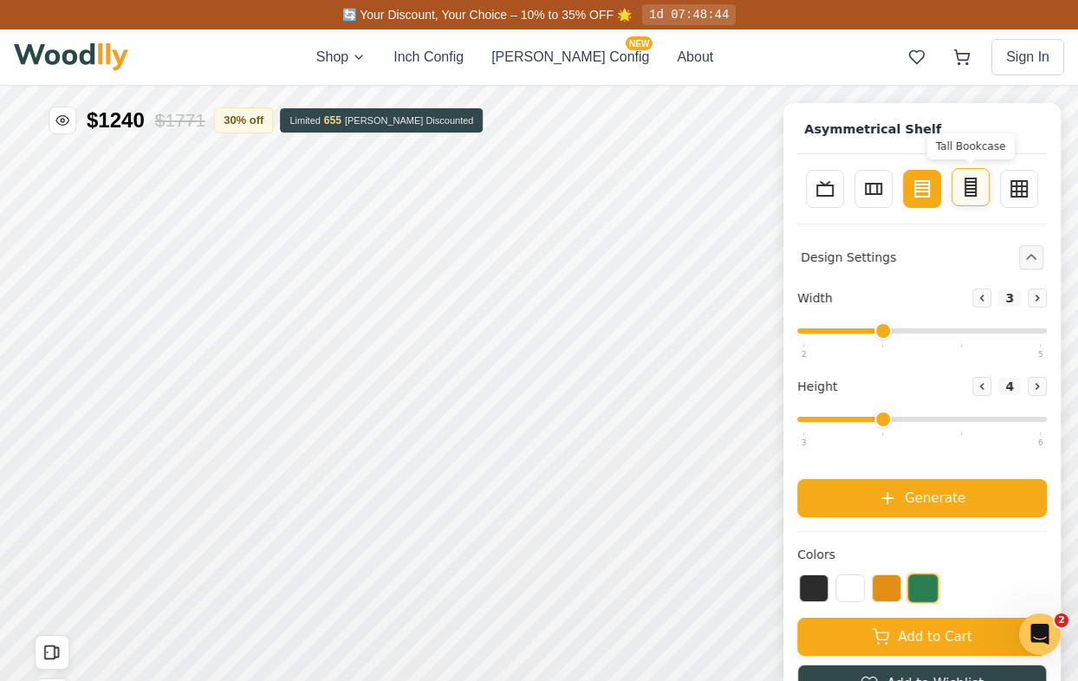
click at [970, 194] on icon at bounding box center [970, 187] width 21 height 21
type input "2"
type input "5"
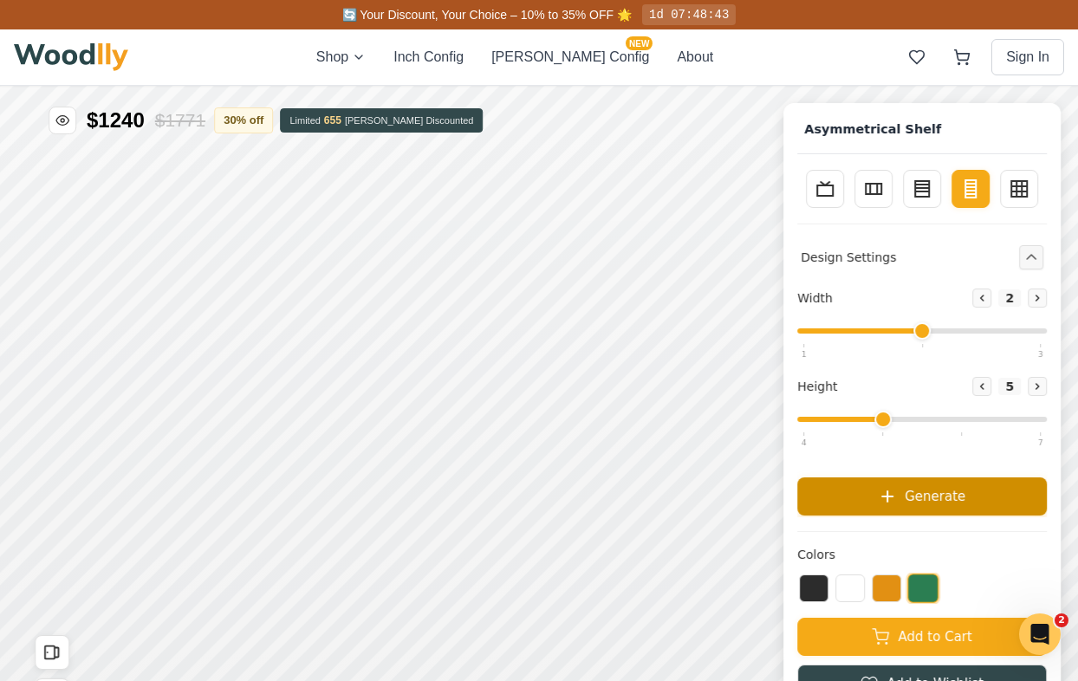
click at [945, 492] on span "Generate" at bounding box center [935, 496] width 61 height 20
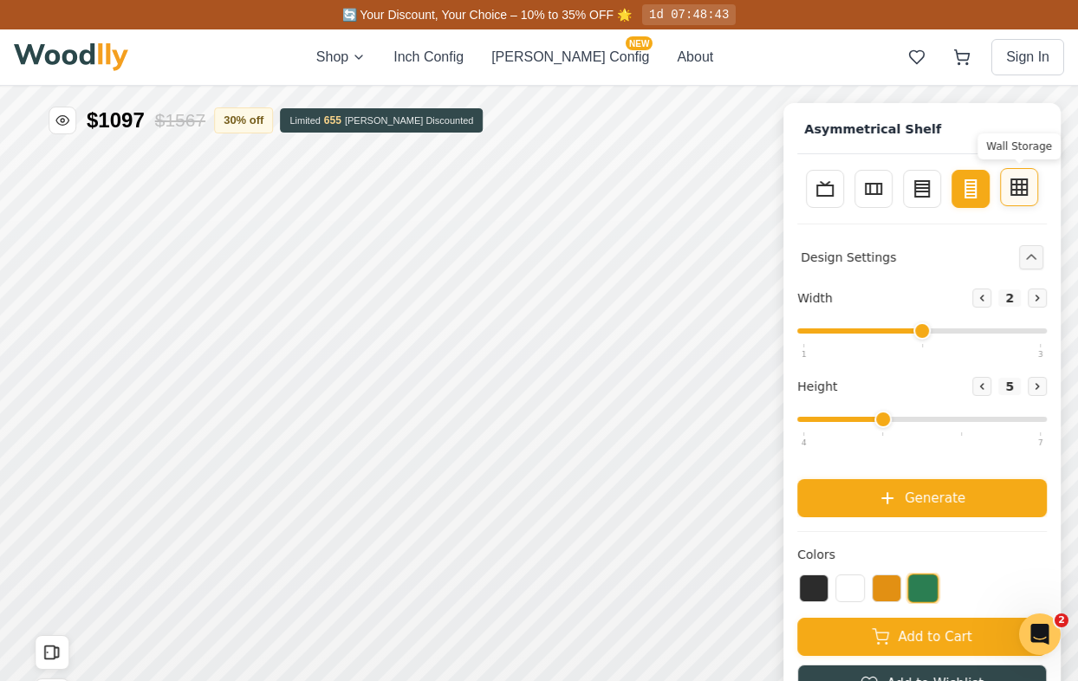
click at [1021, 198] on button "Wall Storage" at bounding box center [1019, 187] width 38 height 38
type input "4"
type input "3"
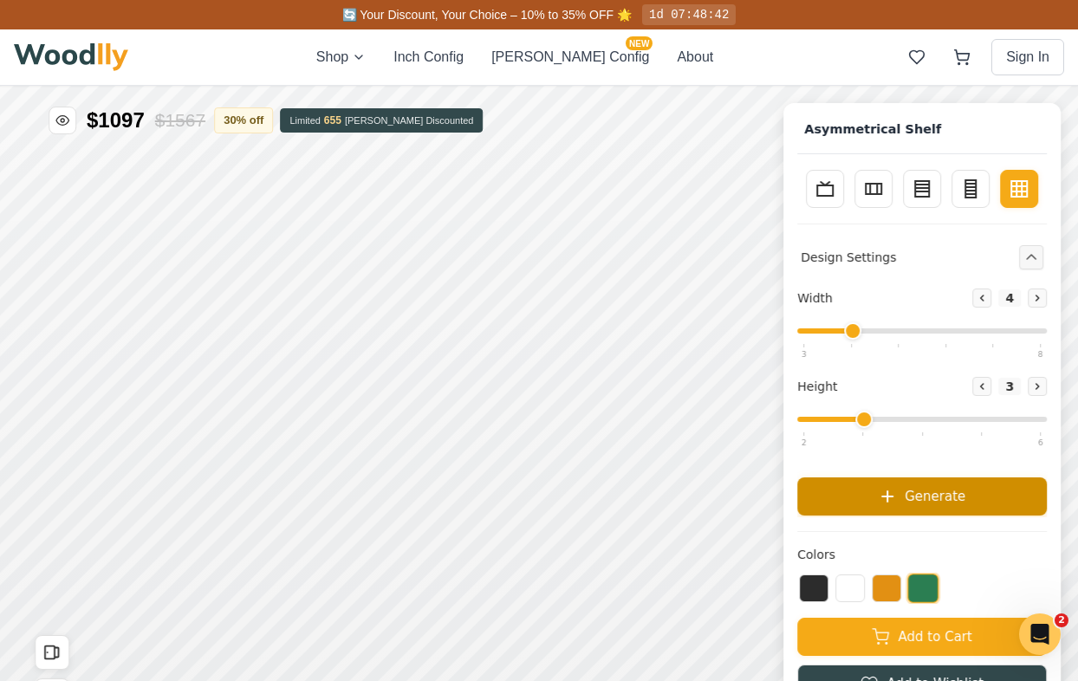
click at [932, 497] on span "Generate" at bounding box center [935, 496] width 61 height 20
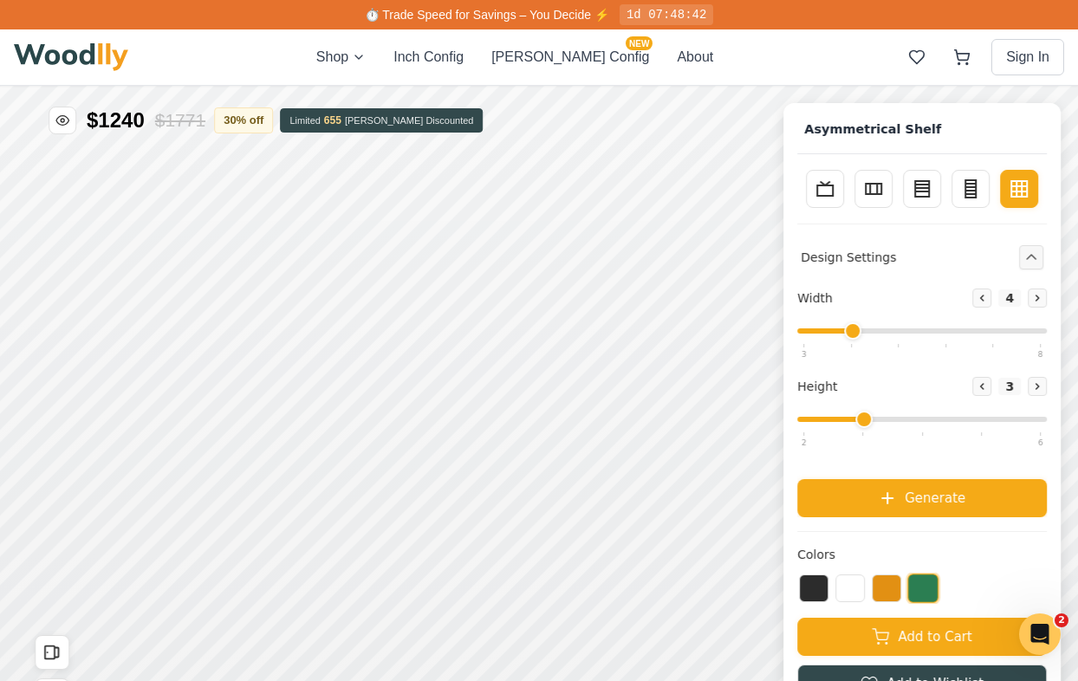
click at [464, 73] on div "Shop Inch Config [PERSON_NAME] Config NEW About Sign In" at bounding box center [539, 56] width 1050 height 55
click at [463, 63] on button "Inch Config" at bounding box center [428, 57] width 70 height 21
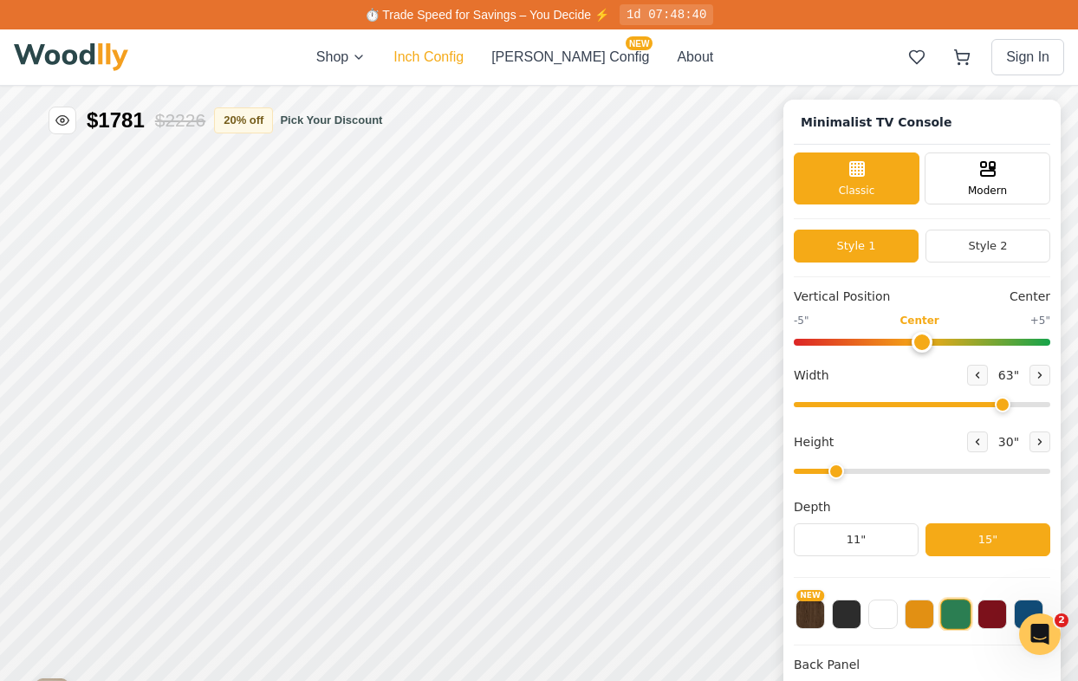
type input "63"
type input "2"
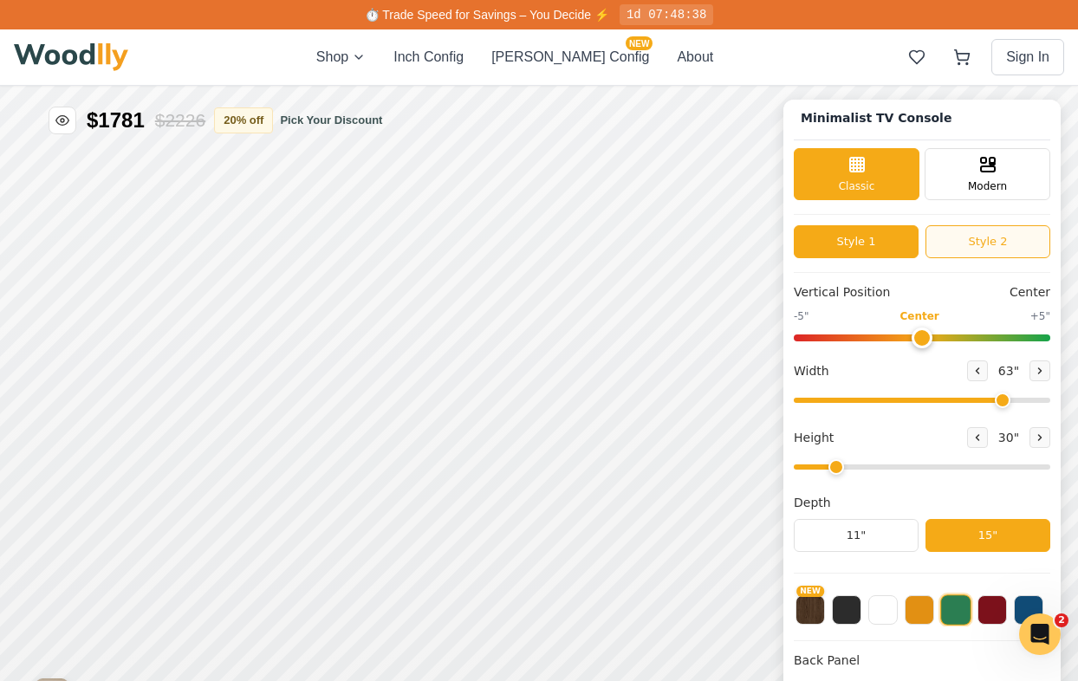
click at [945, 248] on button "Style 2" at bounding box center [987, 241] width 125 height 33
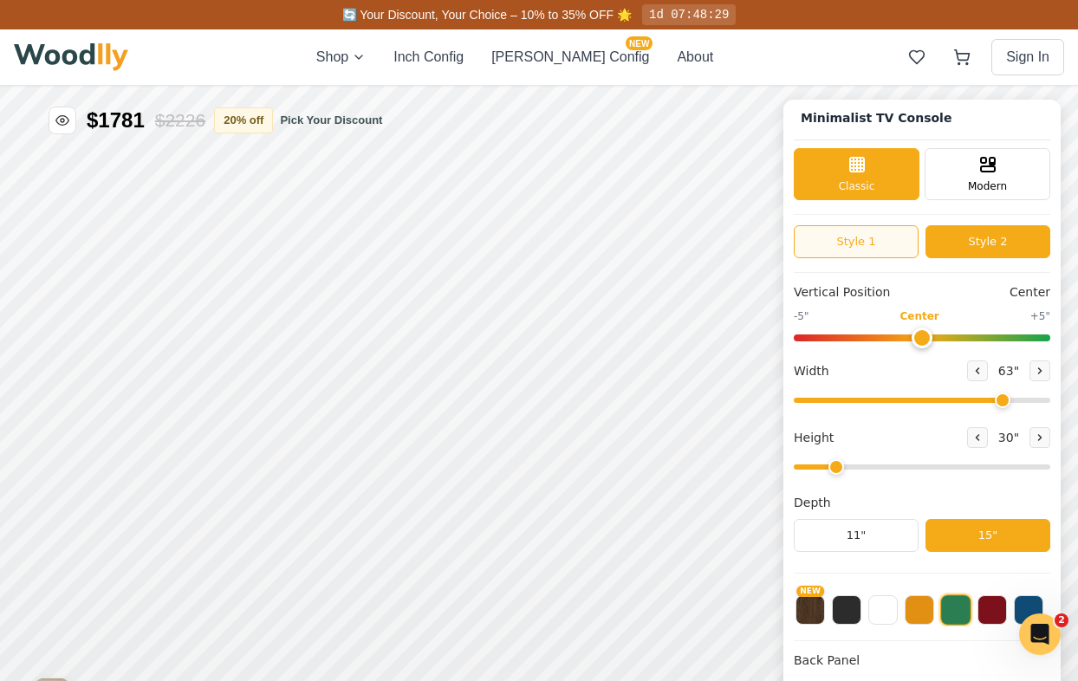
click at [873, 239] on button "Style 1" at bounding box center [856, 241] width 125 height 33
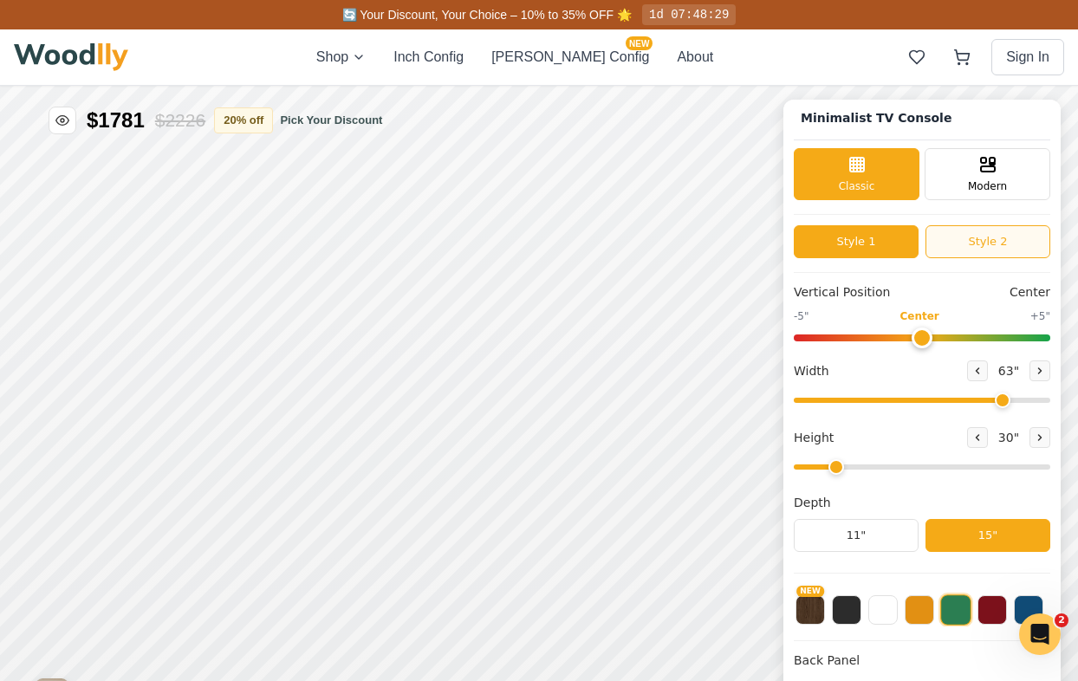
click at [975, 239] on button "Style 2" at bounding box center [987, 241] width 125 height 33
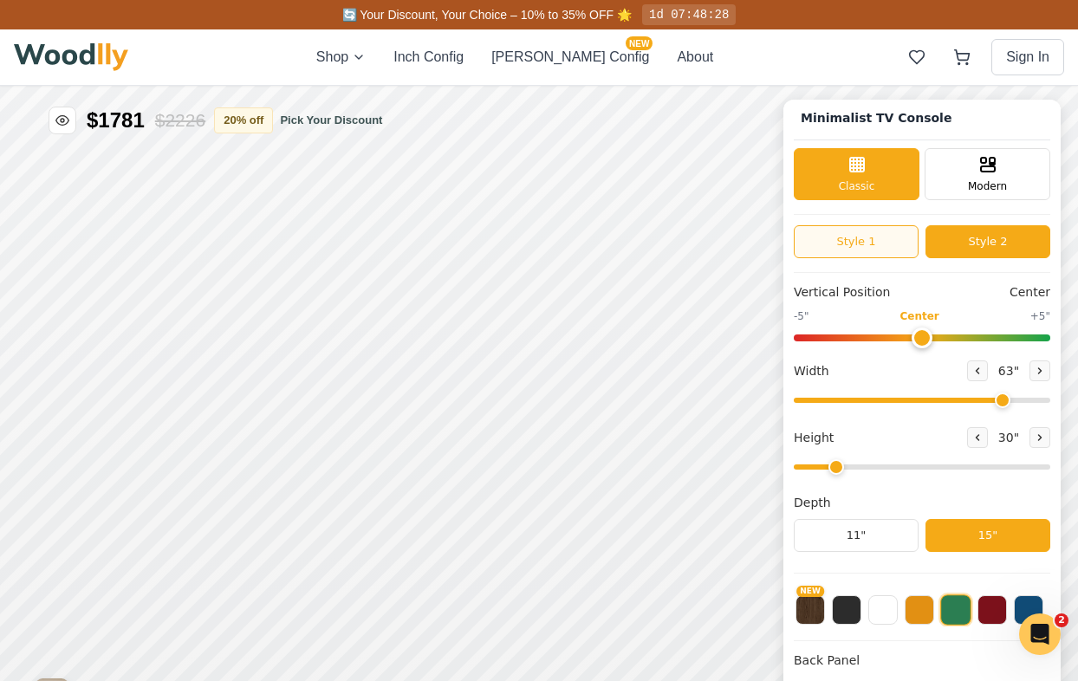
click at [873, 249] on button "Style 1" at bounding box center [856, 241] width 125 height 33
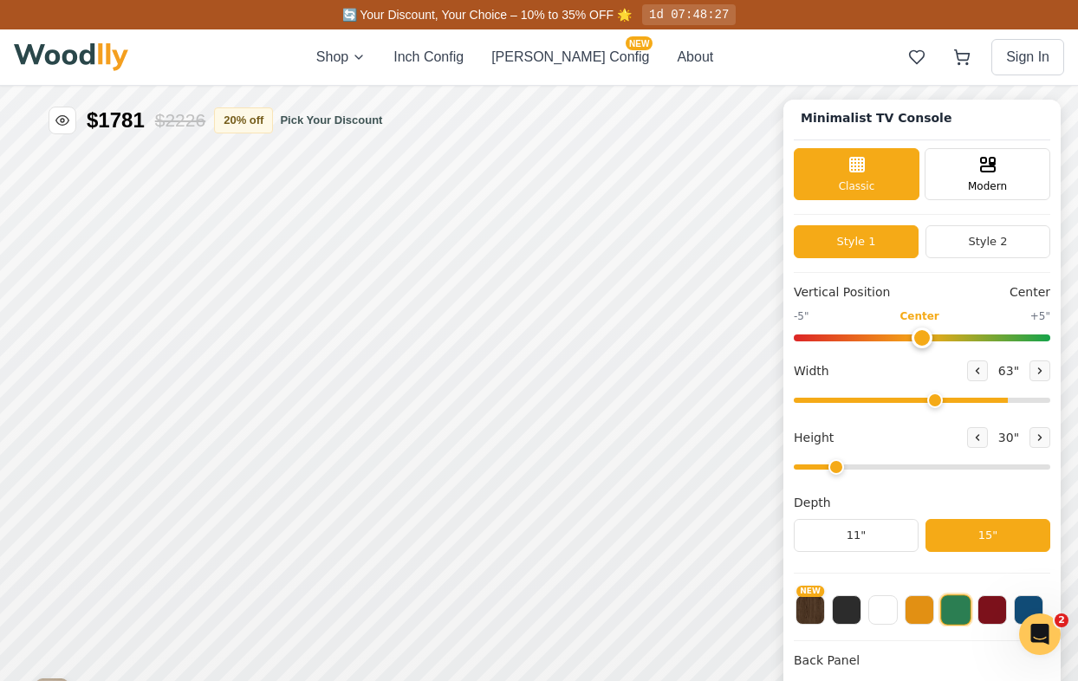
click at [933, 398] on input "range" at bounding box center [922, 400] width 256 height 5
click at [995, 386] on div "Width 48 "" at bounding box center [922, 384] width 256 height 49
type input "62"
click at [994, 403] on input "range" at bounding box center [922, 400] width 256 height 5
click at [983, 226] on button "Style 2" at bounding box center [987, 241] width 125 height 33
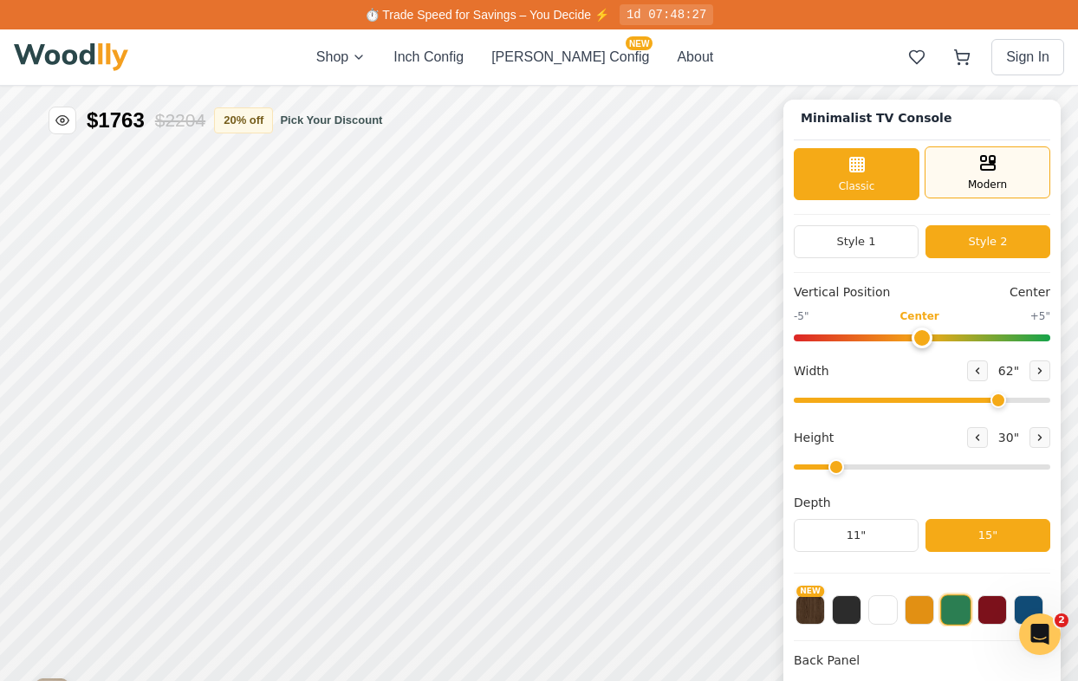
click at [976, 175] on div "Modern" at bounding box center [988, 172] width 126 height 52
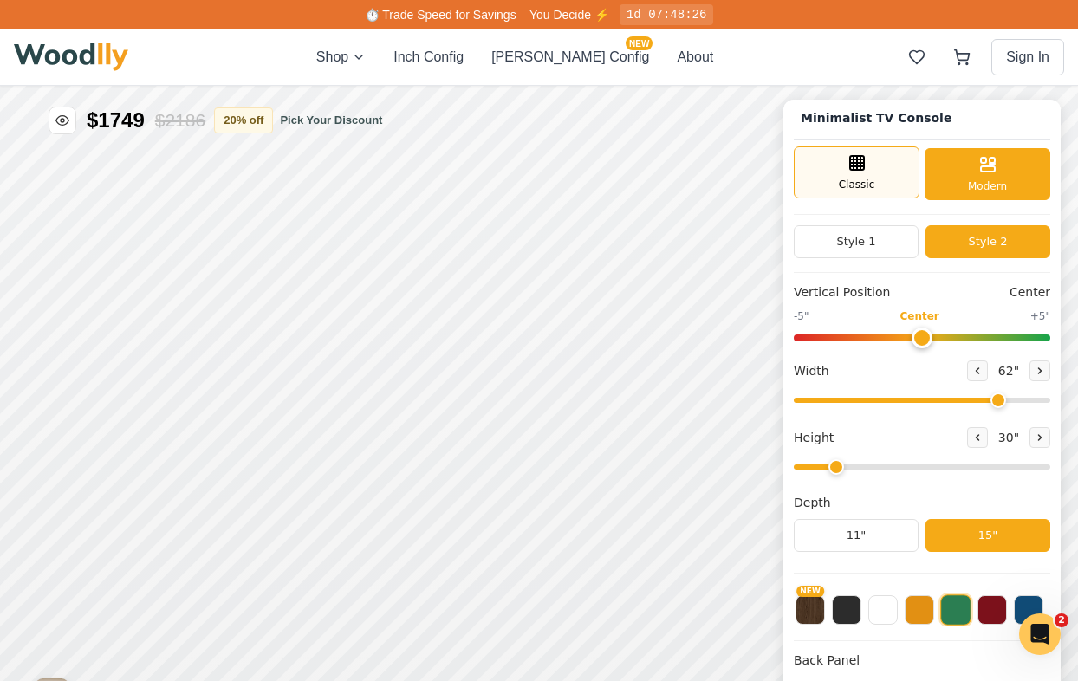
click at [894, 158] on div "Classic" at bounding box center [857, 172] width 126 height 52
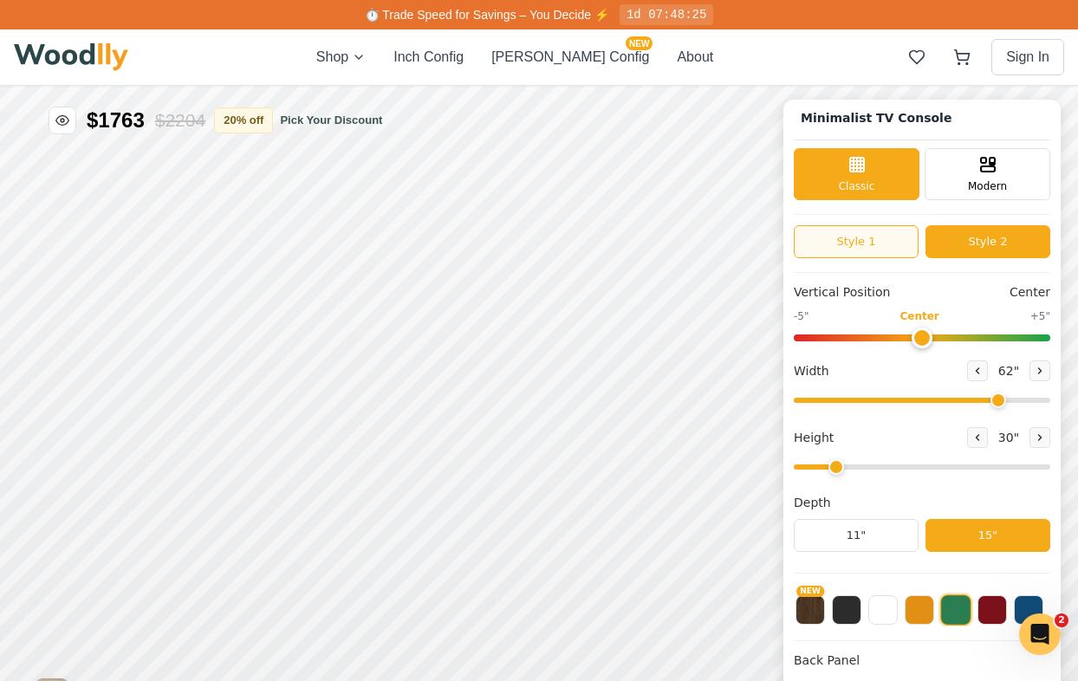
click at [890, 238] on button "Style 1" at bounding box center [856, 241] width 125 height 33
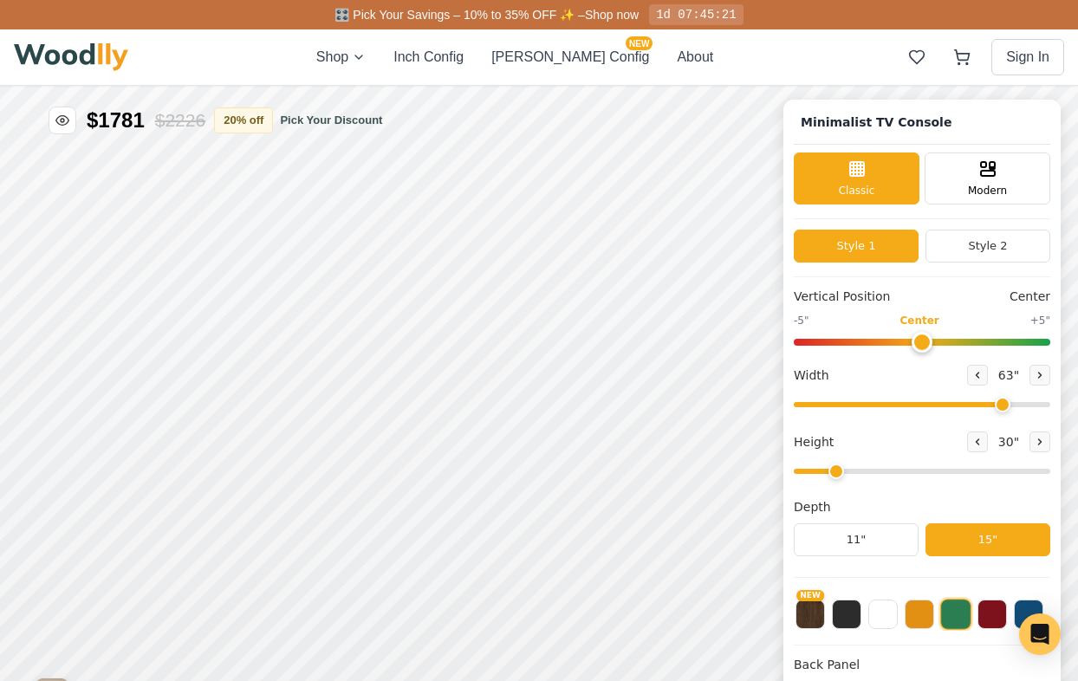
type input "63"
type input "2"
click at [1045, 640] on icon "Open Intercom Messenger" at bounding box center [1039, 634] width 20 height 23
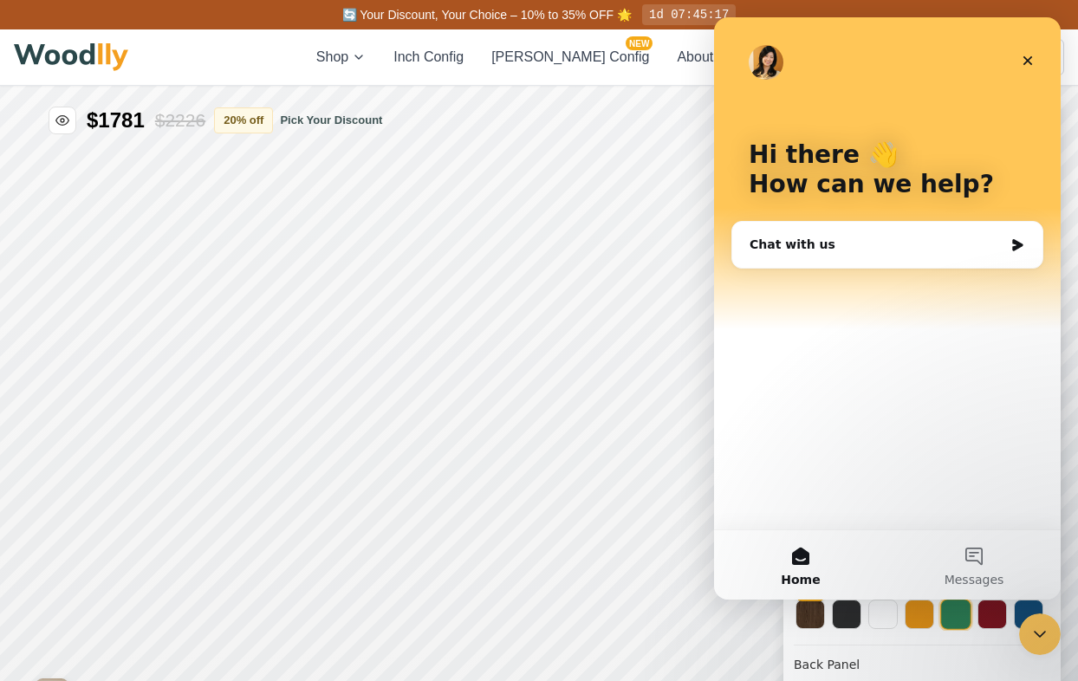
click at [1023, 231] on div "Chat with us" at bounding box center [887, 245] width 310 height 46
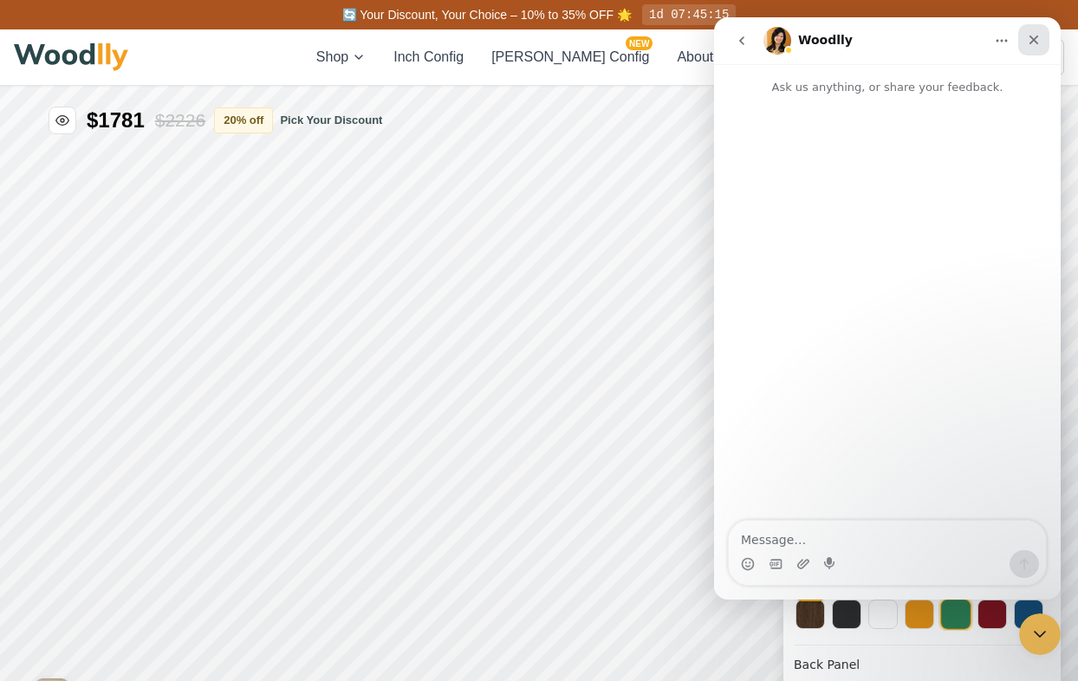
click at [1039, 49] on div "Close" at bounding box center [1033, 39] width 31 height 31
